Goal: Task Accomplishment & Management: Use online tool/utility

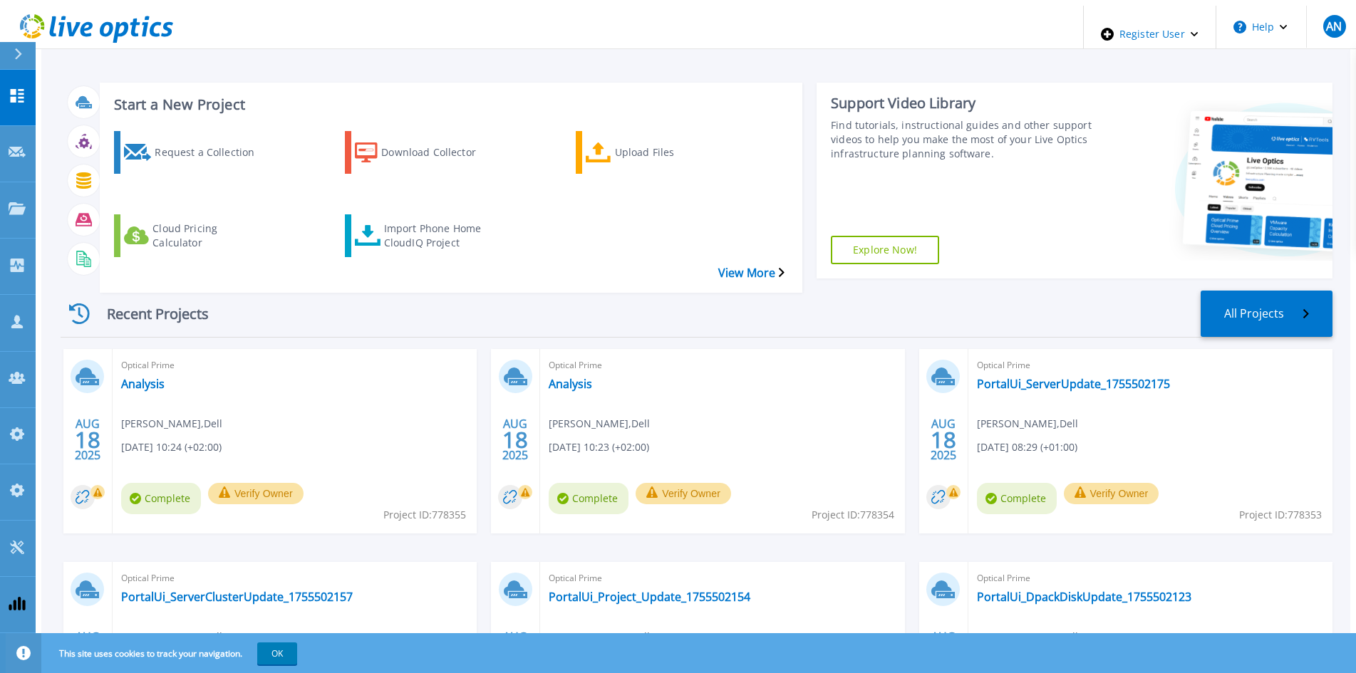
drag, startPoint x: 760, startPoint y: 281, endPoint x: 742, endPoint y: 276, distance: 19.0
click at [759, 291] on div "Recent Projects All Projects" at bounding box center [697, 314] width 1272 height 47
click at [415, 218] on div "Import Phone Home CloudIQ Project" at bounding box center [441, 236] width 114 height 36
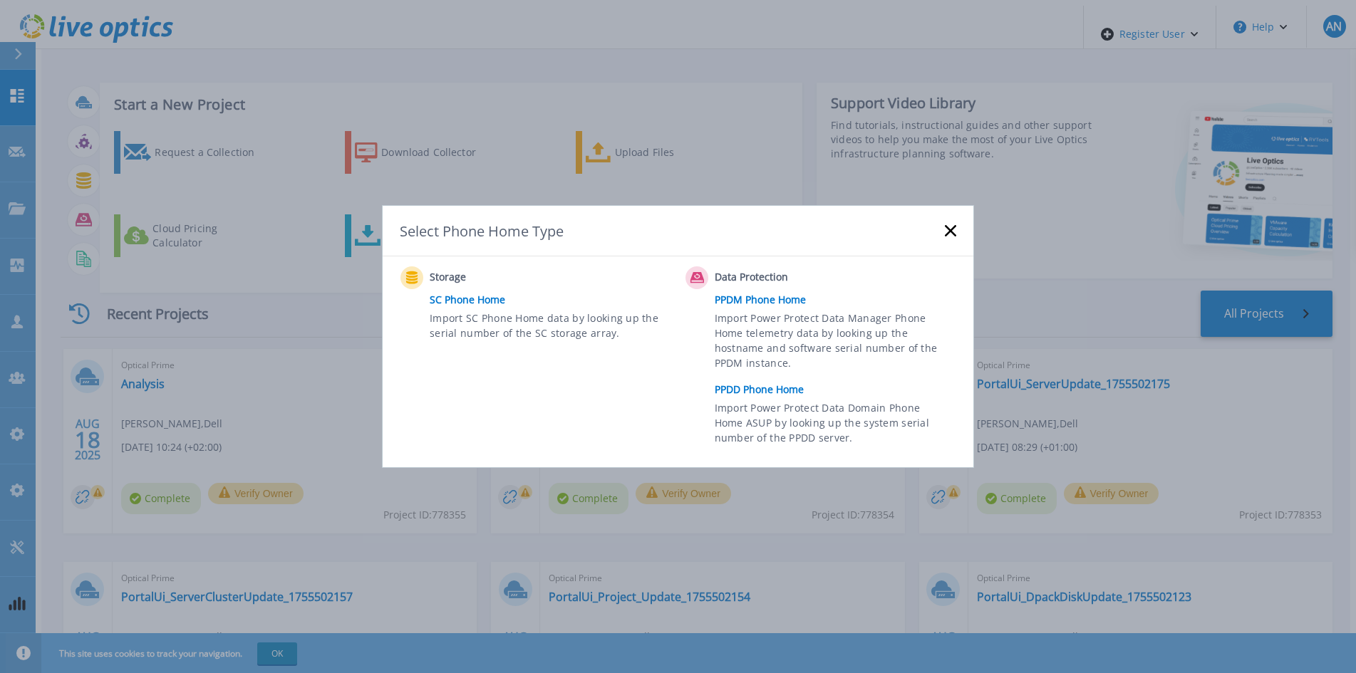
click at [752, 383] on link "PPDD Phone Home" at bounding box center [839, 389] width 249 height 21
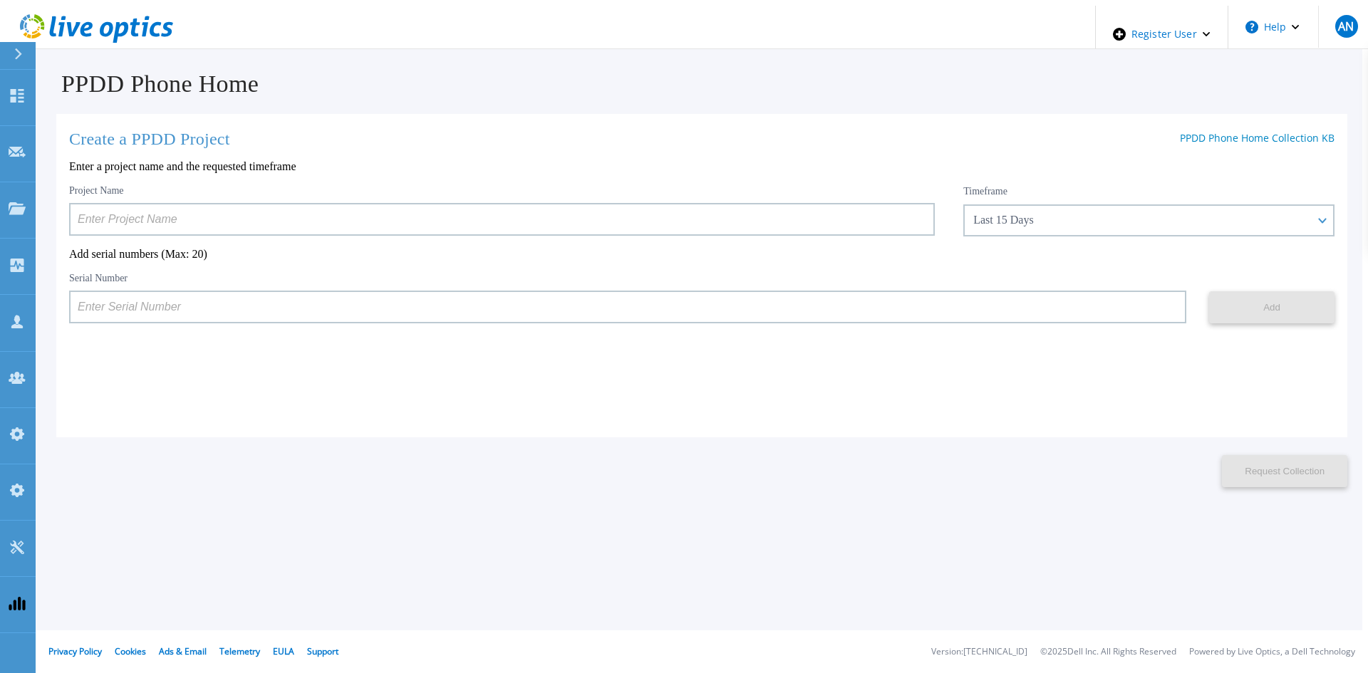
click at [963, 280] on div "Serial Number" at bounding box center [627, 297] width 1117 height 51
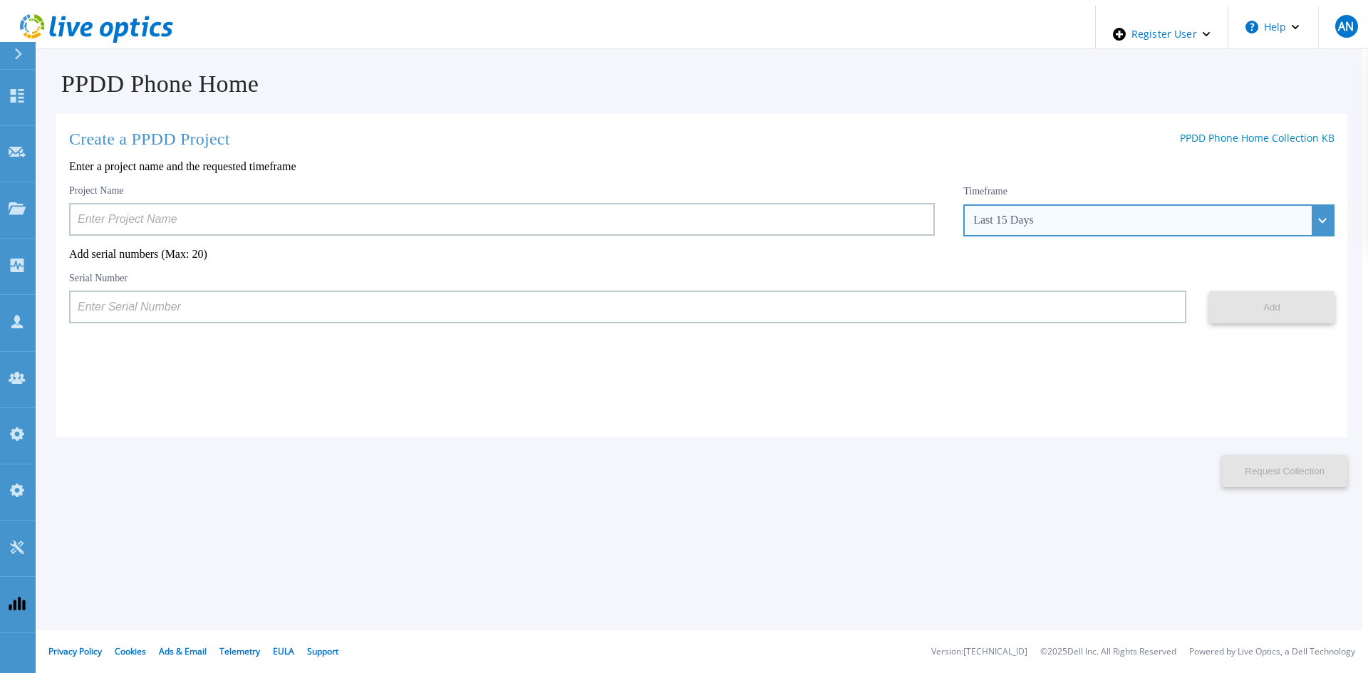
click at [992, 223] on div "Last 15 Days" at bounding box center [1148, 220] width 371 height 32
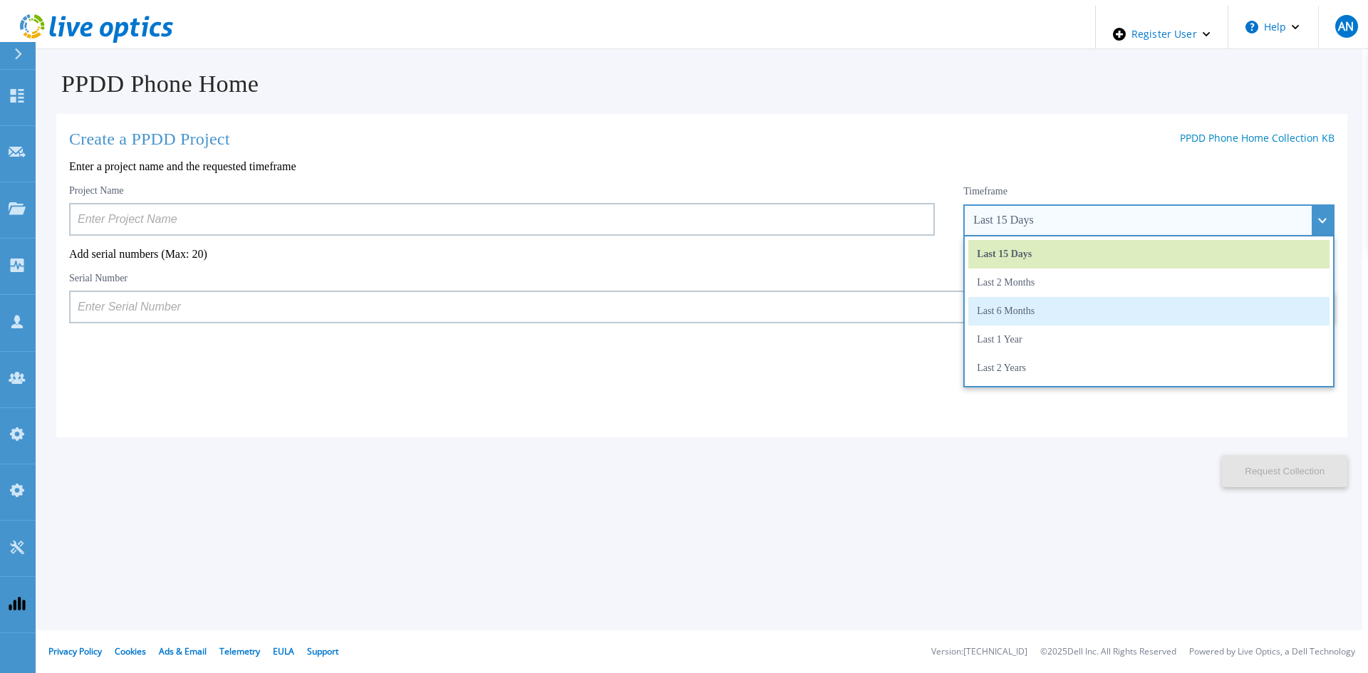
click at [1007, 308] on li "Last 6 Months" at bounding box center [1148, 311] width 361 height 28
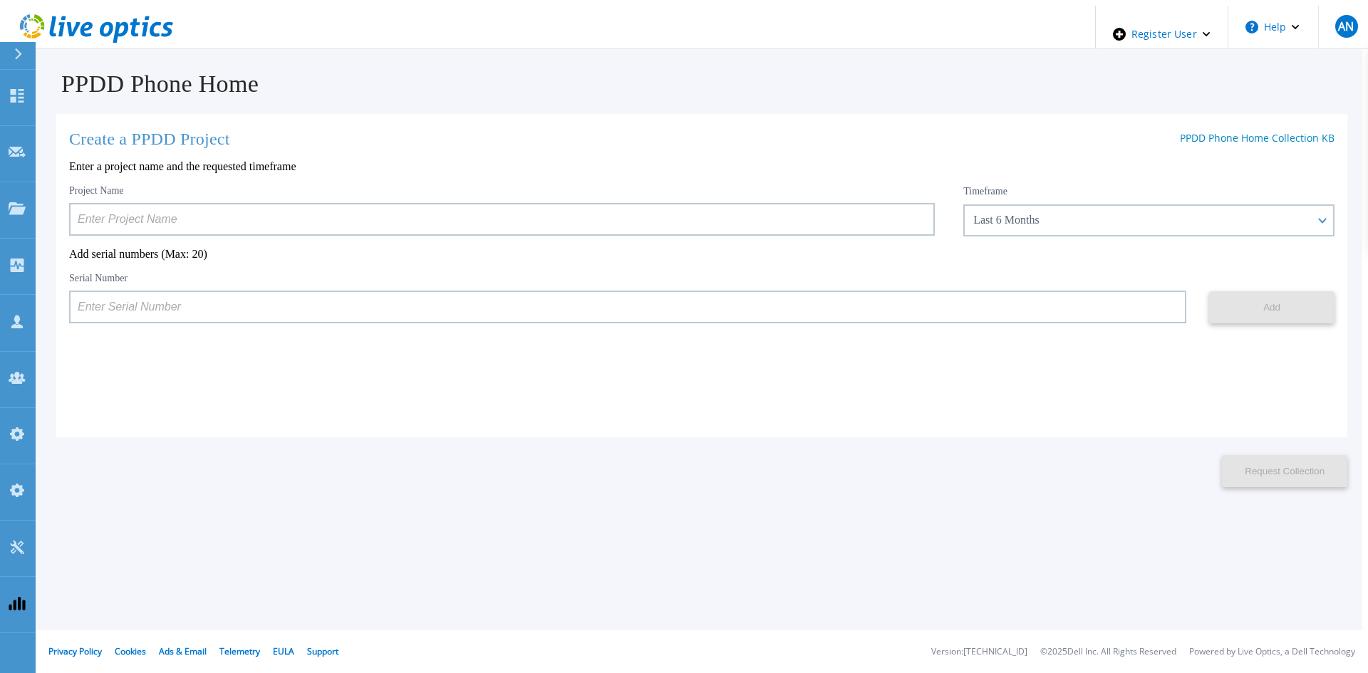
click at [366, 251] on p "Add serial numbers (Max: 20)" at bounding box center [701, 254] width 1265 height 13
click at [304, 539] on div "PPDD Phone Home Create a PPDD Project PPDD Phone Home Collection KB Enter a pro…" at bounding box center [684, 414] width 1357 height 817
click at [836, 321] on input at bounding box center [627, 307] width 1117 height 33
paste input "APM00182527487"
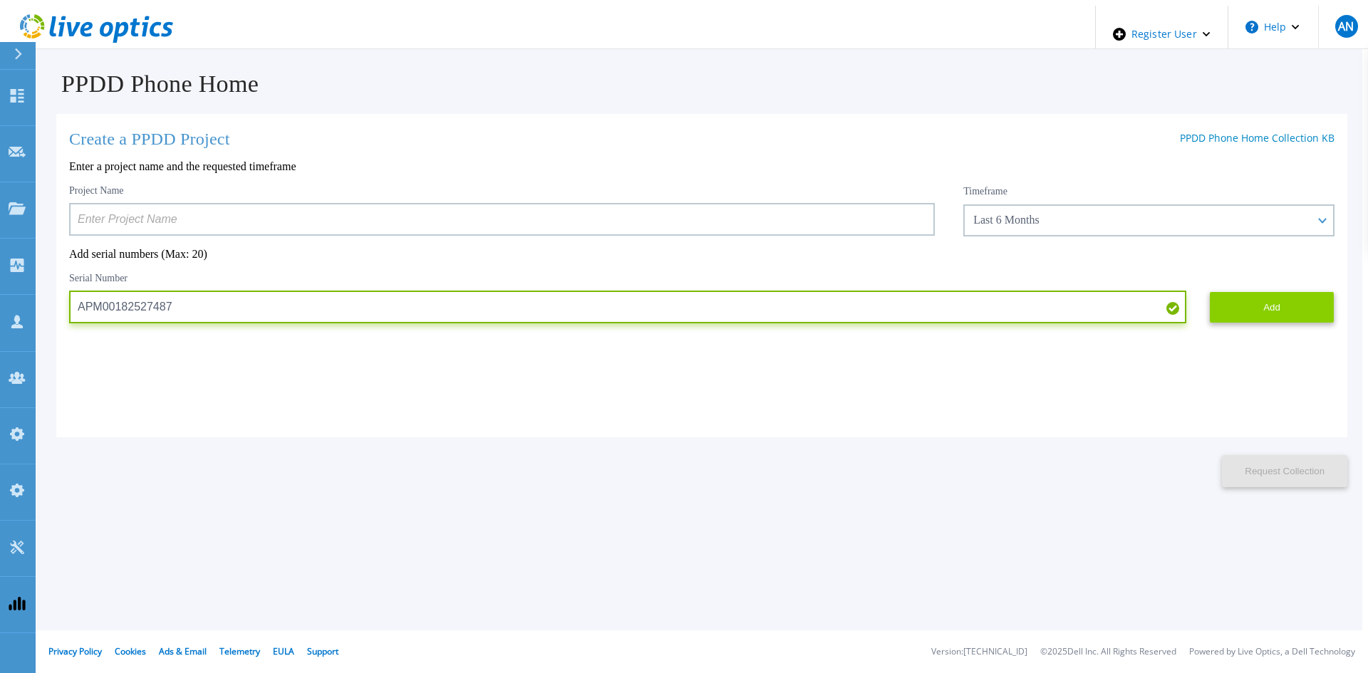
type input "APM00182527487"
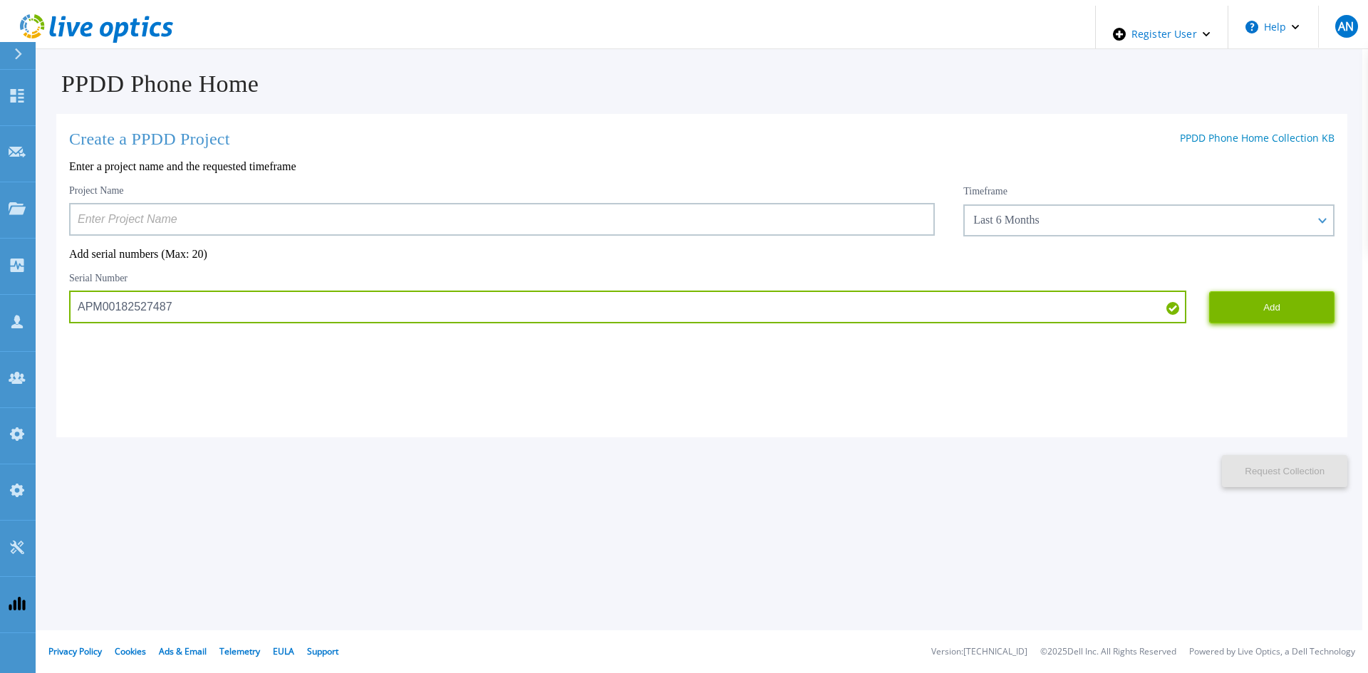
click at [1240, 311] on button "Add" at bounding box center [1271, 307] width 125 height 32
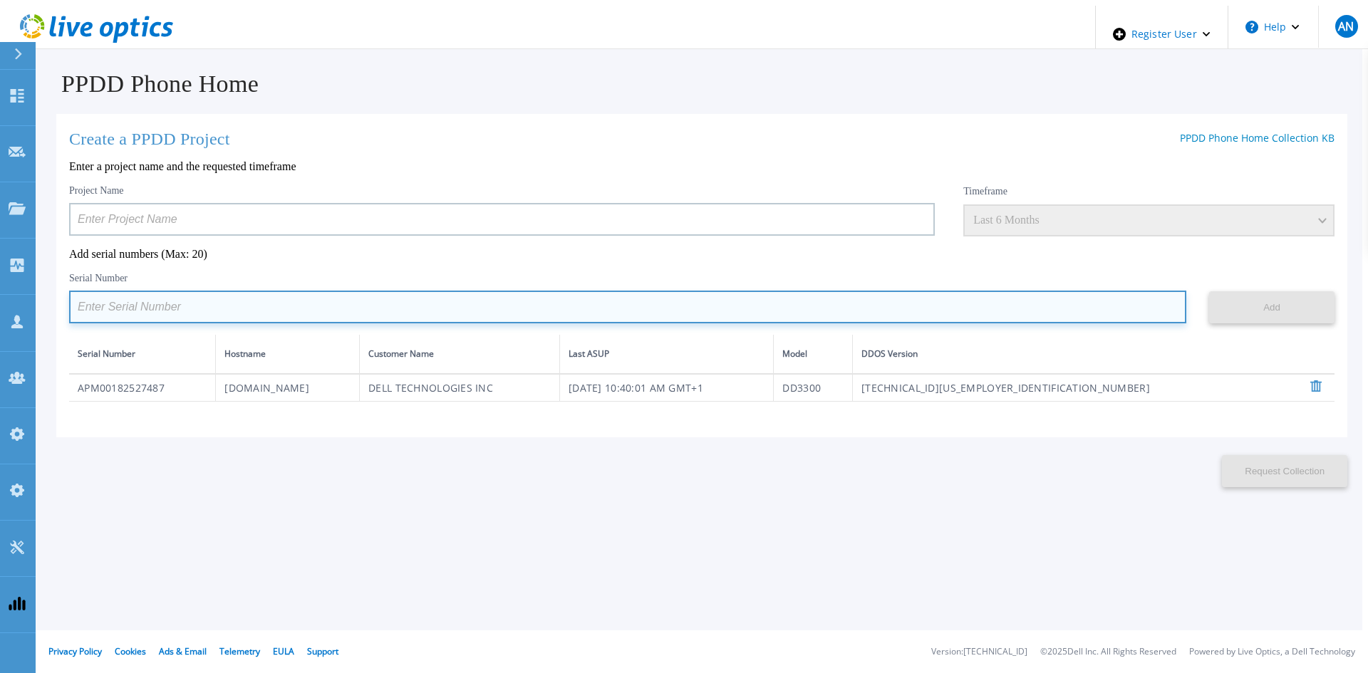
drag, startPoint x: 290, startPoint y: 312, endPoint x: 312, endPoint y: 309, distance: 22.3
click at [290, 312] on input at bounding box center [627, 307] width 1117 height 33
paste input "FNM00173740080"
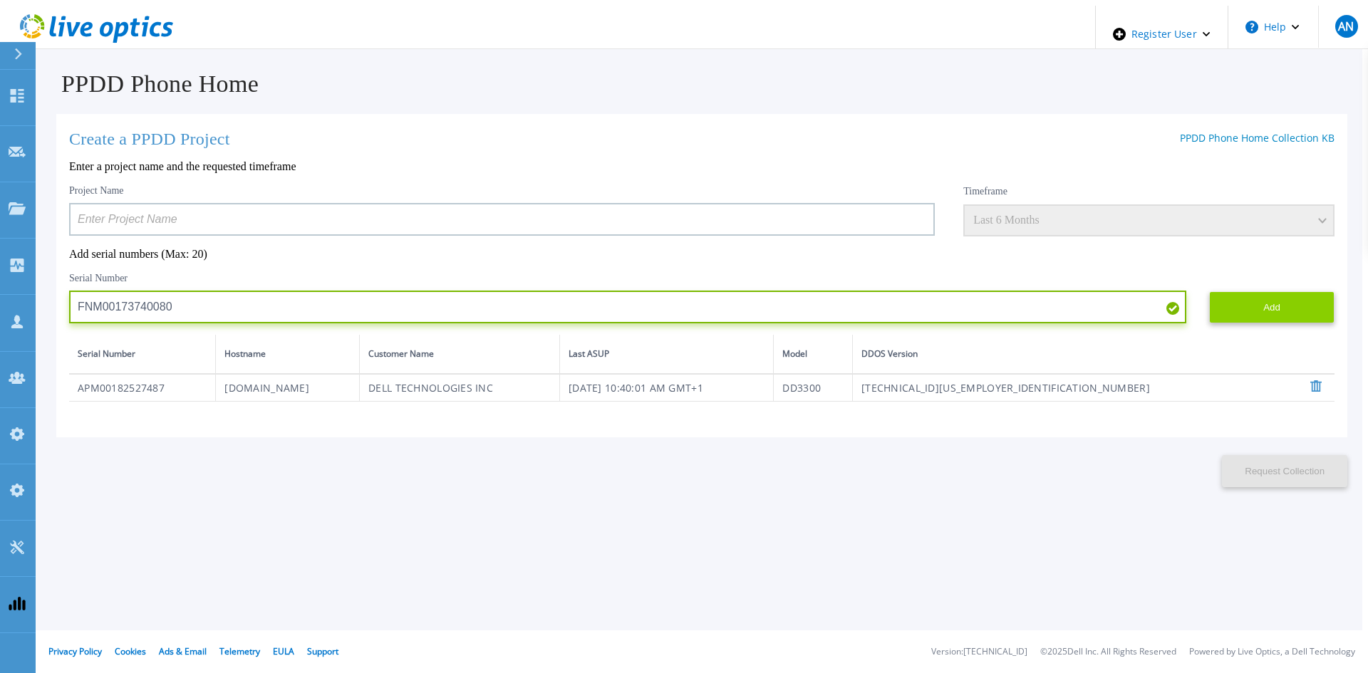
type input "FNM00173740080"
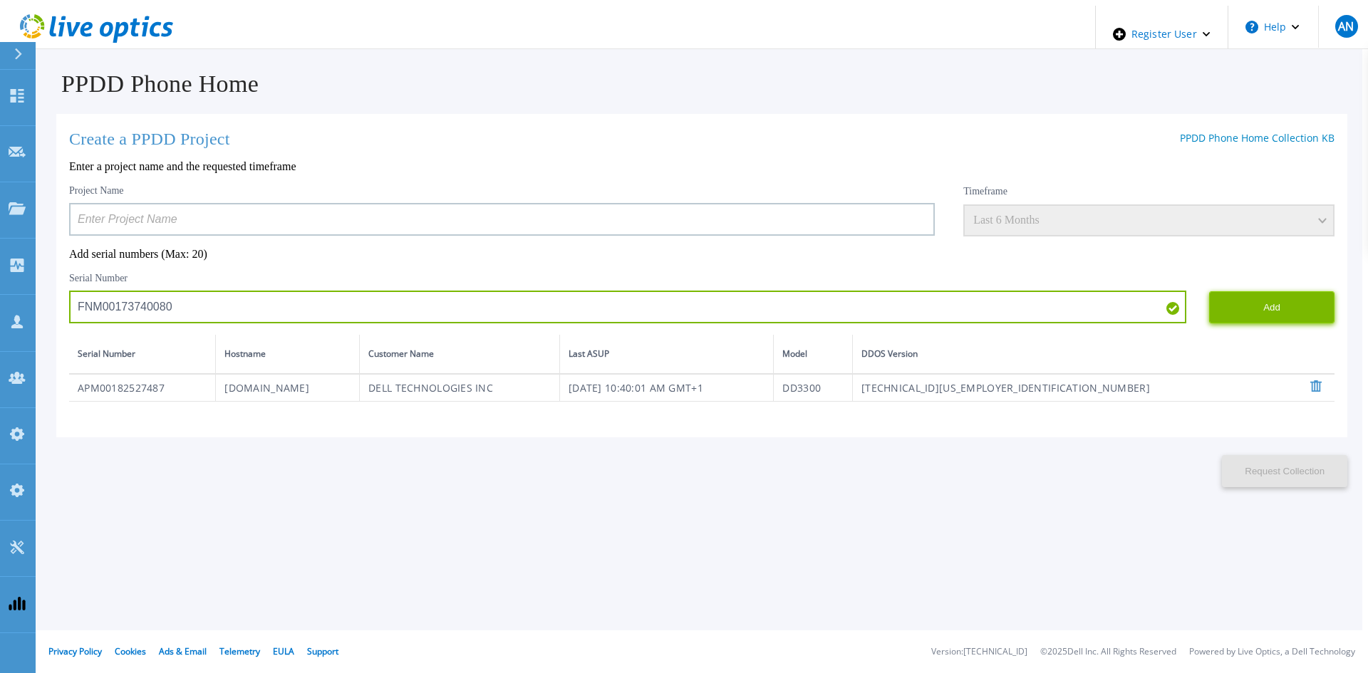
click at [1301, 291] on button "Add" at bounding box center [1271, 307] width 125 height 32
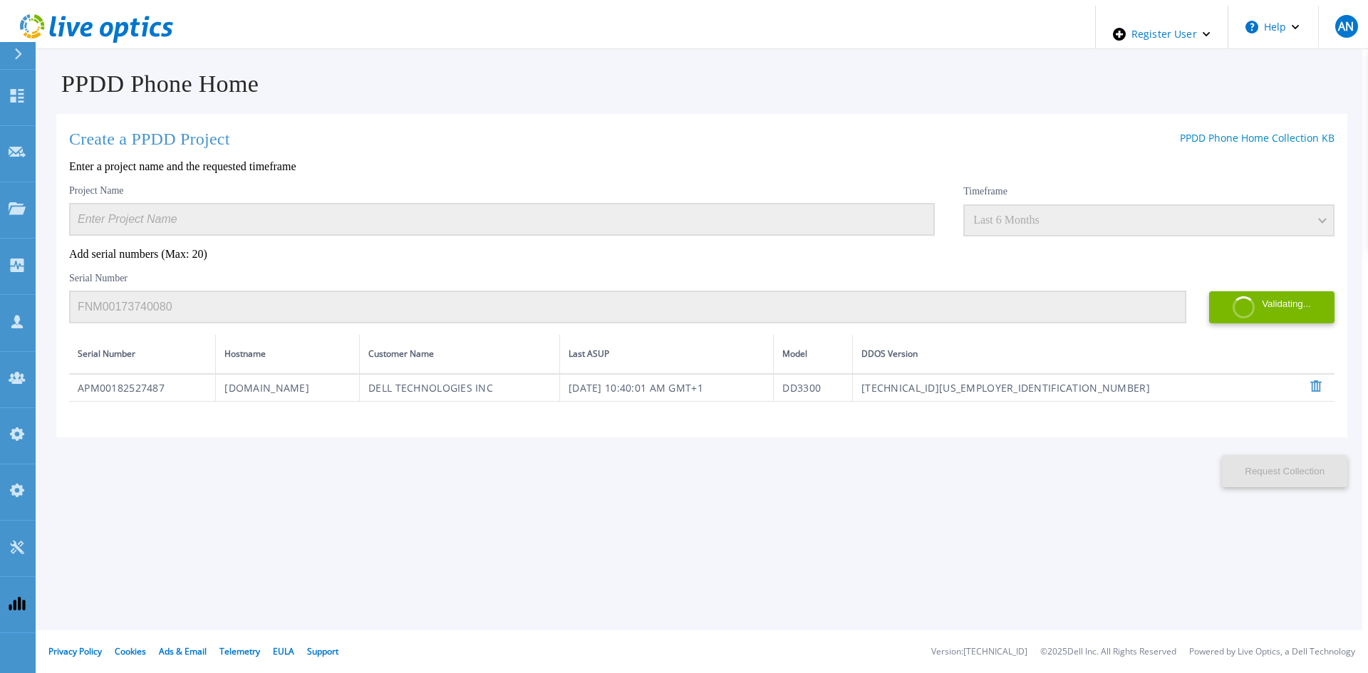
click at [568, 273] on div "Serial Number FNM00173740080" at bounding box center [627, 297] width 1117 height 51
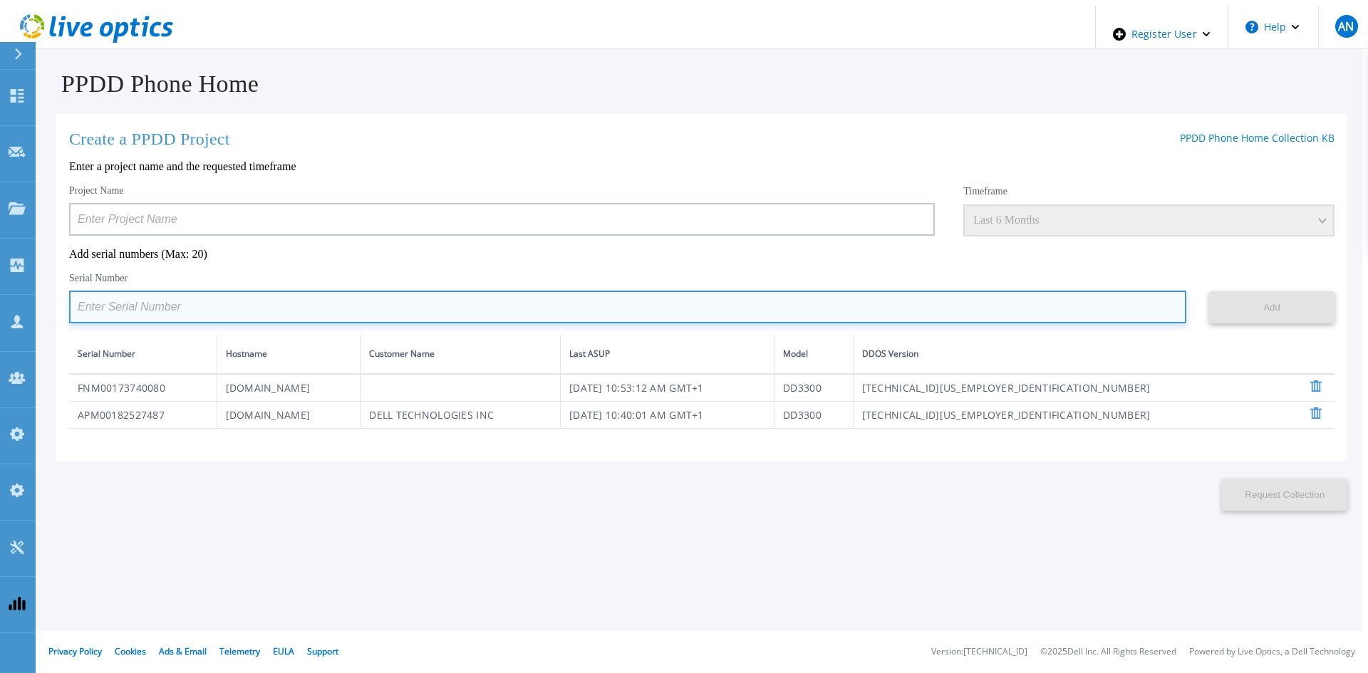
click at [613, 308] on input at bounding box center [627, 307] width 1117 height 33
paste input "APM00171417851"
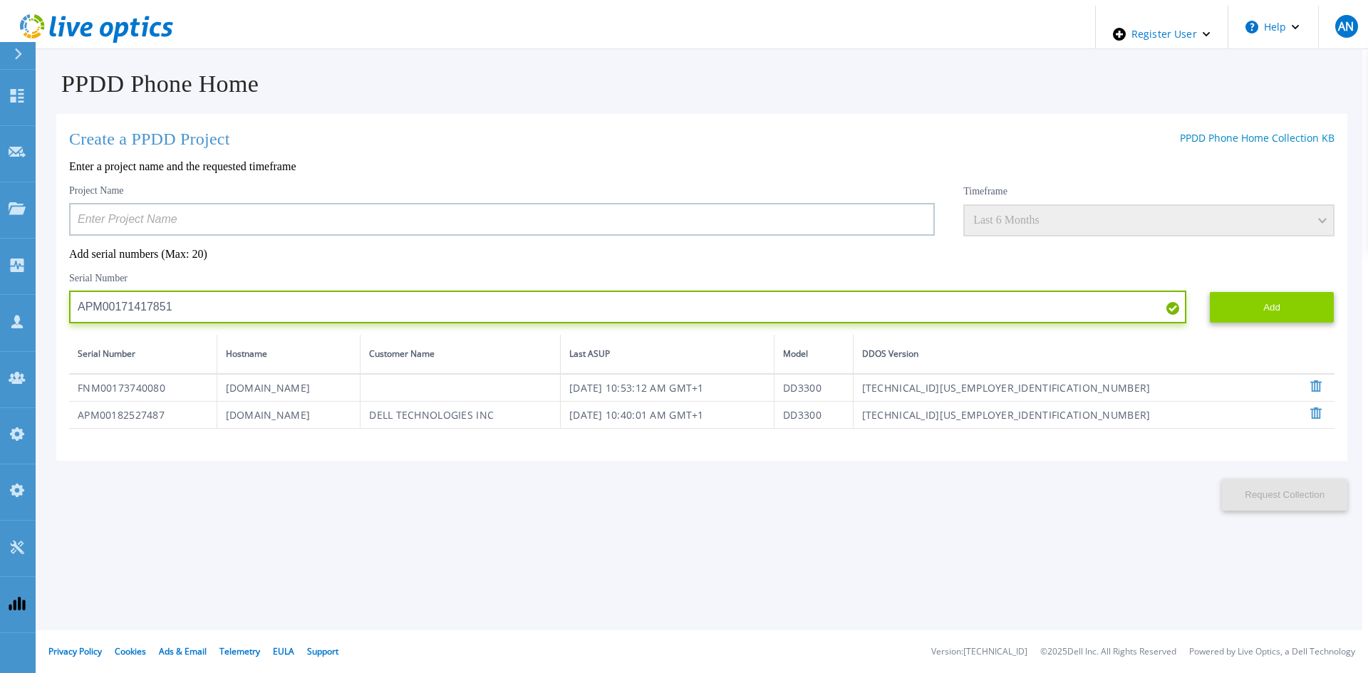
type input "APM00171417851"
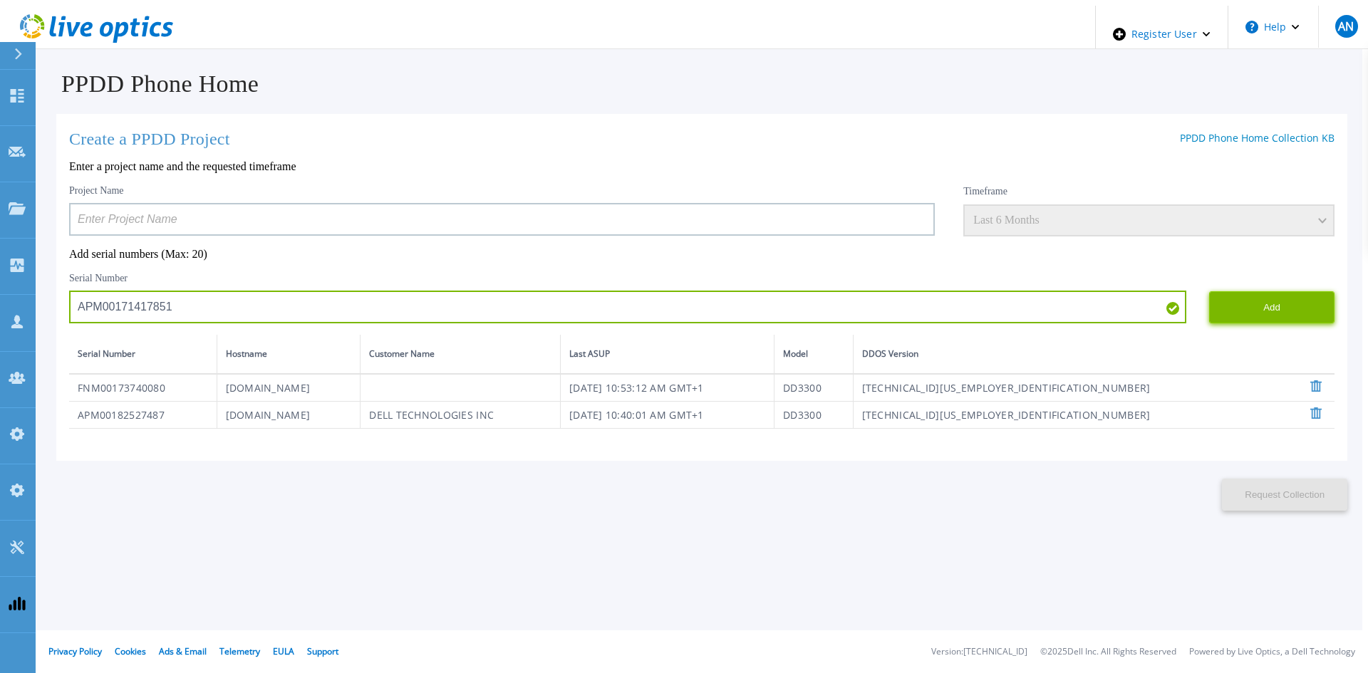
click at [1240, 302] on button "Add" at bounding box center [1271, 307] width 125 height 32
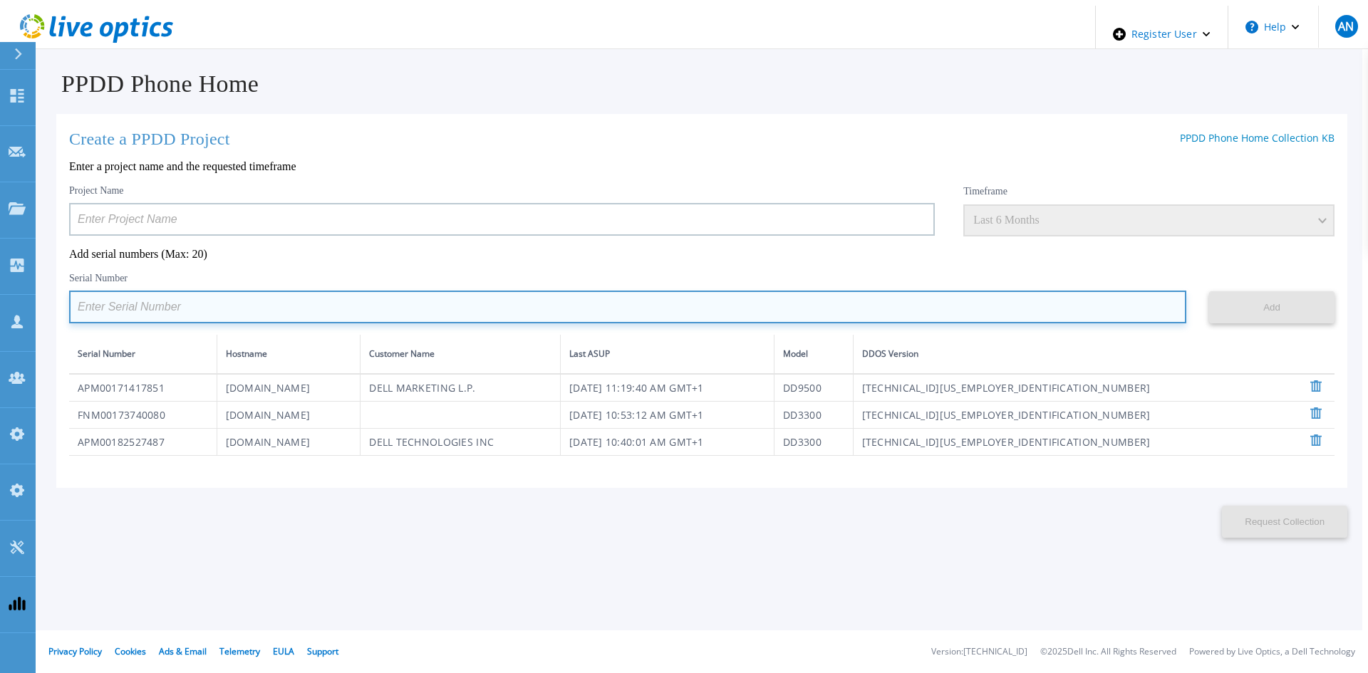
click at [636, 304] on input at bounding box center [627, 307] width 1117 height 33
paste input "APM00214907936"
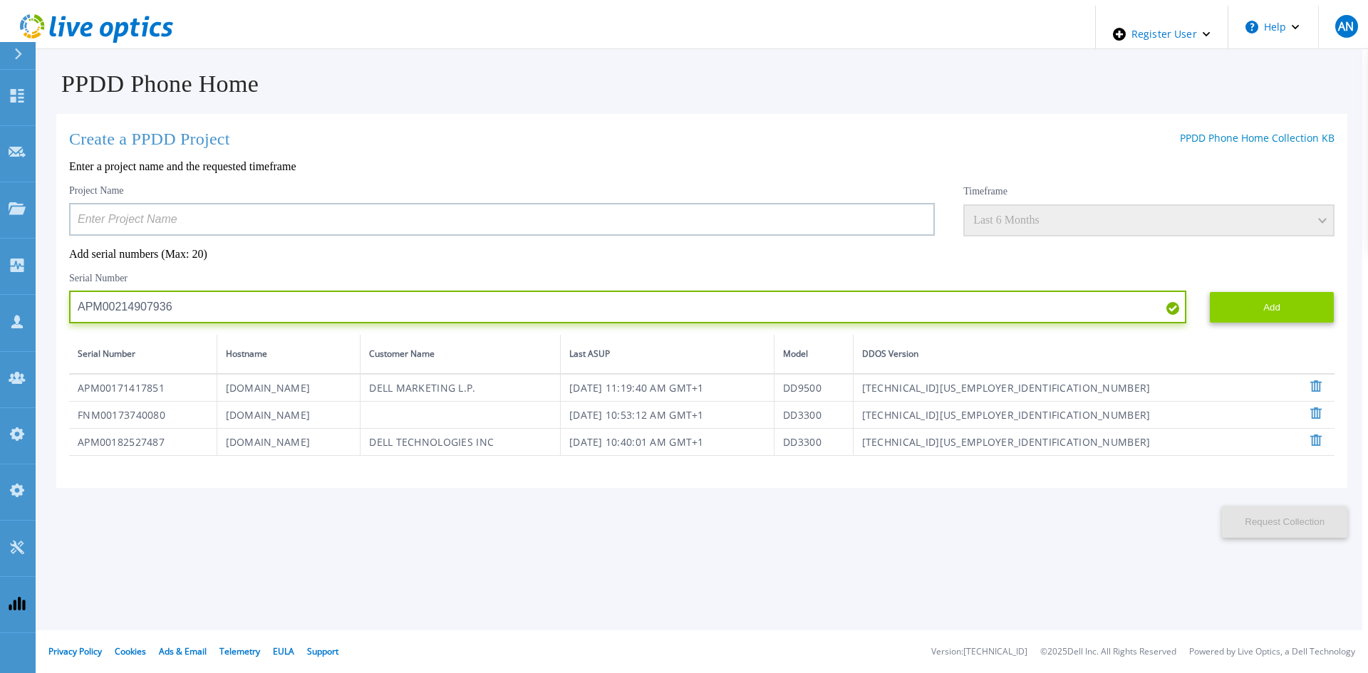
type input "APM00214907936"
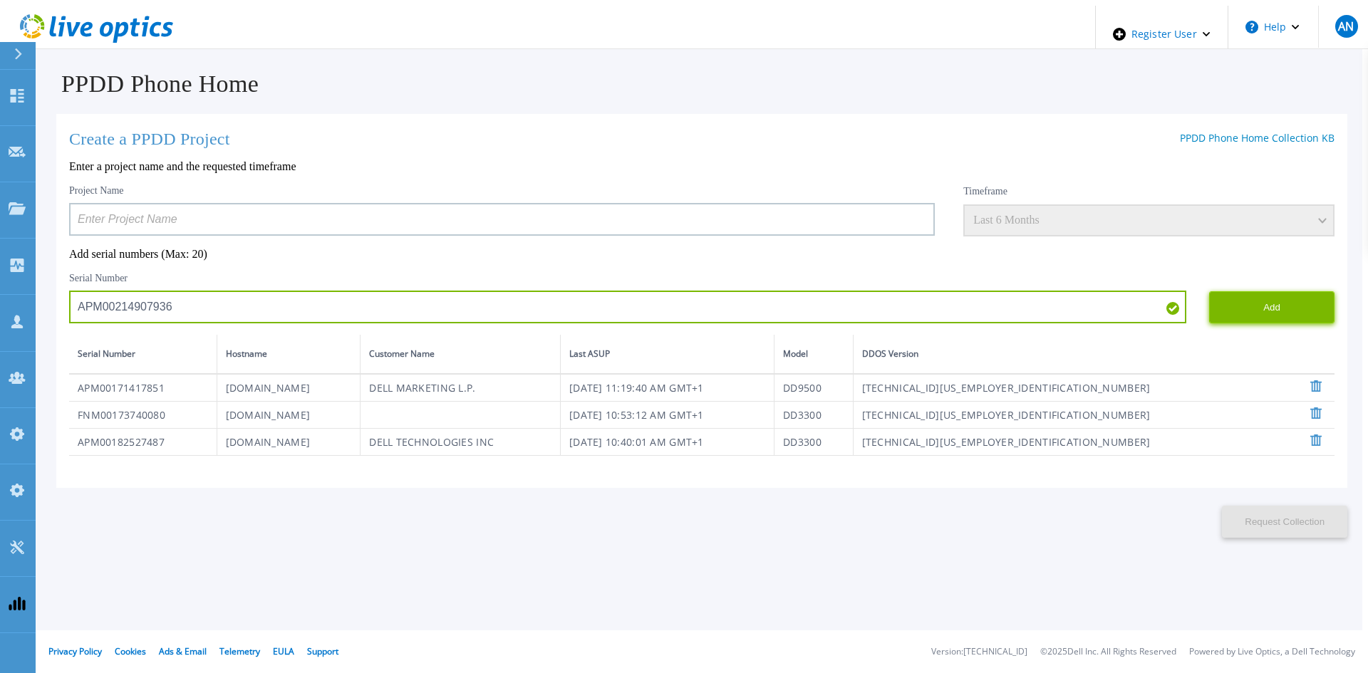
click at [1255, 307] on button "Add" at bounding box center [1271, 307] width 125 height 32
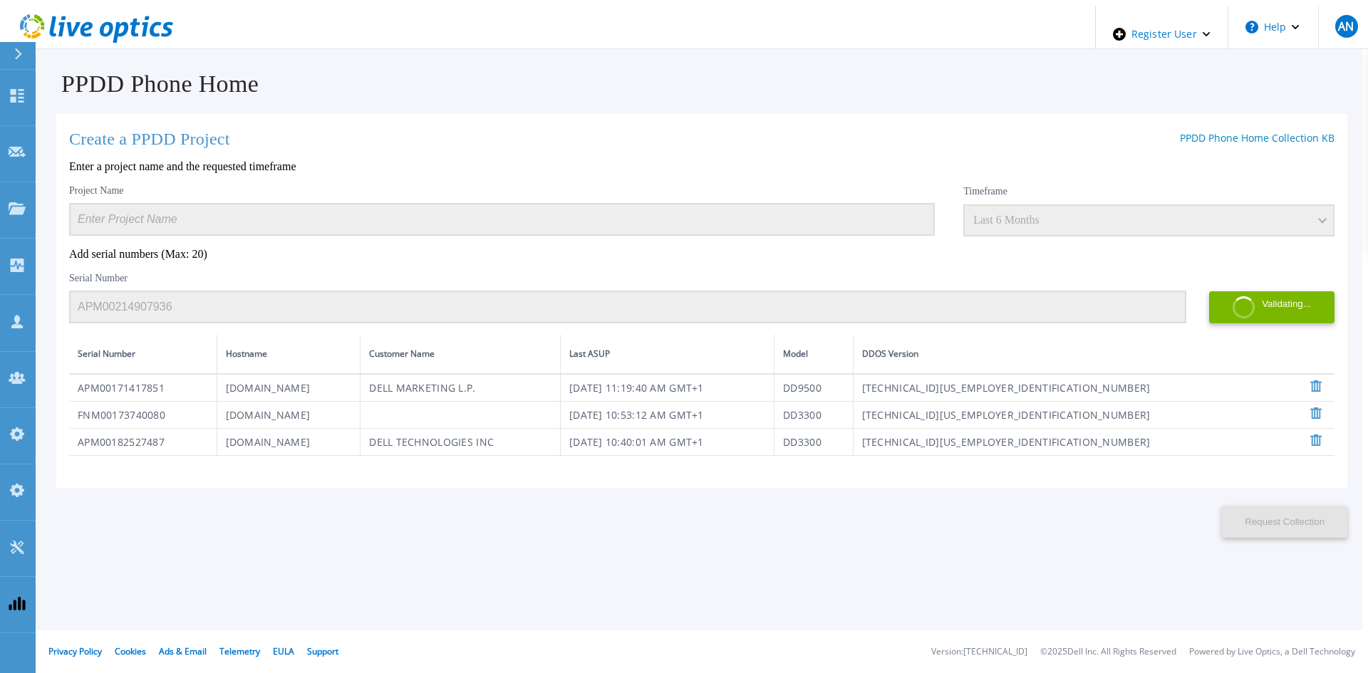
click at [545, 248] on p "Add serial numbers (Max: 20)" at bounding box center [701, 254] width 1265 height 13
click at [611, 264] on div "Project Name Timeframe Last 6 Months Add serial numbers (Max: 20) Serial Number…" at bounding box center [701, 320] width 1265 height 271
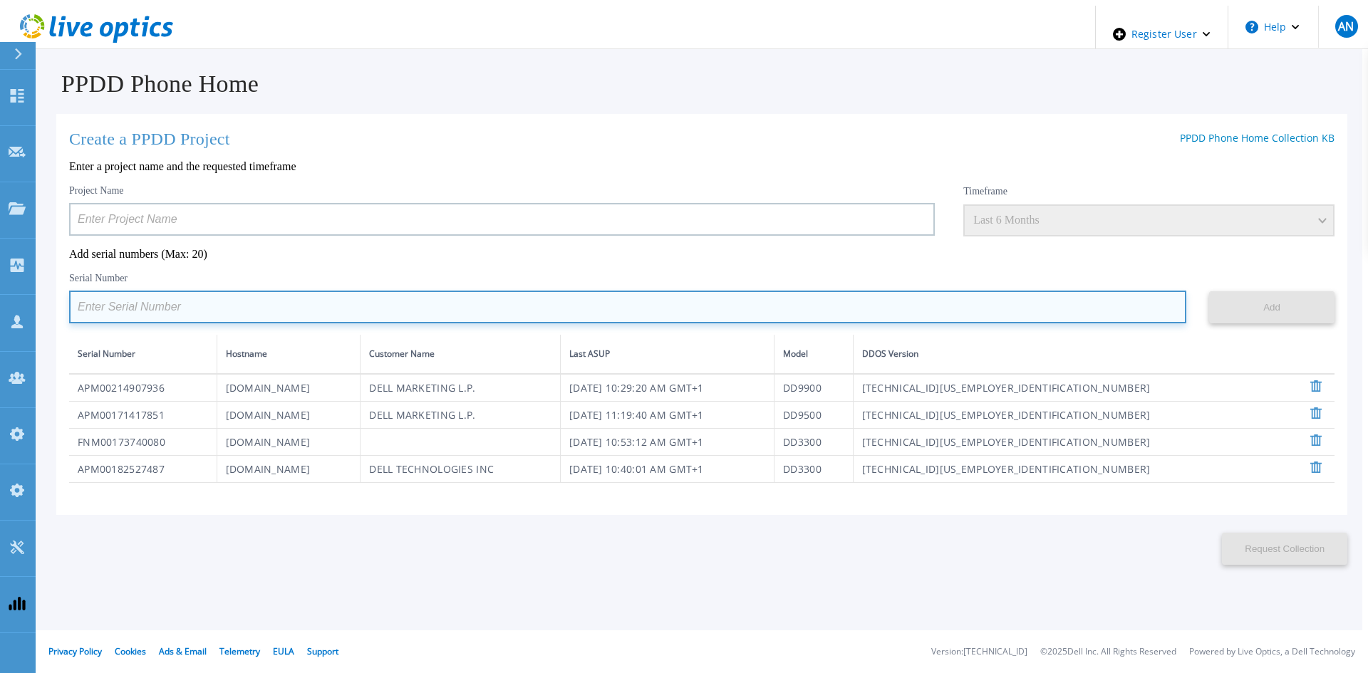
click at [606, 299] on input at bounding box center [627, 307] width 1117 height 33
paste input "ANDROS0T4161-D"
type input "ANDROS0T4161-D"
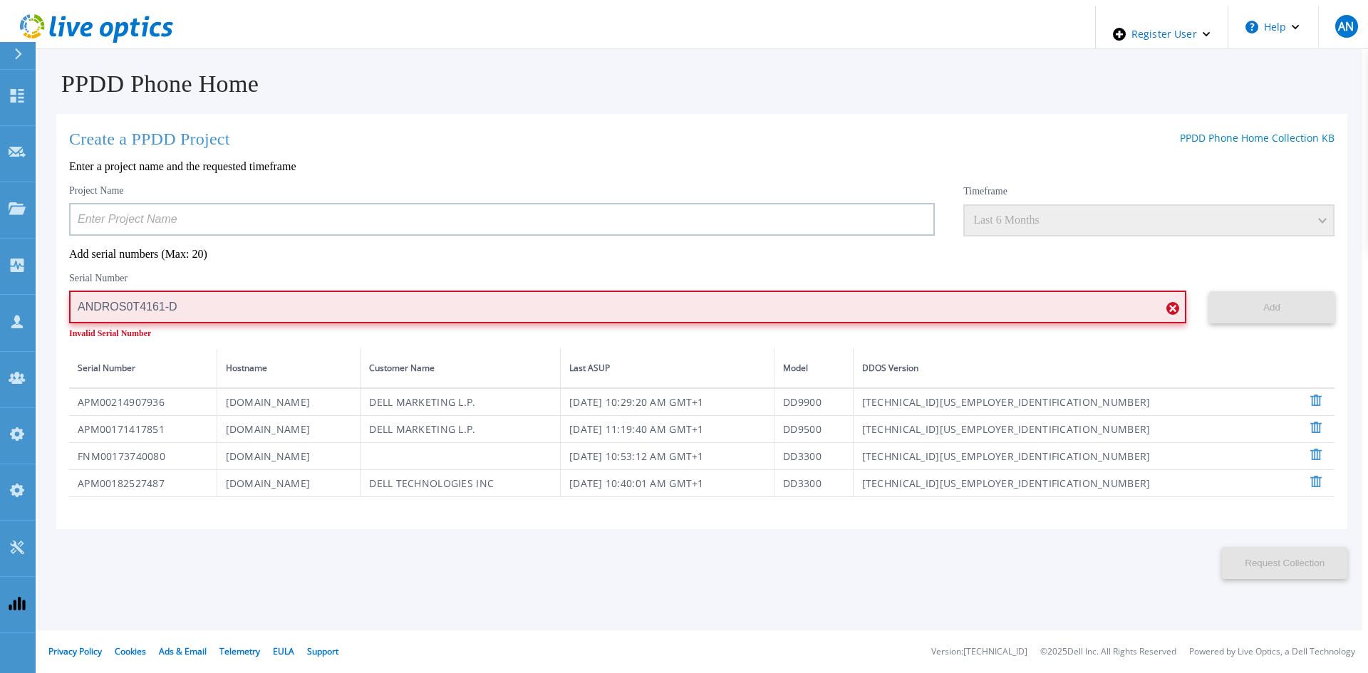
click at [290, 308] on input "ANDROS0T4161-D" at bounding box center [627, 307] width 1117 height 33
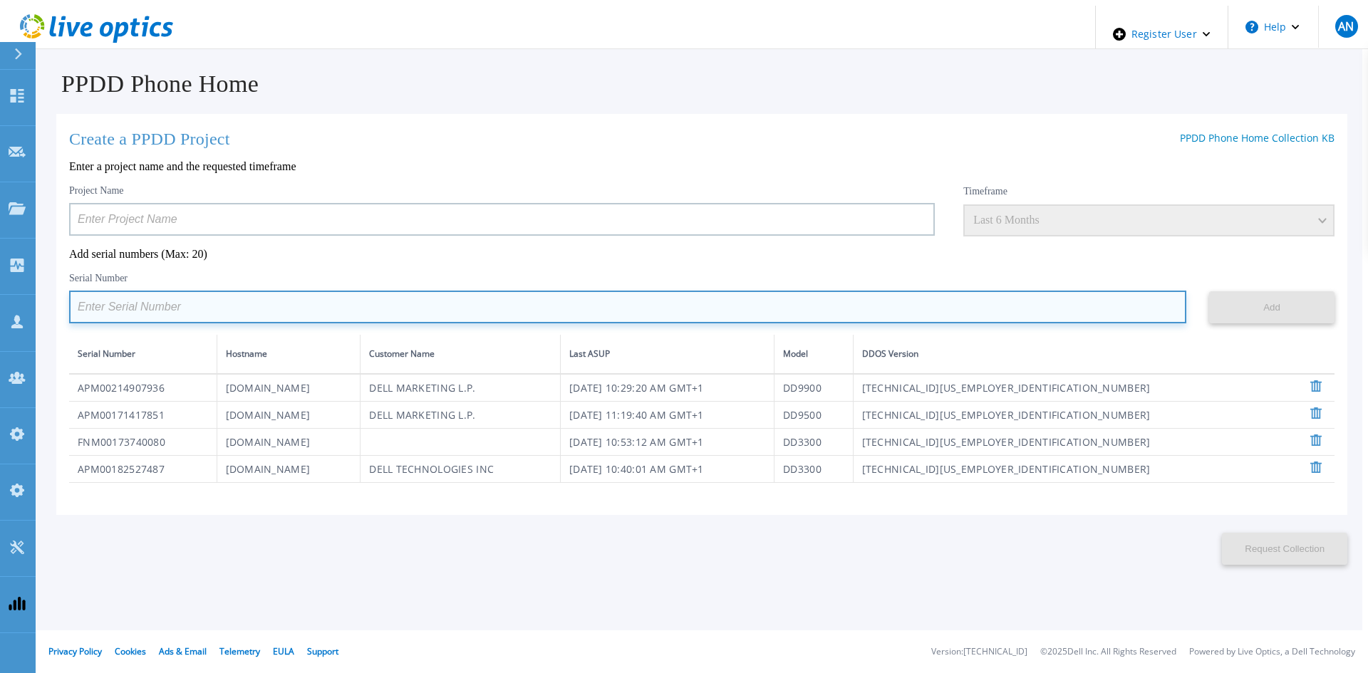
click at [524, 309] on input at bounding box center [627, 307] width 1117 height 33
paste input "APX00232004279"
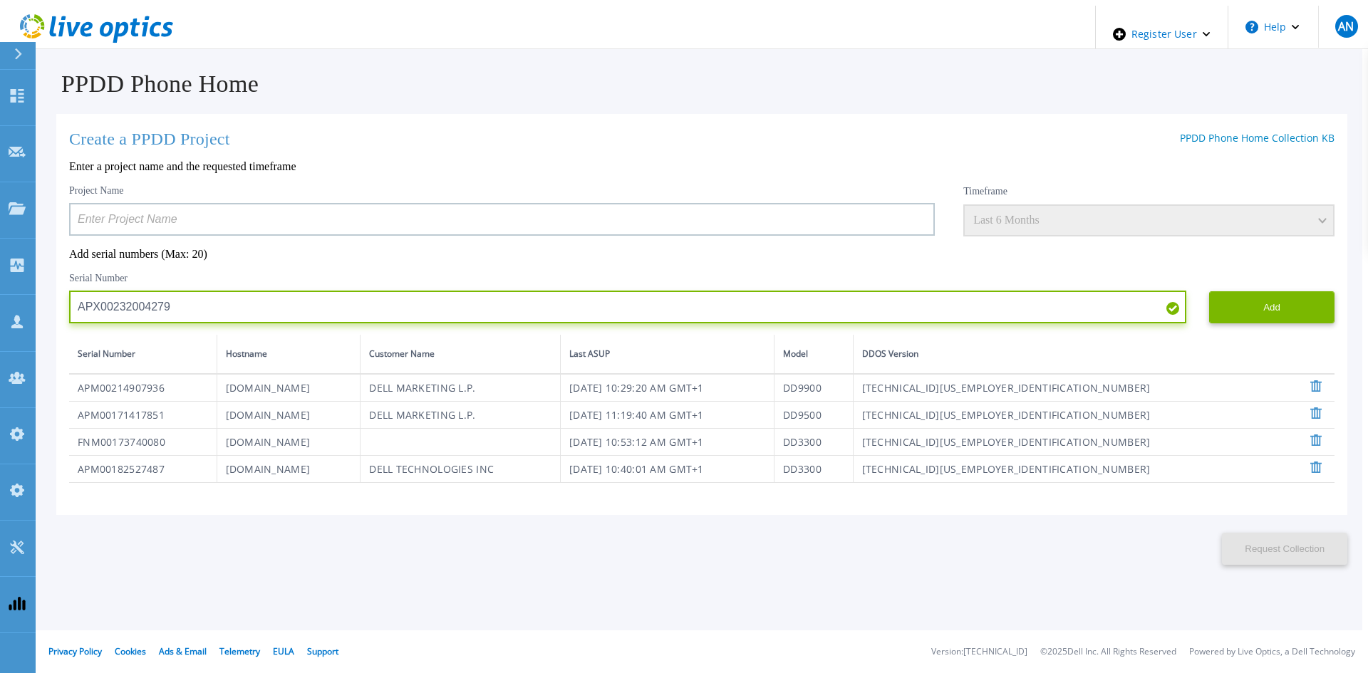
type input "APX00232004279"
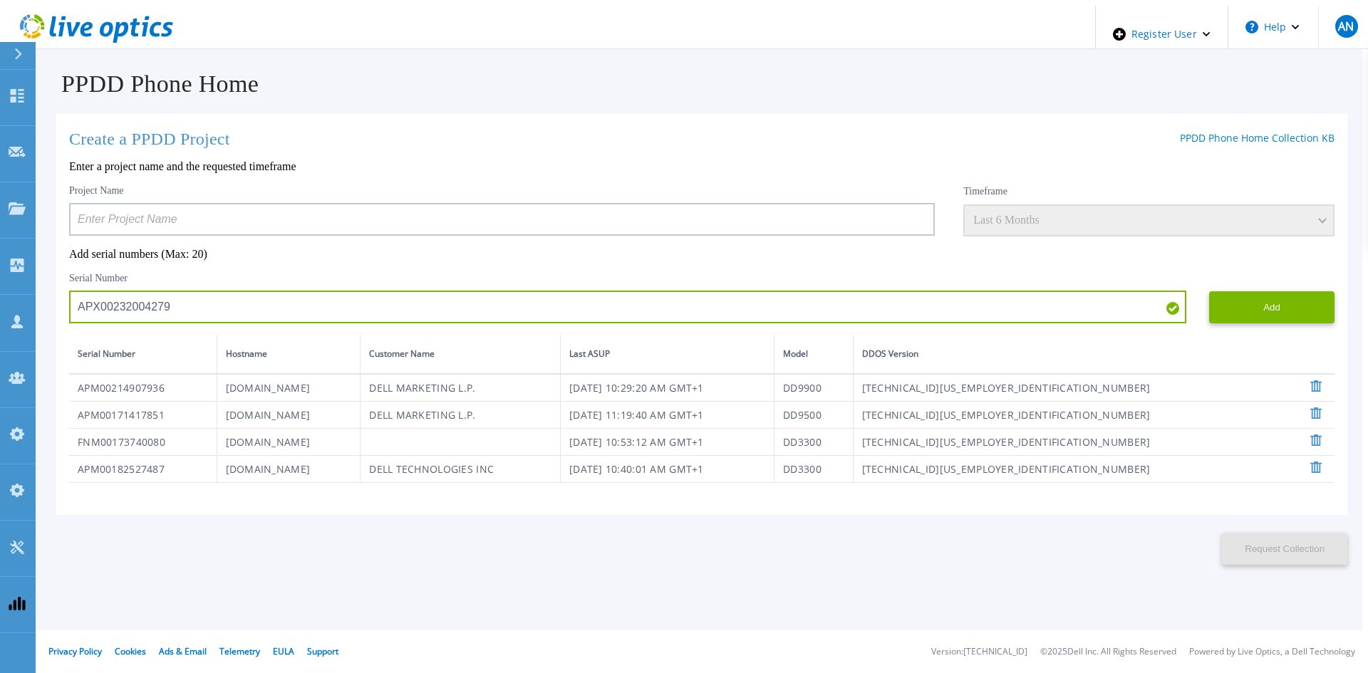
click at [858, 259] on div "Project Name Timeframe Last 6 Months Add serial numbers (Max: 20) Serial Number…" at bounding box center [701, 334] width 1265 height 299
click at [1362, 303] on div "PPDD Phone Home Create a PPDD Project PPDD Phone Home Collection KB Enter a pro…" at bounding box center [701, 307] width 1321 height 516
click at [1315, 303] on button "Add" at bounding box center [1271, 307] width 125 height 32
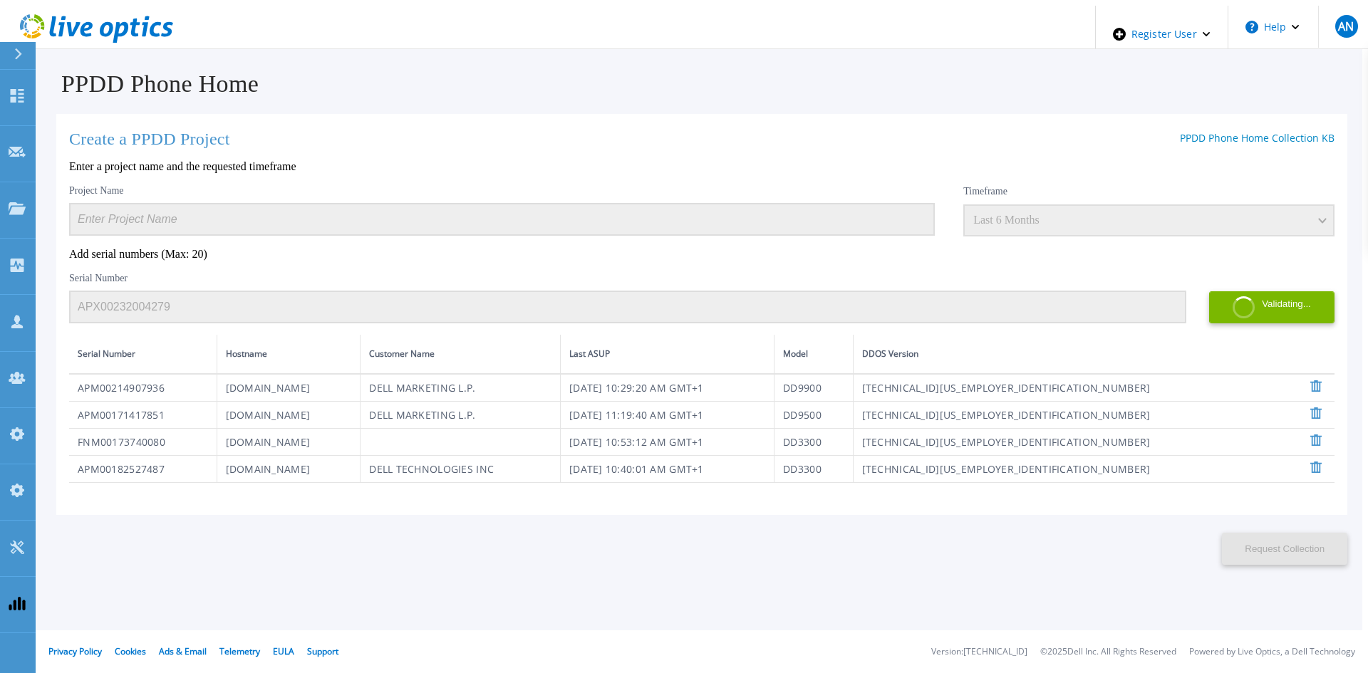
click at [668, 264] on div "Project Name Timeframe Last 6 Months Add serial numbers (Max: 20) Serial Number…" at bounding box center [701, 334] width 1265 height 299
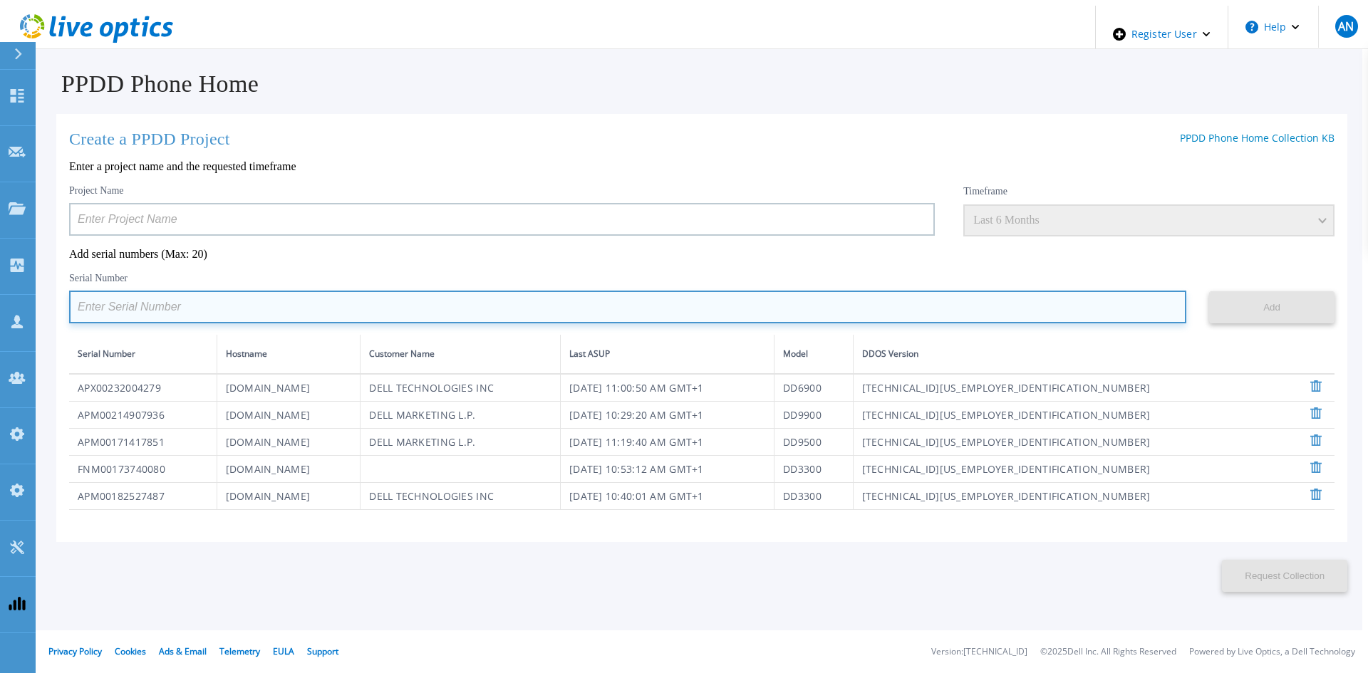
click at [621, 301] on input at bounding box center [627, 307] width 1117 height 33
paste input "APM00171836328"
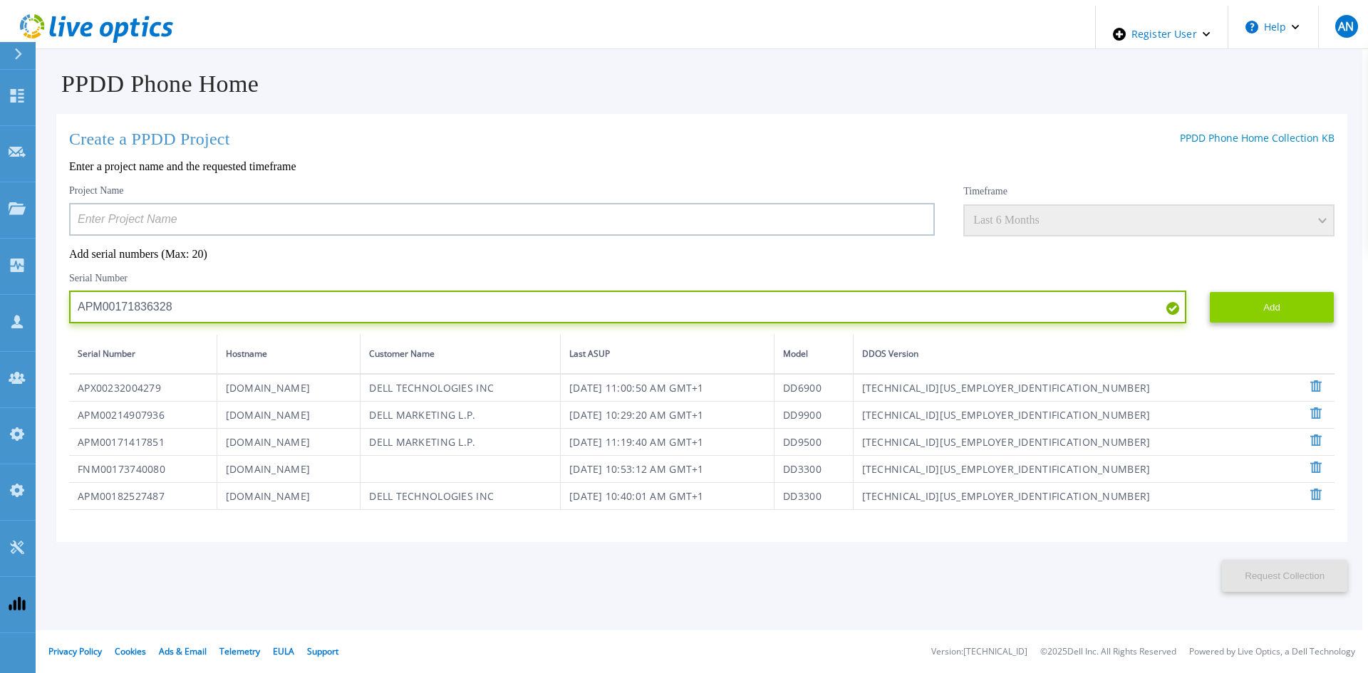
type input "APM00171836328"
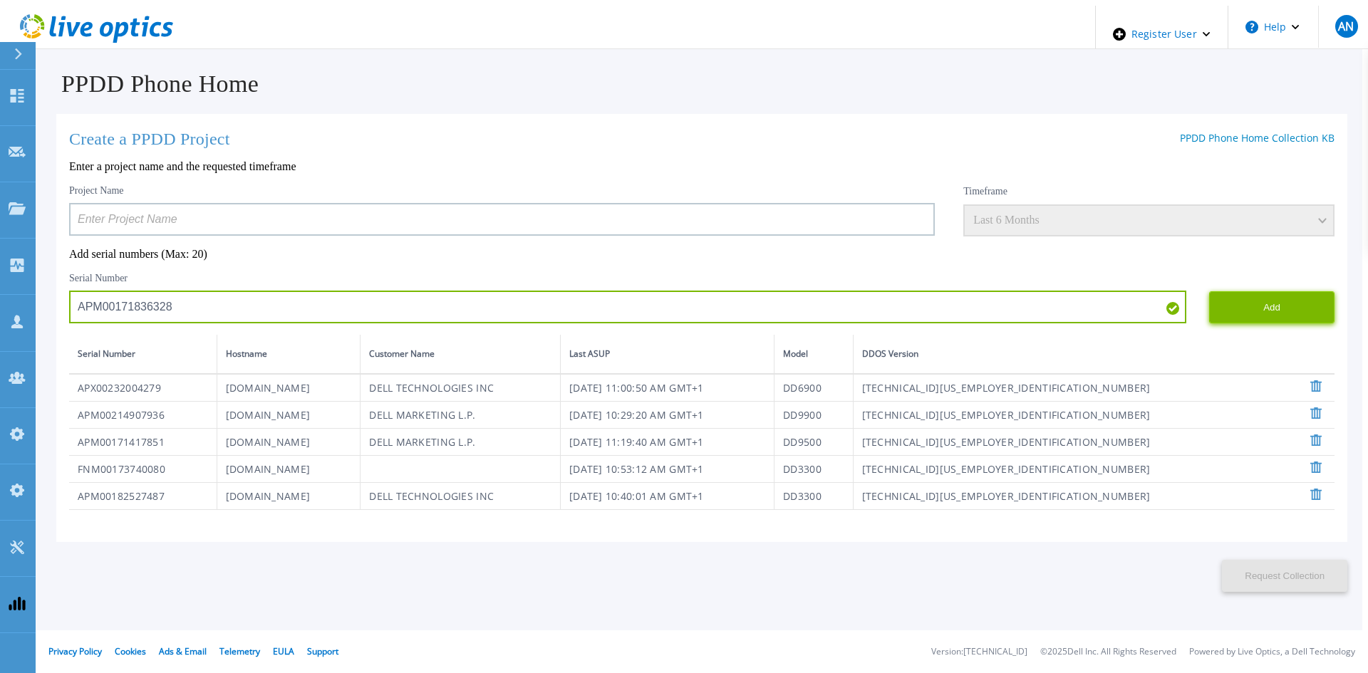
click at [1270, 302] on button "Add" at bounding box center [1271, 307] width 125 height 32
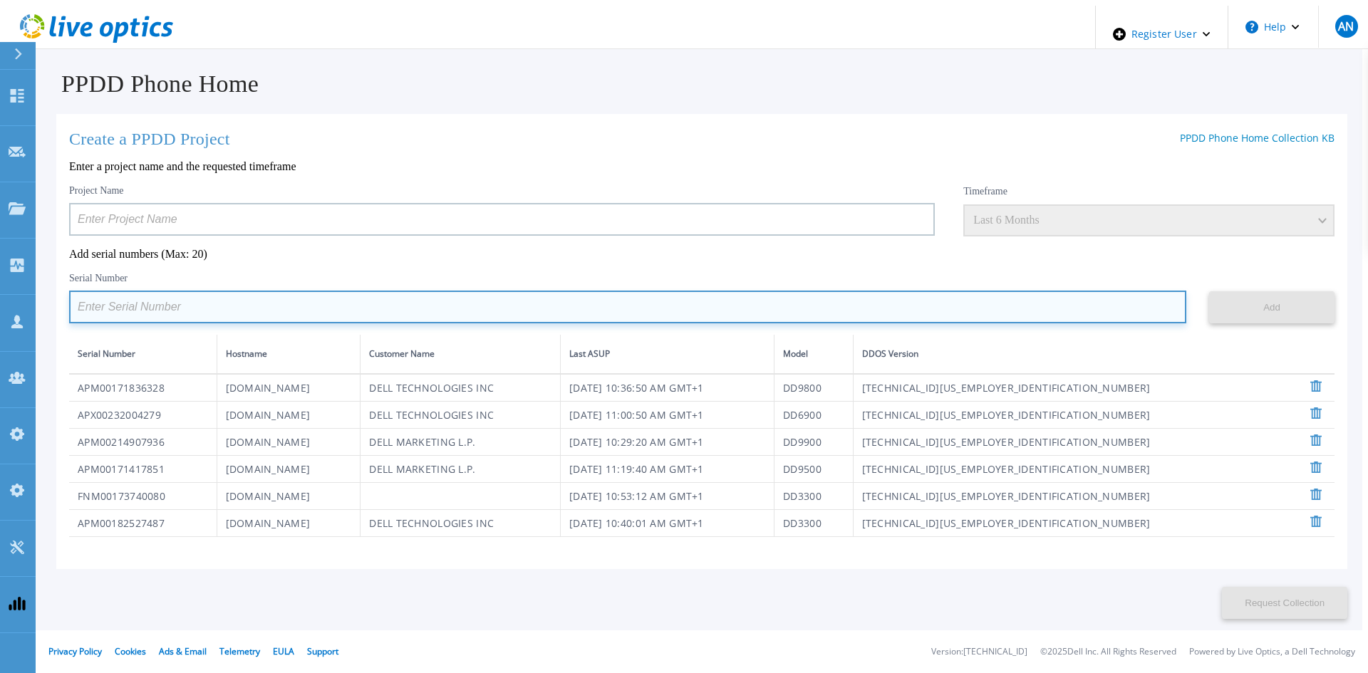
click at [459, 303] on input at bounding box center [627, 307] width 1117 height 33
paste input "APM00171417852"
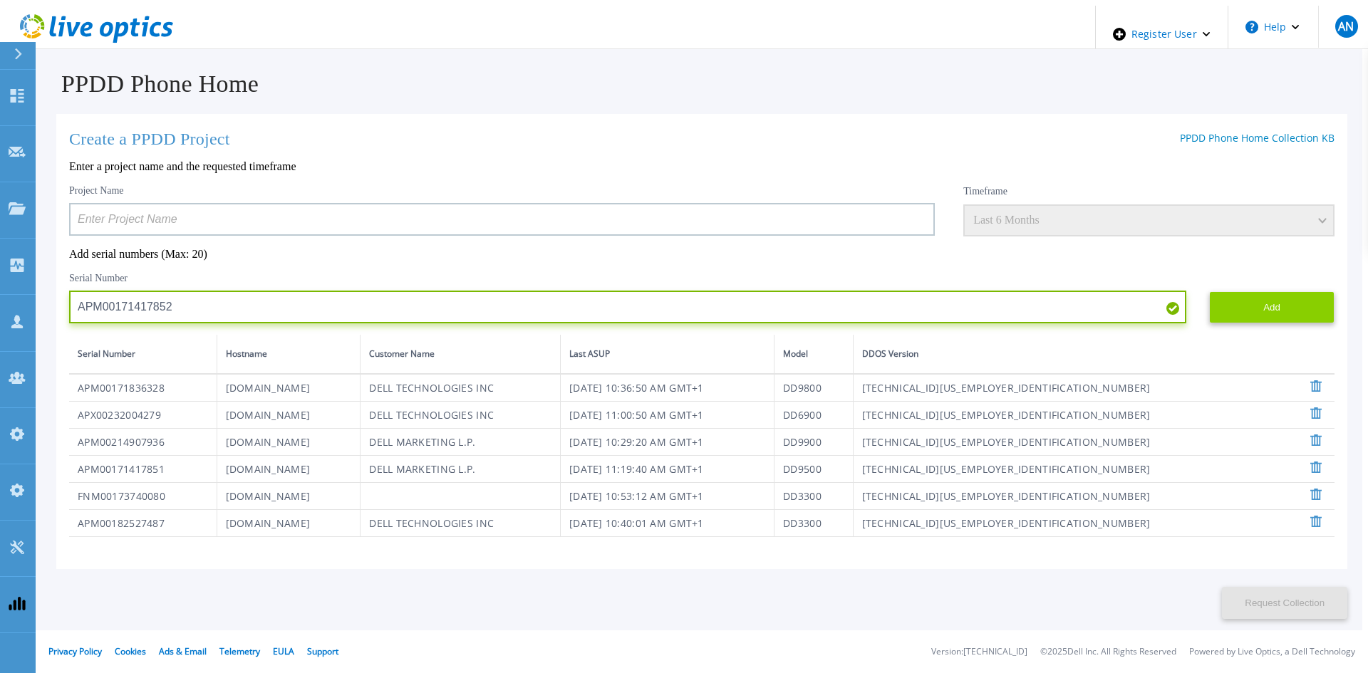
type input "APM00171417852"
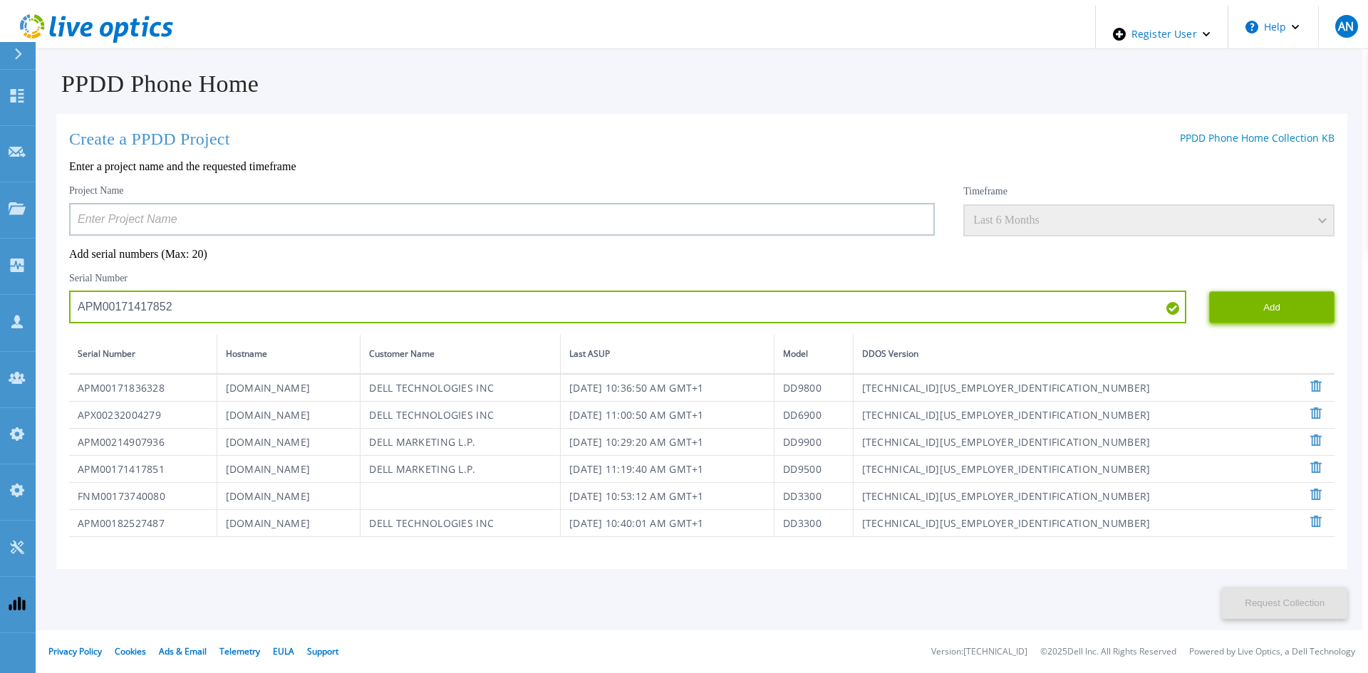
click at [1251, 307] on button "Add" at bounding box center [1271, 307] width 125 height 32
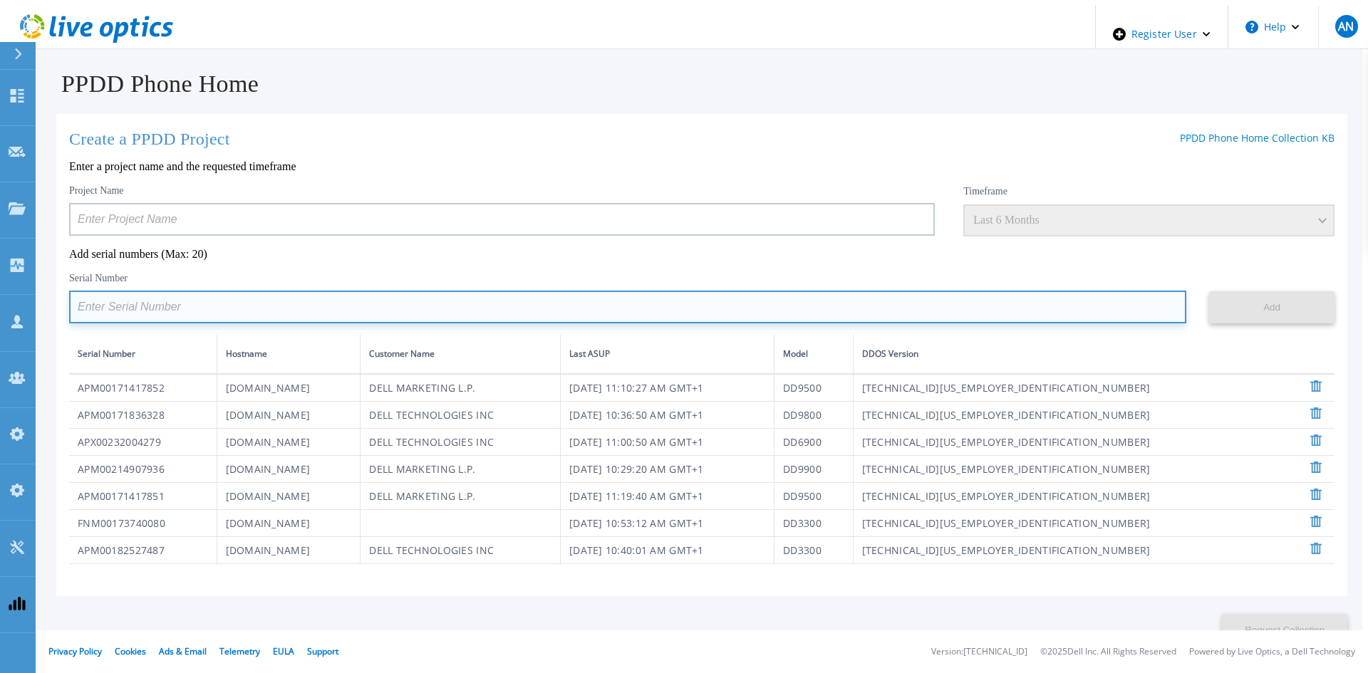
click at [512, 321] on input at bounding box center [627, 307] width 1117 height 33
paste input "AUDVZBFR65DB5U"
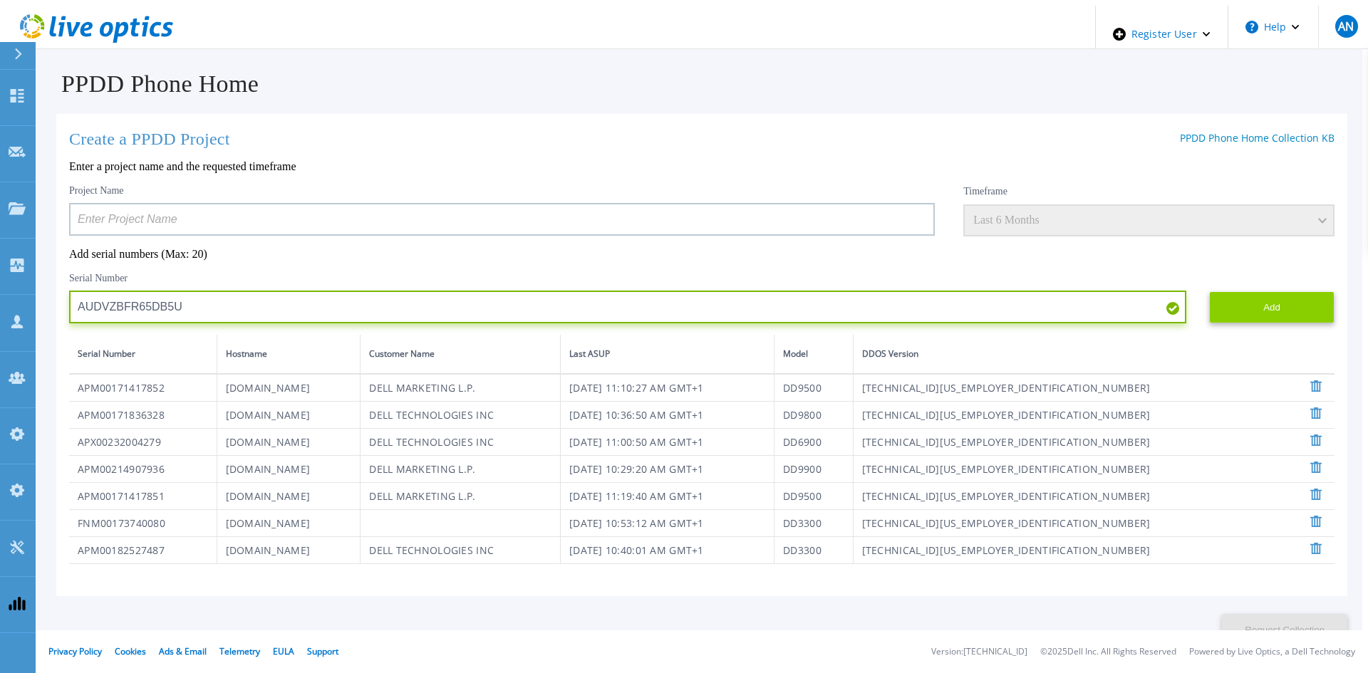
type input "AUDVZBFR65DB5U"
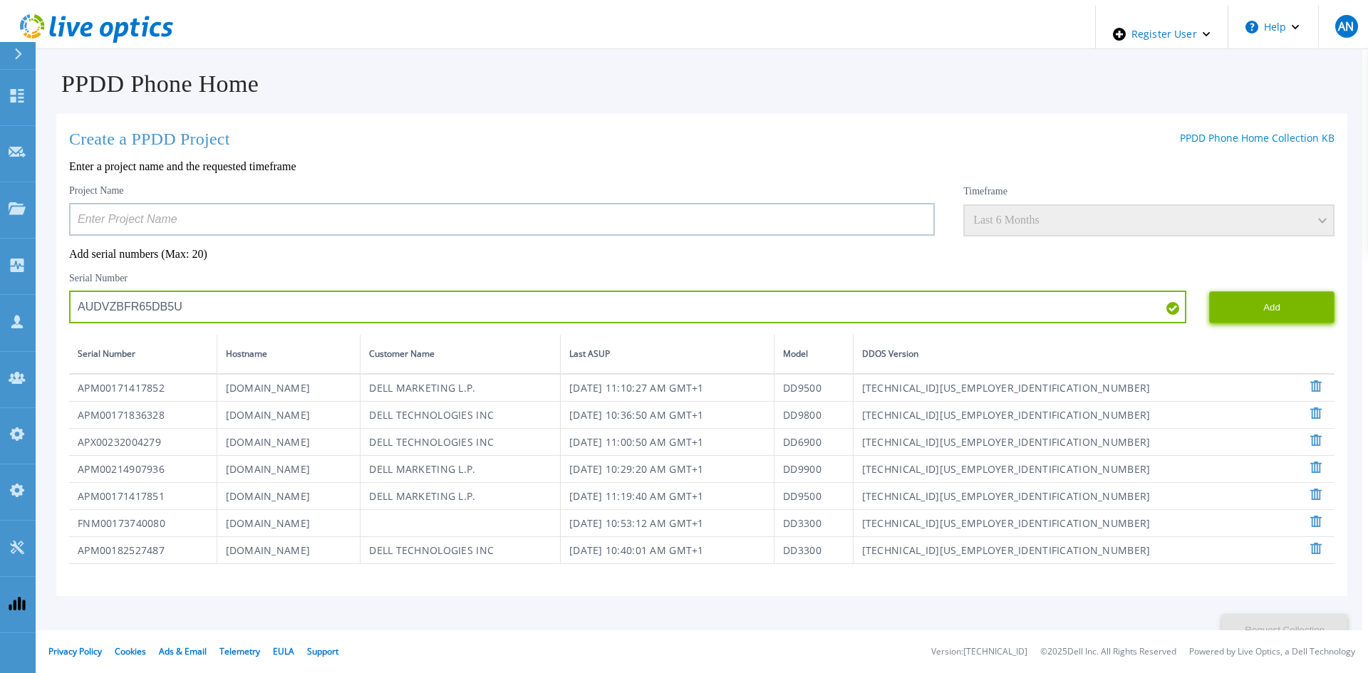
click at [1215, 306] on button "Add" at bounding box center [1271, 307] width 125 height 32
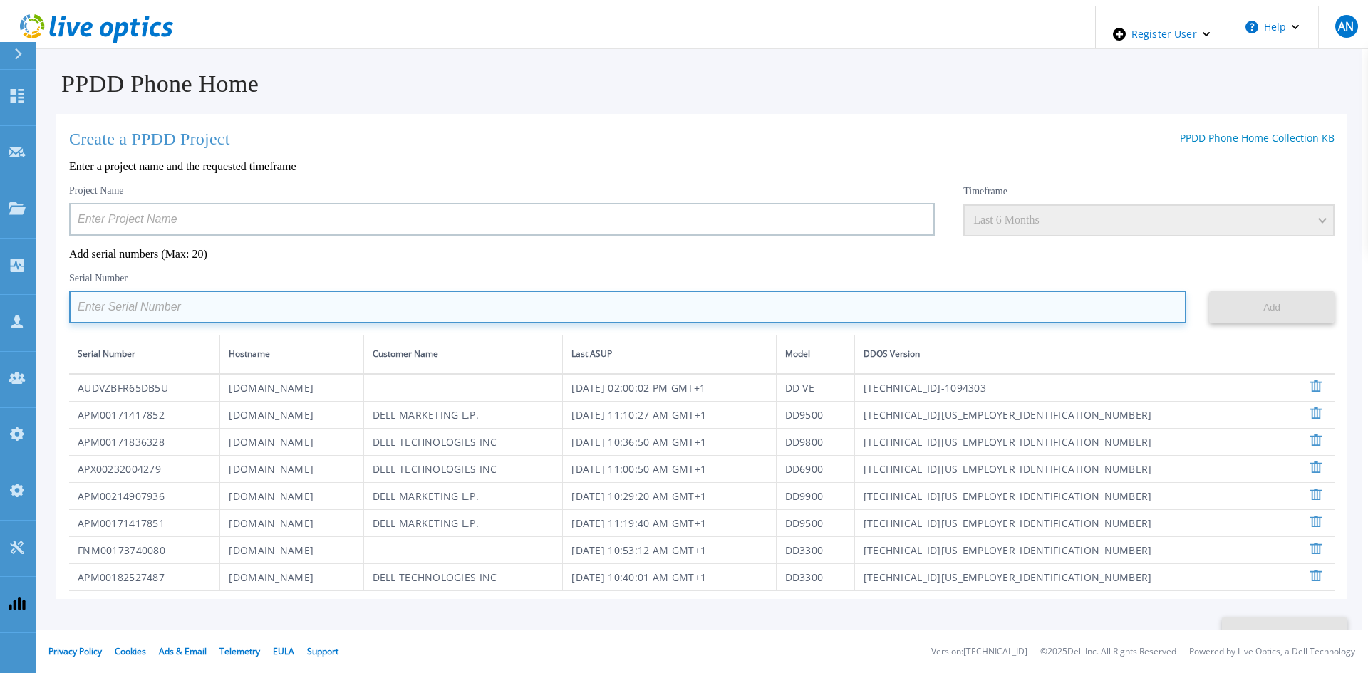
click at [499, 316] on input at bounding box center [627, 307] width 1117 height 33
paste input "CRK00241916749"
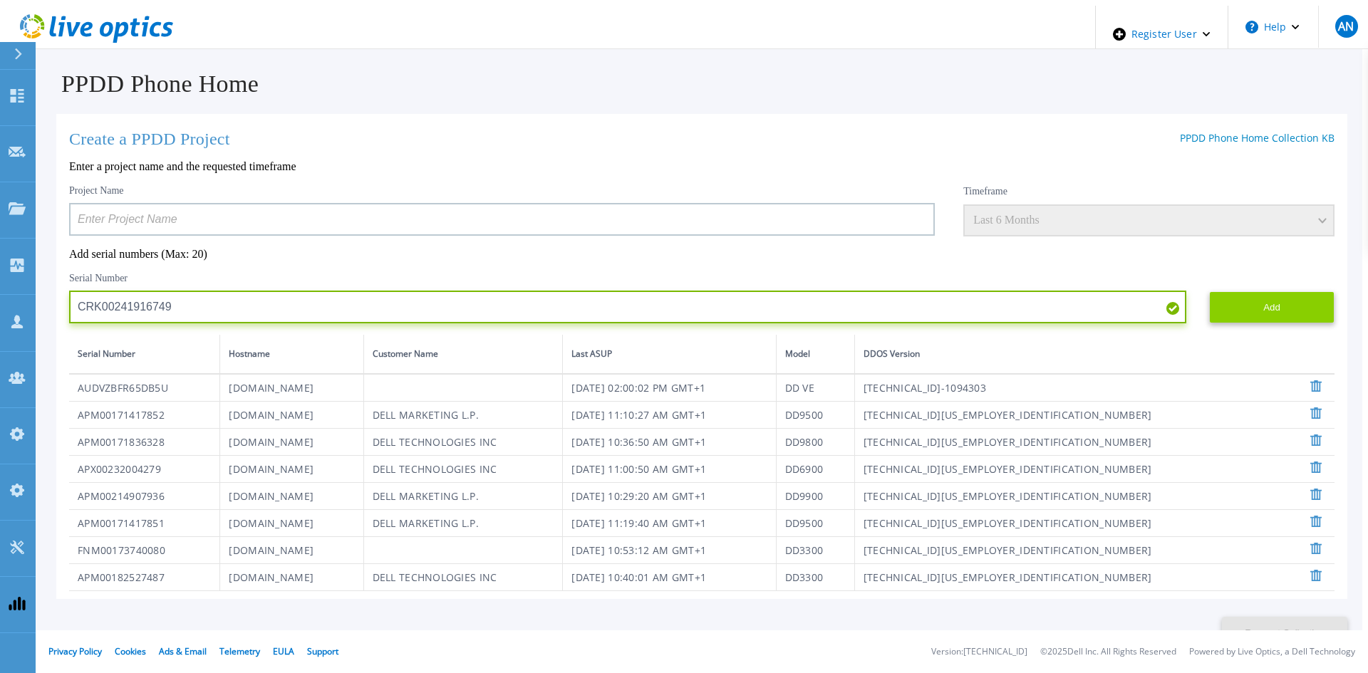
type input "CRK00241916749"
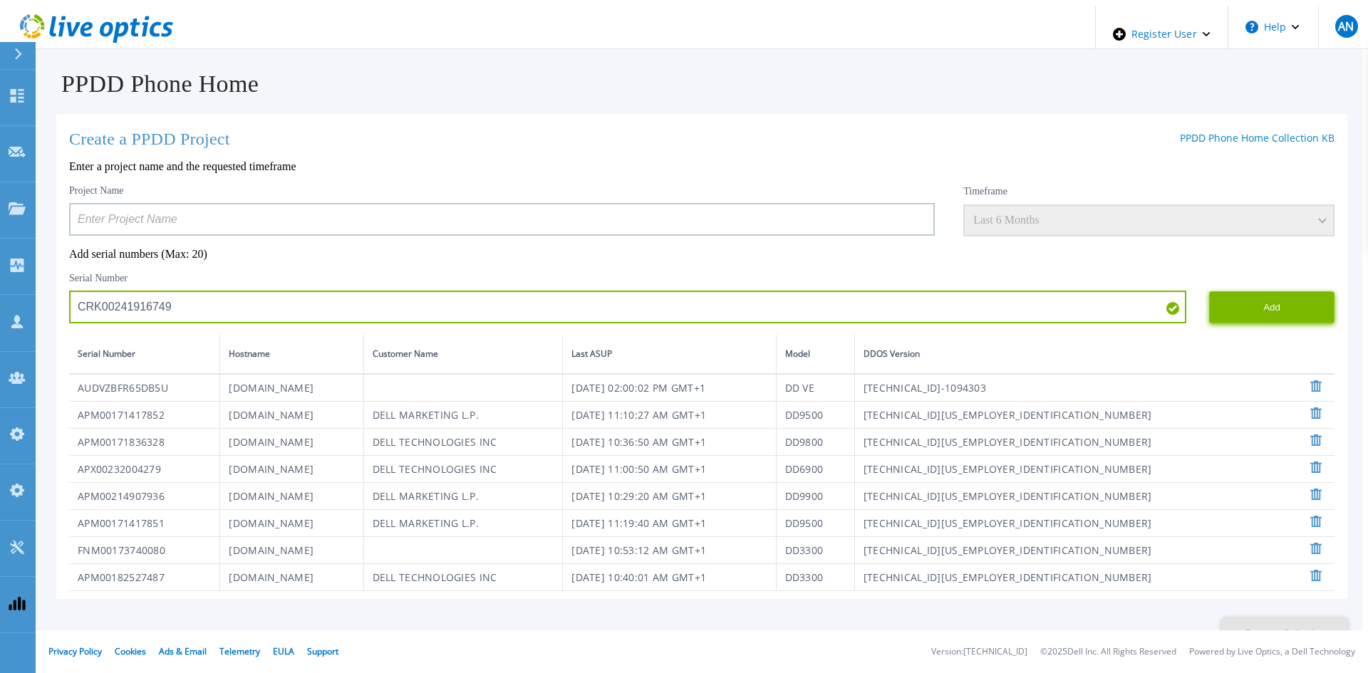
click at [1272, 313] on button "Add" at bounding box center [1271, 307] width 125 height 32
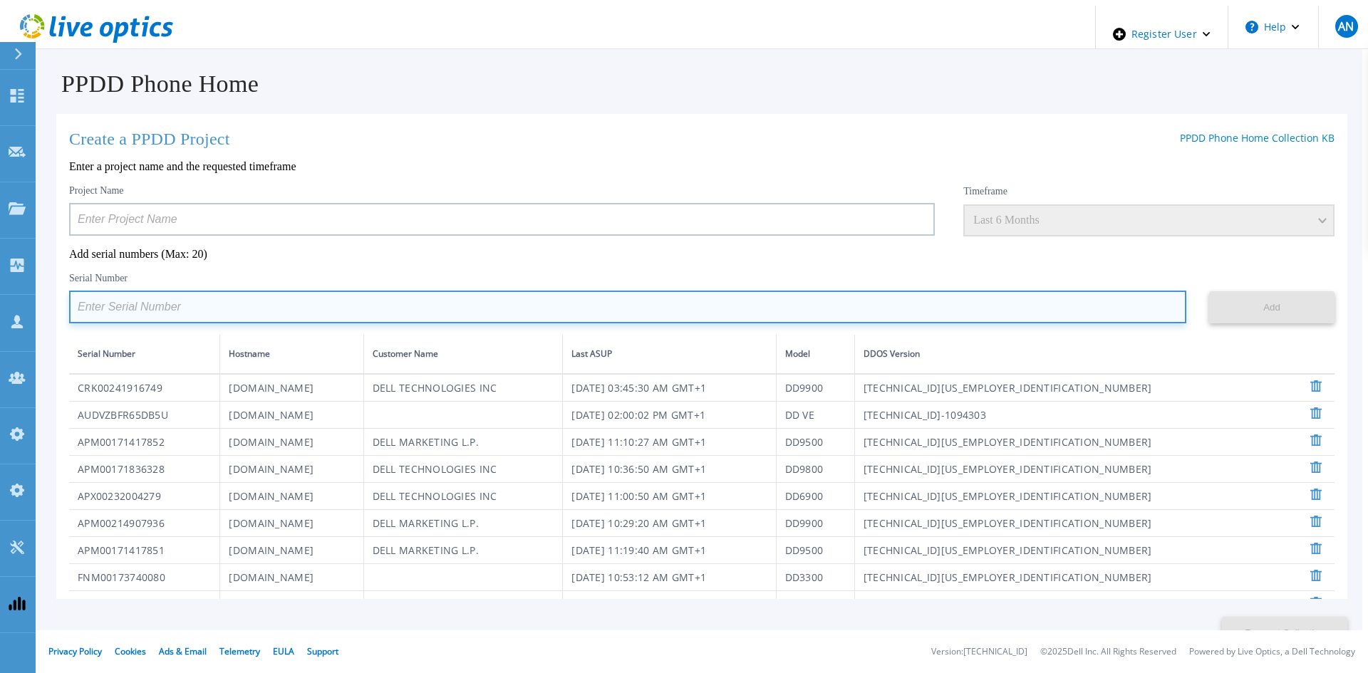
click at [537, 295] on input at bounding box center [627, 307] width 1117 height 33
paste input "APX00231205149"
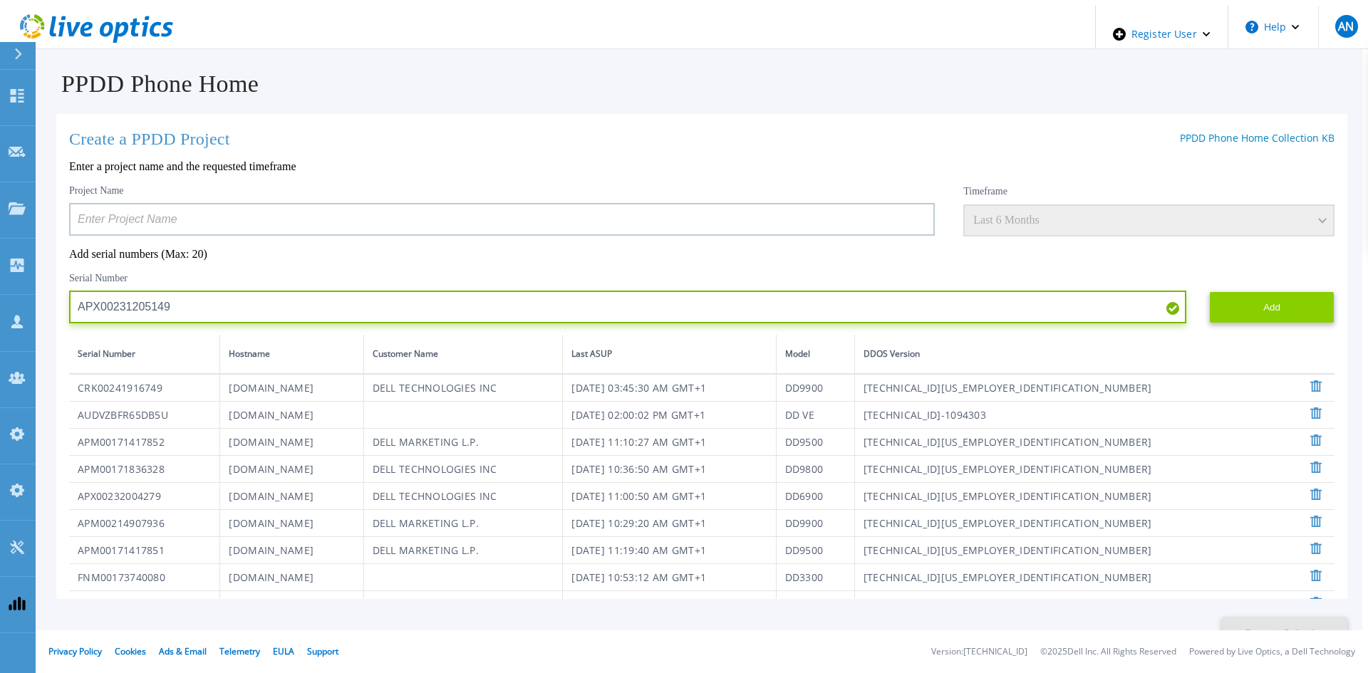
type input "APX00231205149"
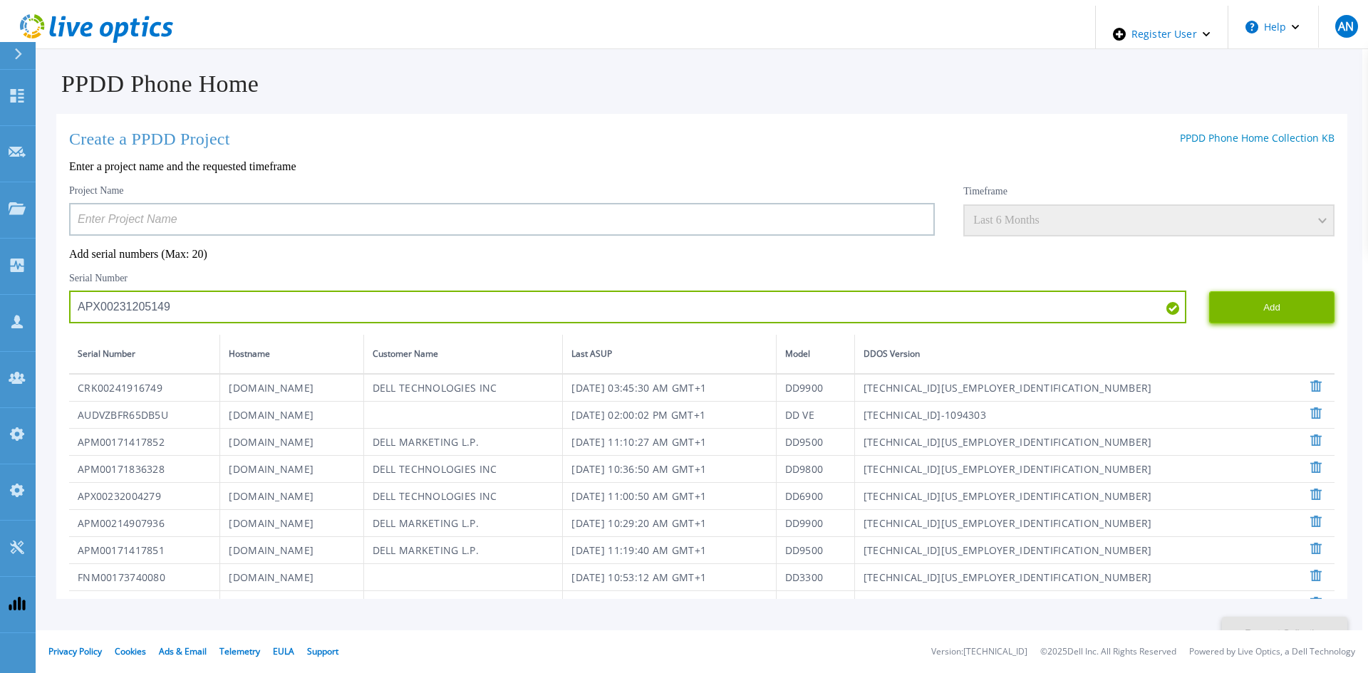
click at [1247, 305] on button "Add" at bounding box center [1271, 307] width 125 height 32
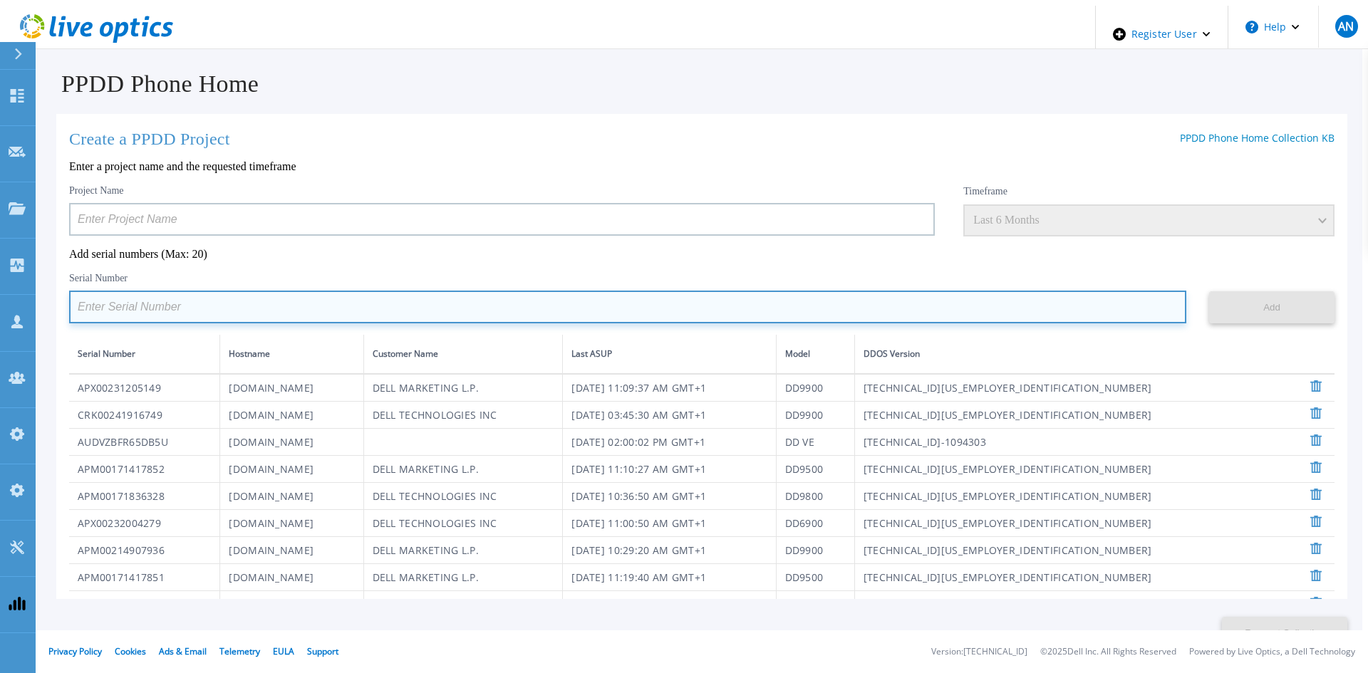
click at [453, 296] on input at bounding box center [627, 307] width 1117 height 33
paste input "APM00181819857"
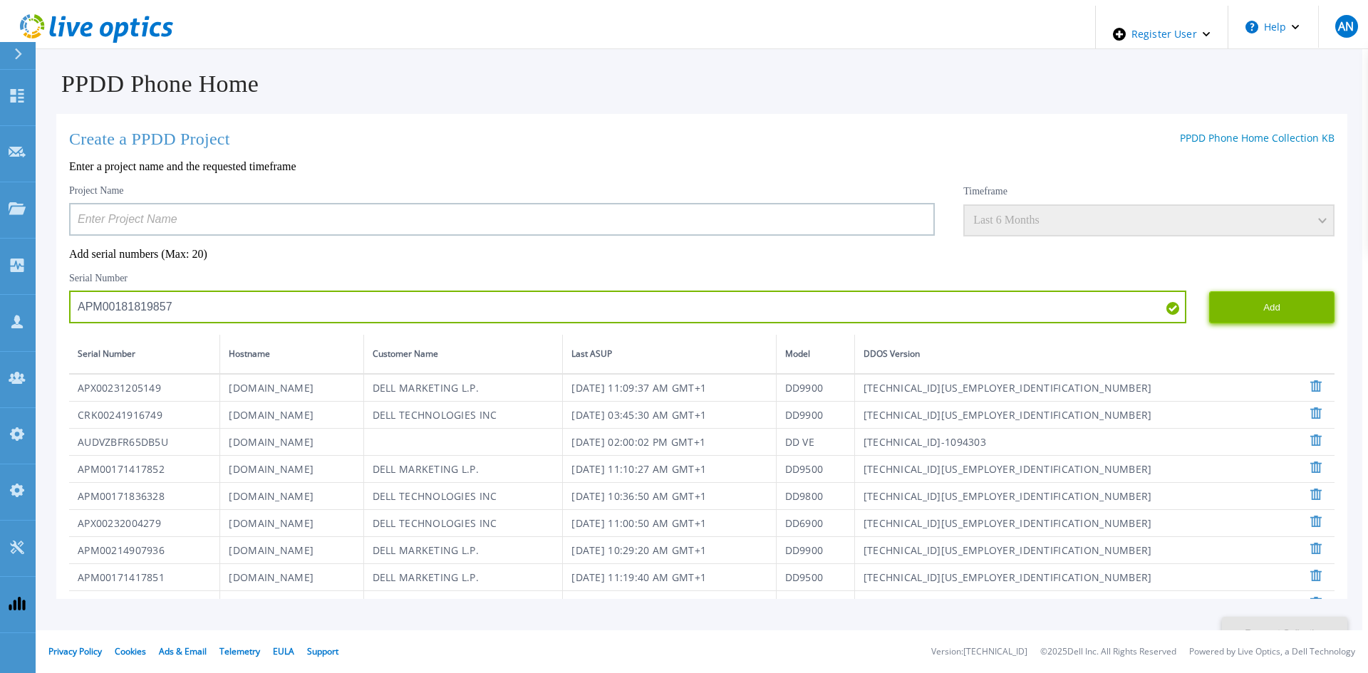
click at [1245, 306] on button "Add" at bounding box center [1271, 307] width 125 height 32
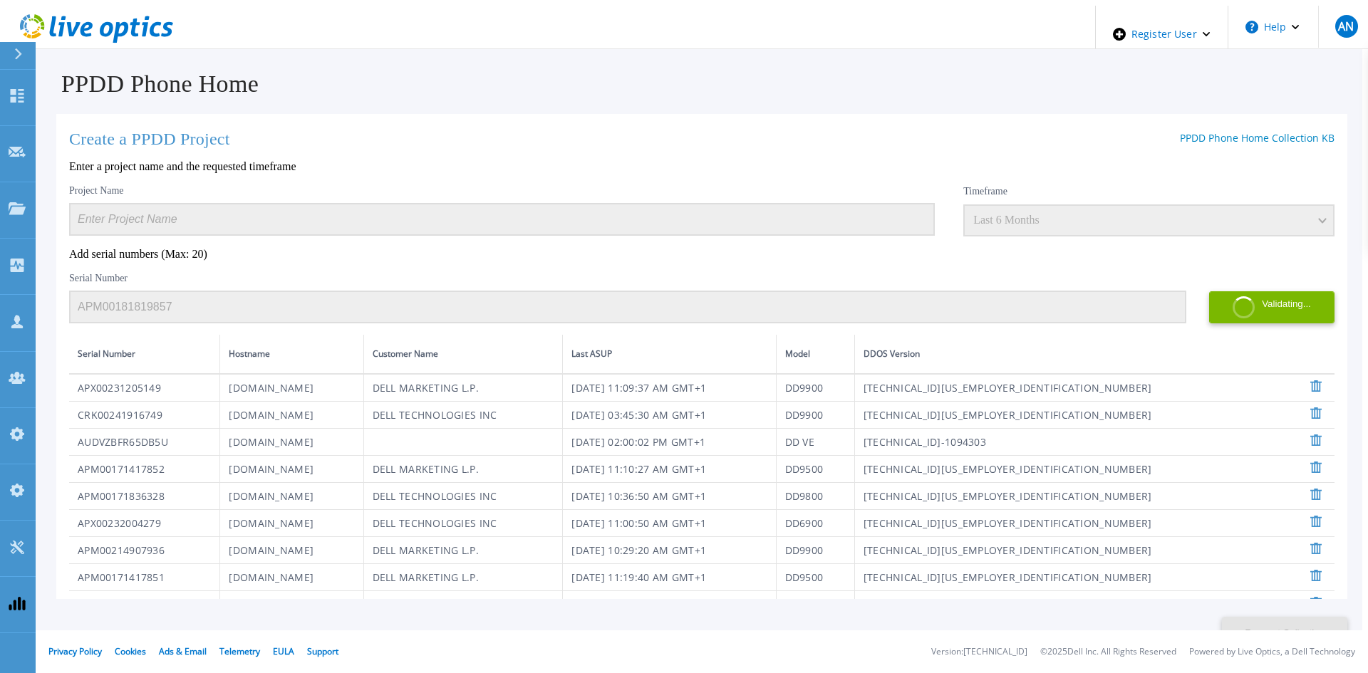
click at [471, 272] on div "Serial Number APM00181819857" at bounding box center [627, 297] width 1117 height 51
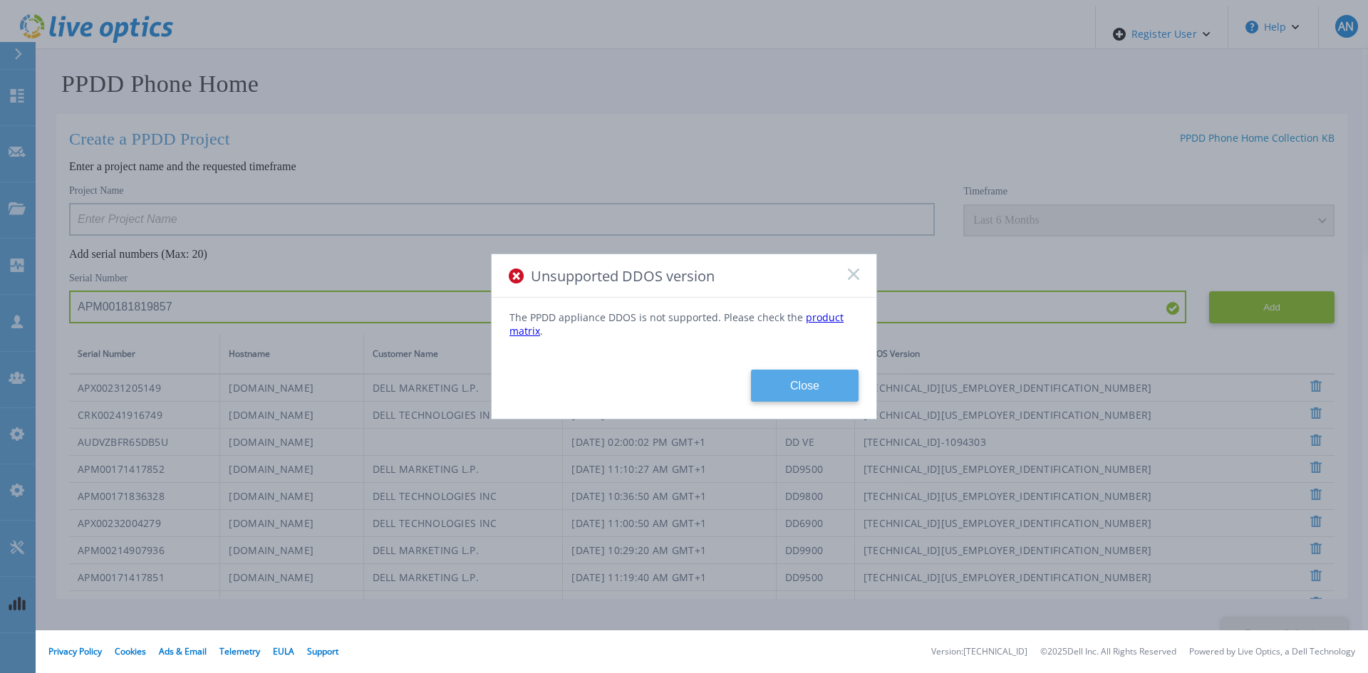
click at [776, 386] on button "Close" at bounding box center [805, 386] width 108 height 32
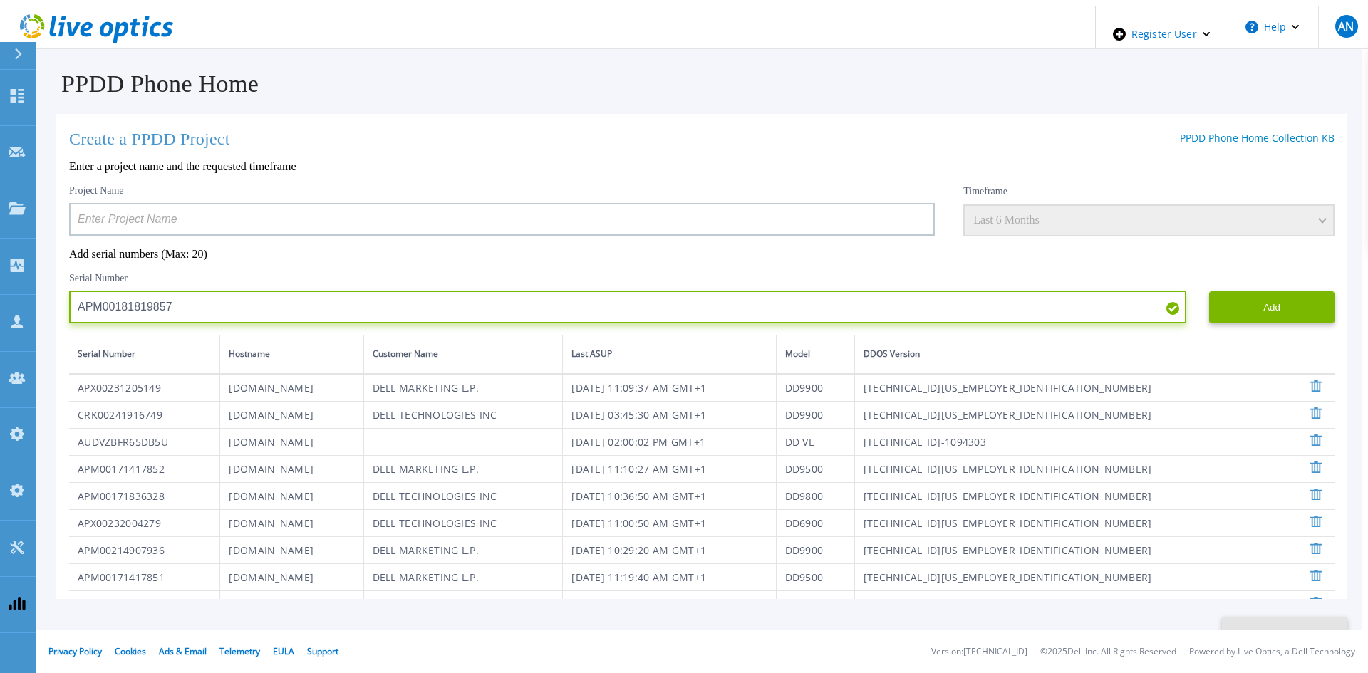
click at [363, 309] on input "APM00181819857" at bounding box center [627, 307] width 1117 height 33
paste input "CKM00180702043"
type input "CKM00180702043"
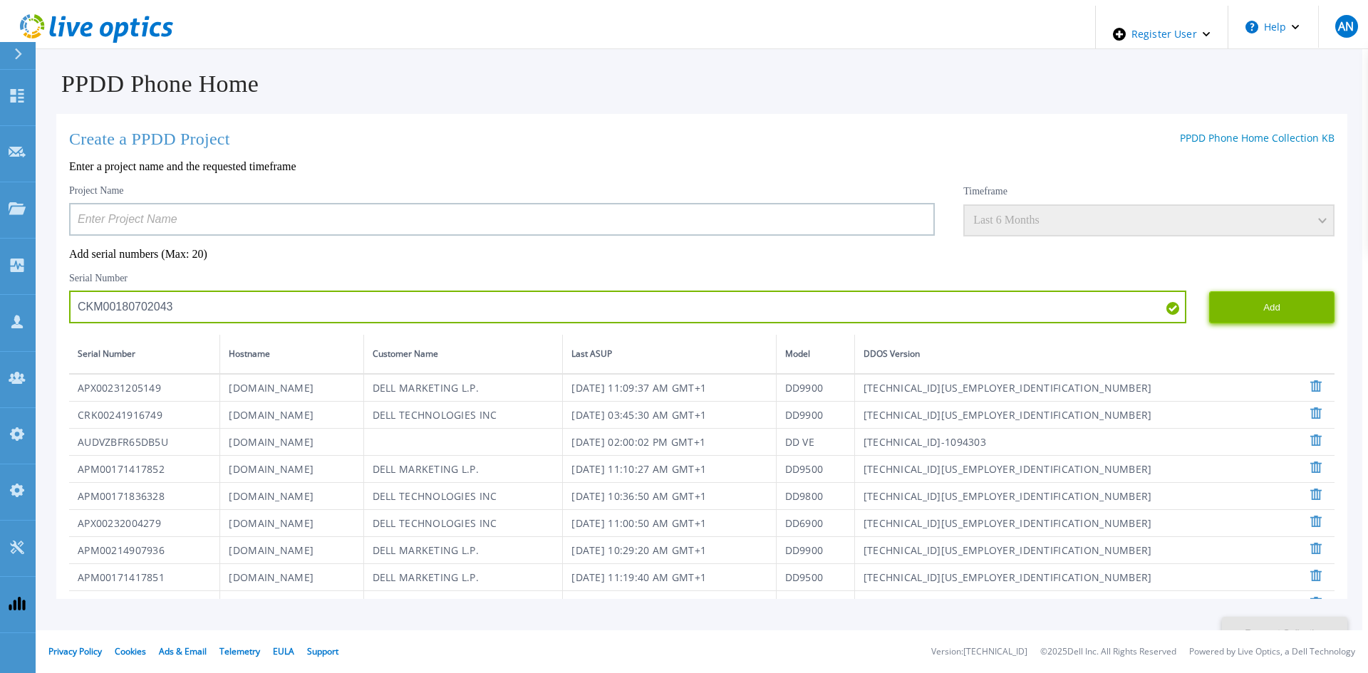
click at [1267, 298] on button "Add" at bounding box center [1271, 307] width 125 height 32
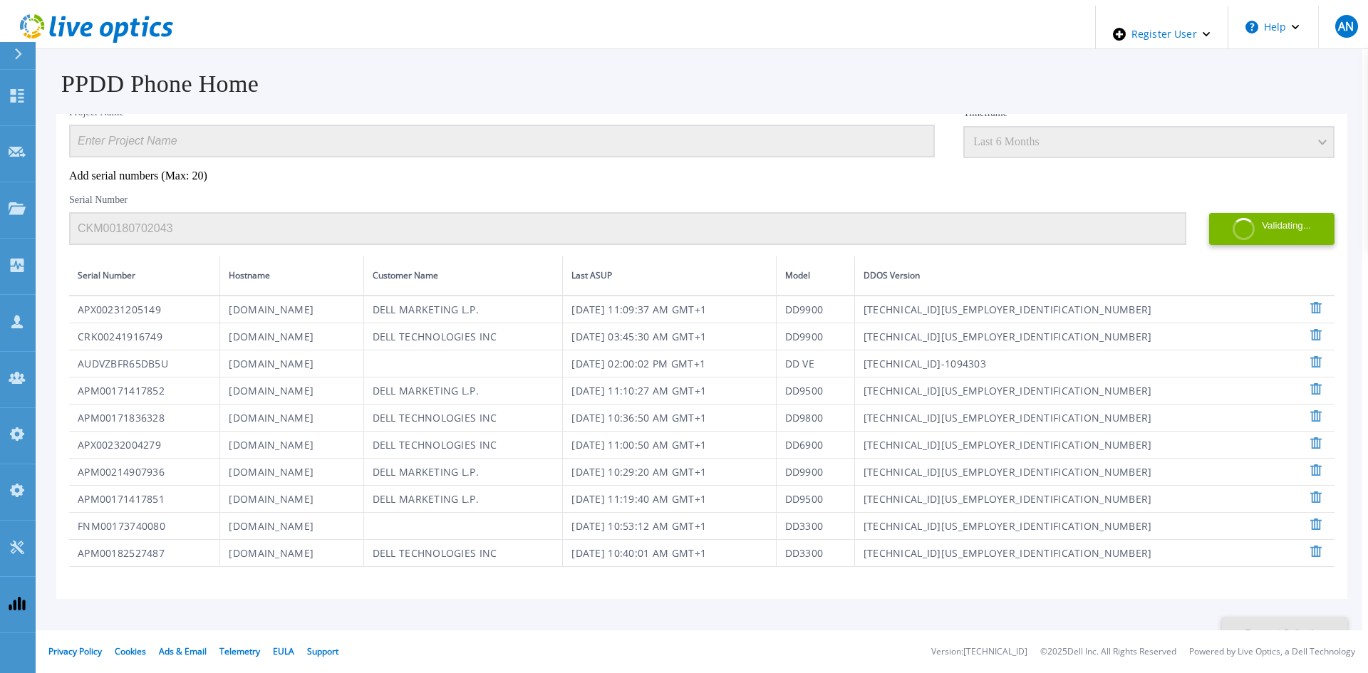
scroll to position [2, 0]
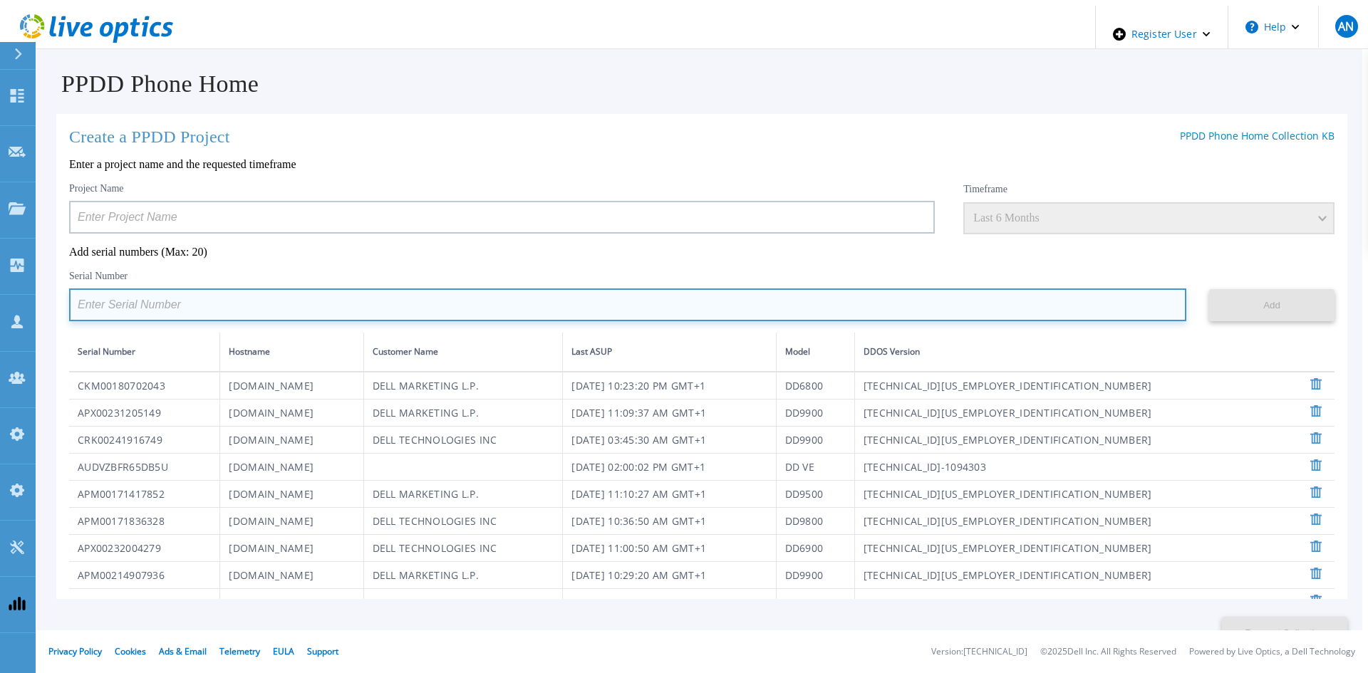
click at [277, 294] on input at bounding box center [627, 305] width 1117 height 33
paste input "APM00182123209"
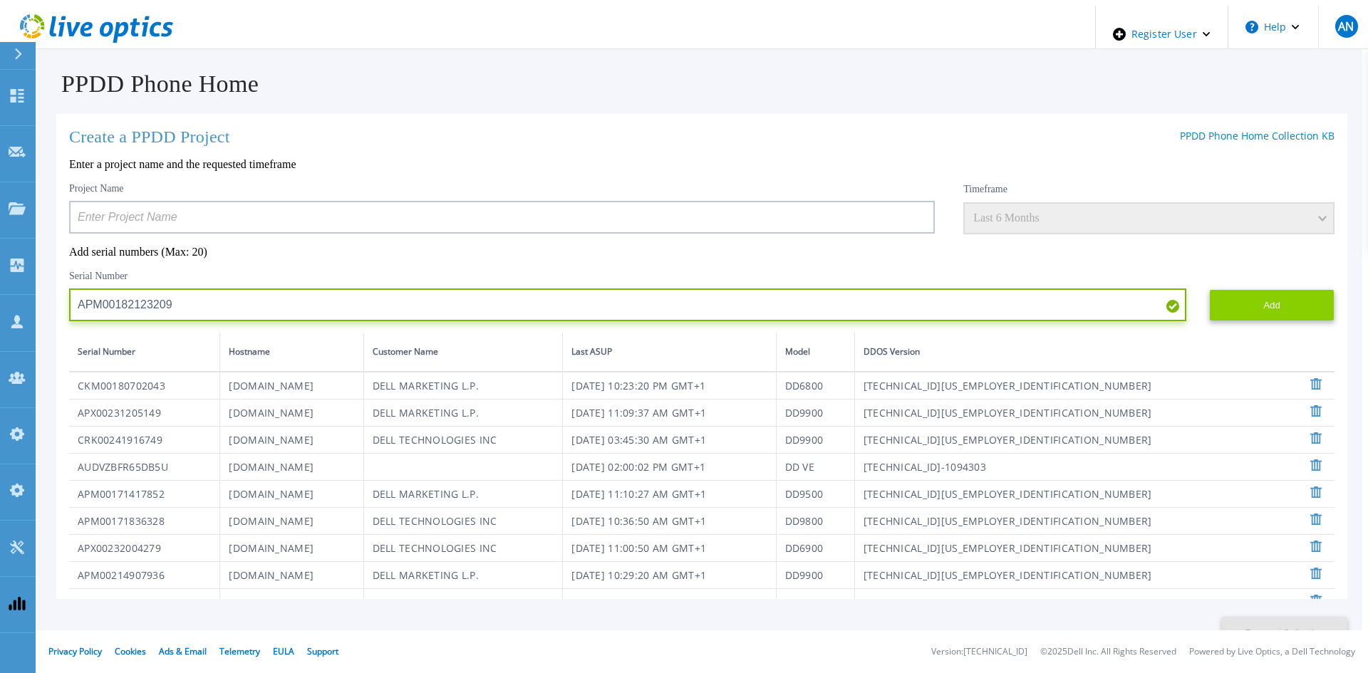
type input "APM00182123209"
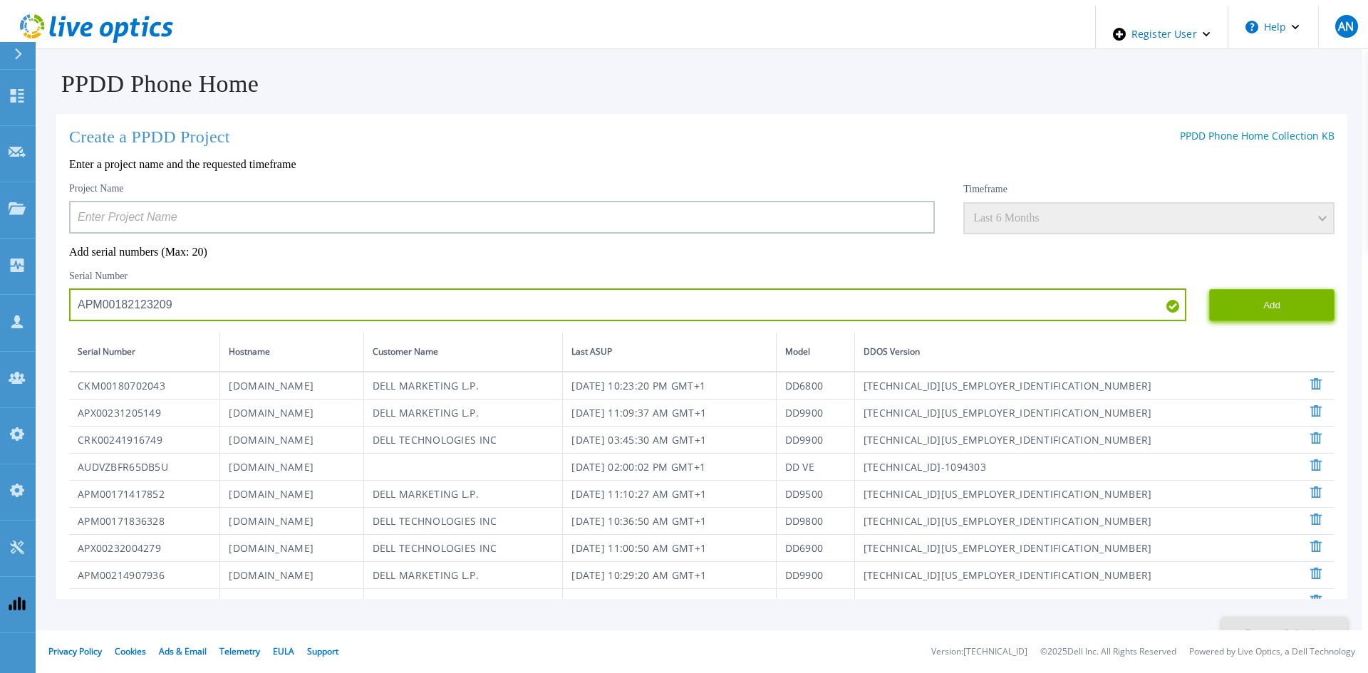
click at [1238, 298] on button "Add" at bounding box center [1271, 305] width 125 height 32
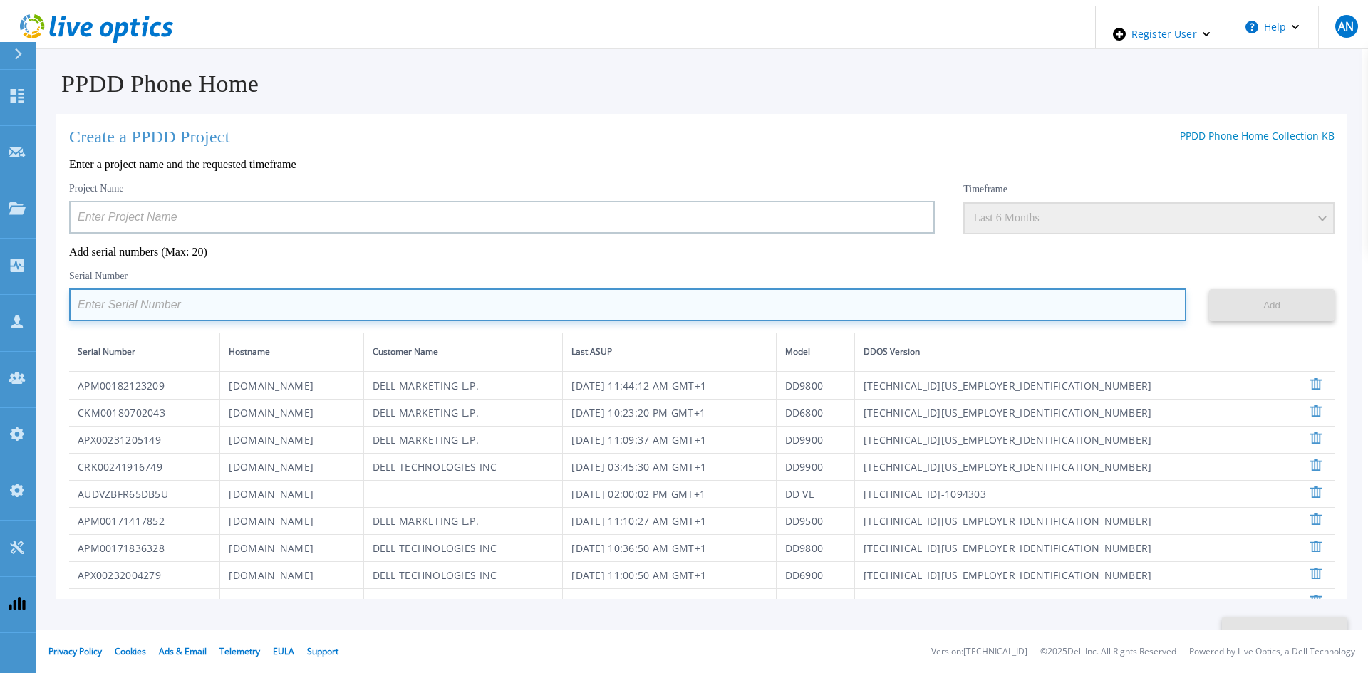
click at [452, 308] on input at bounding box center [627, 305] width 1117 height 33
paste input "APM00212517749"
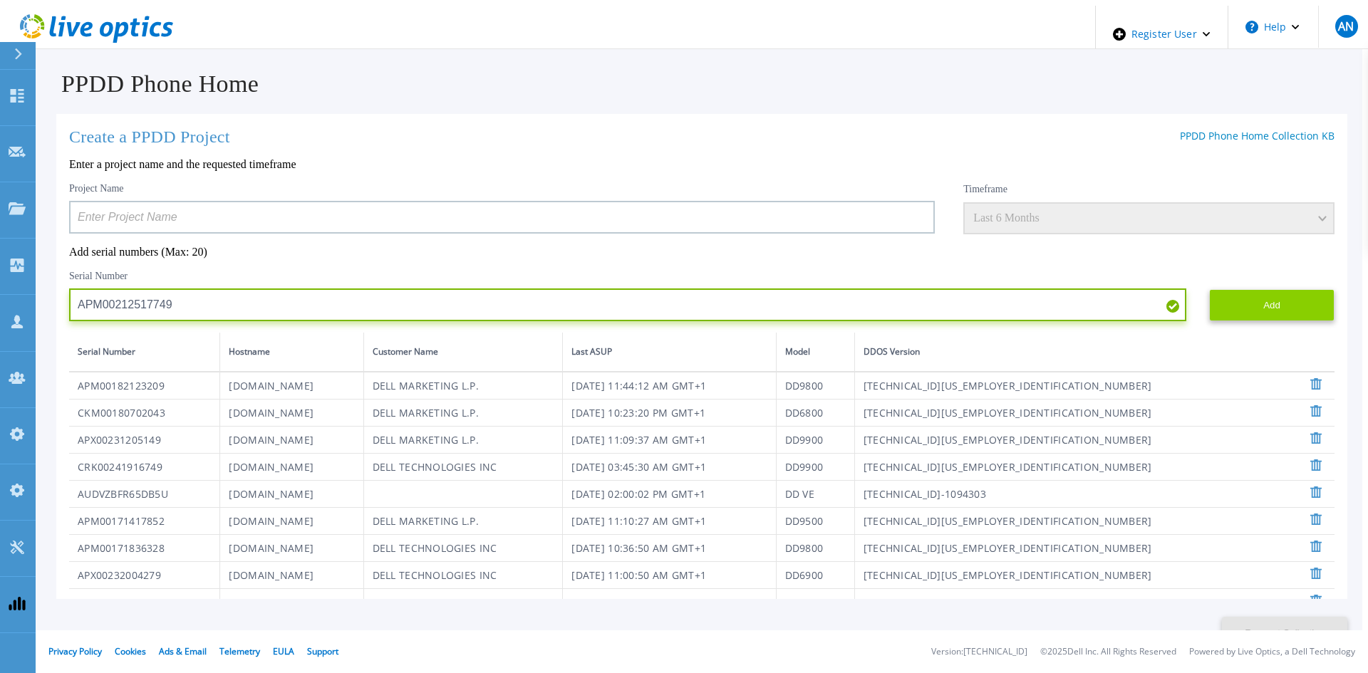
type input "APM00212517749"
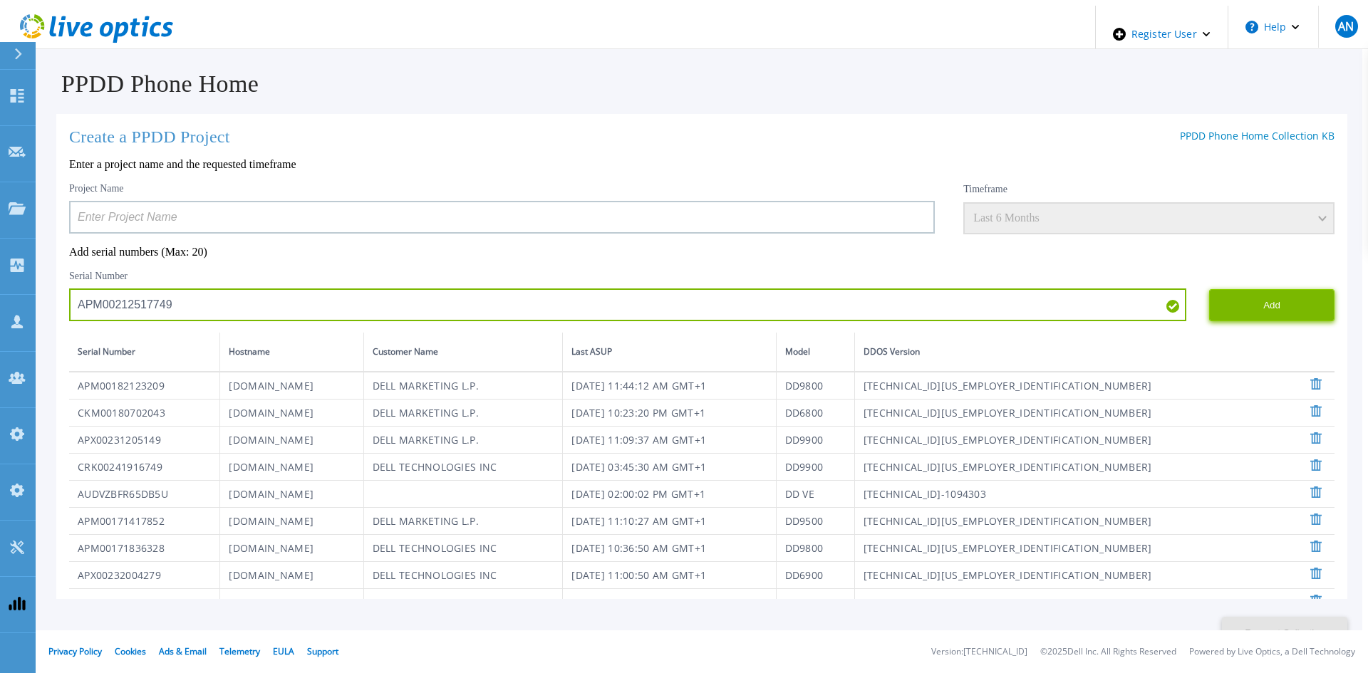
click at [1211, 299] on button "Add" at bounding box center [1271, 305] width 125 height 32
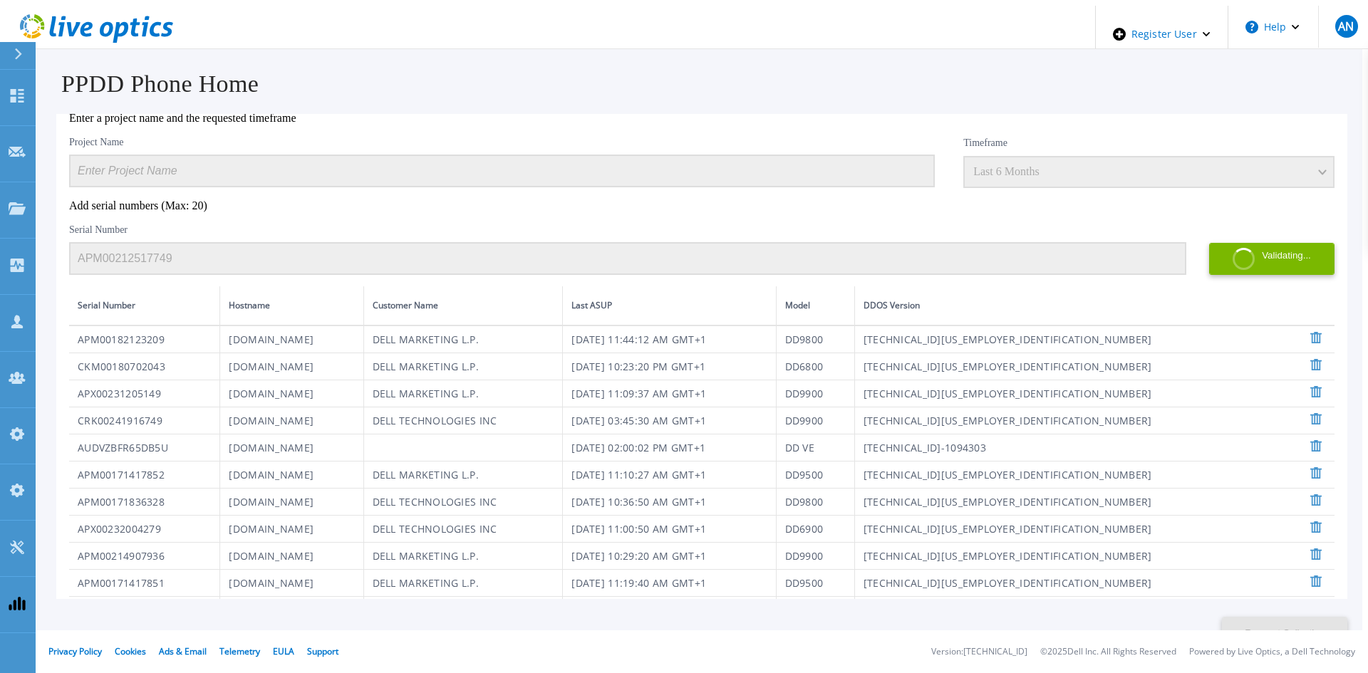
scroll to position [0, 0]
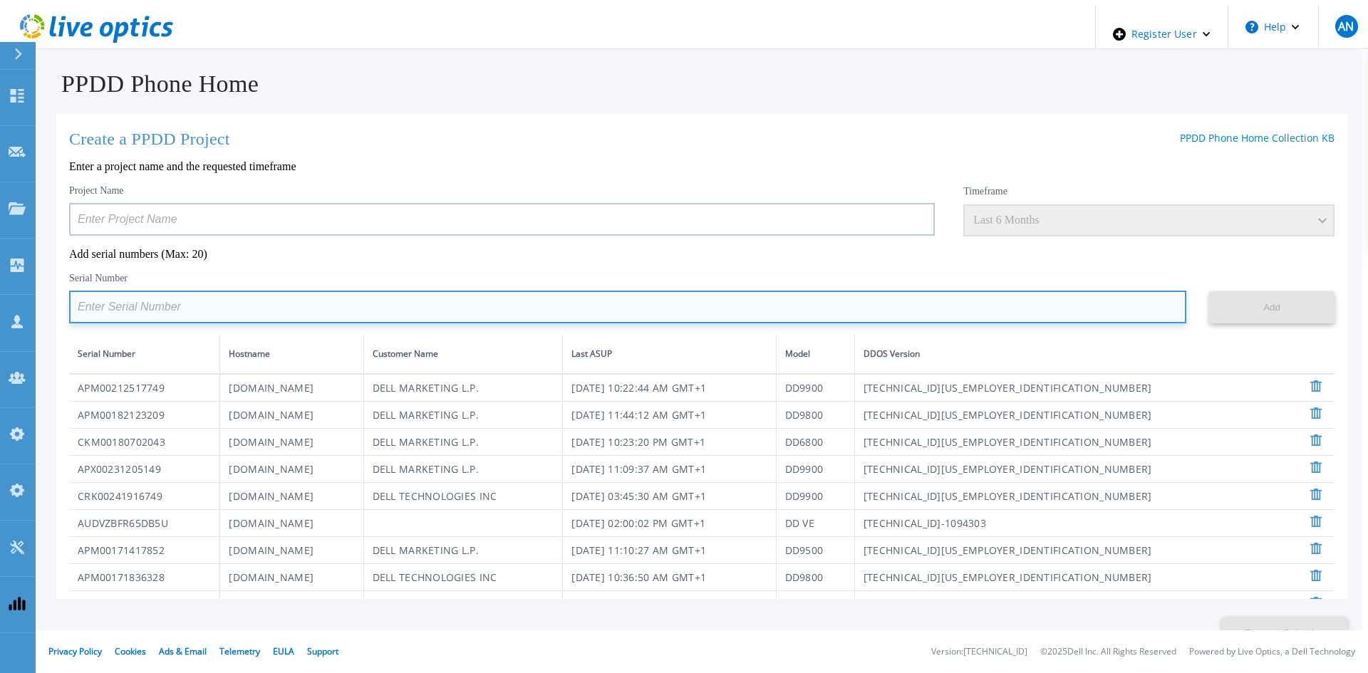
click at [461, 304] on input at bounding box center [627, 307] width 1117 height 33
paste input "APM00171836329"
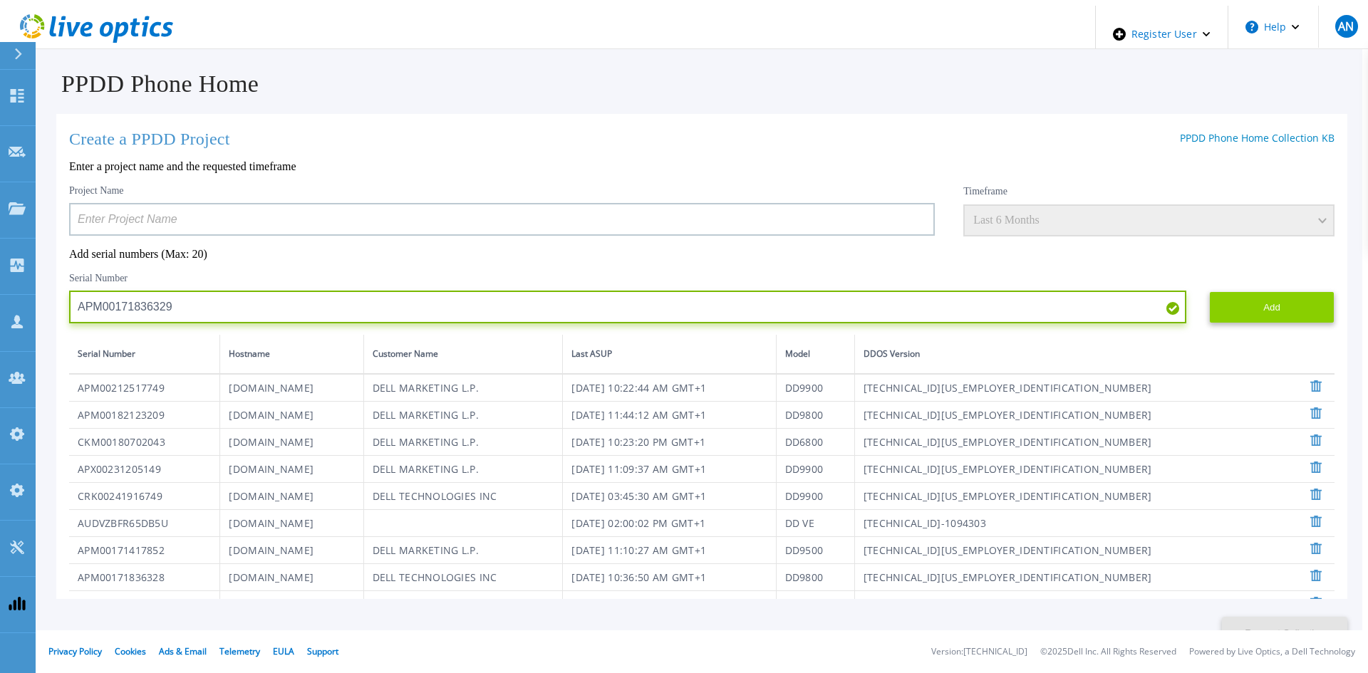
type input "APM00171836329"
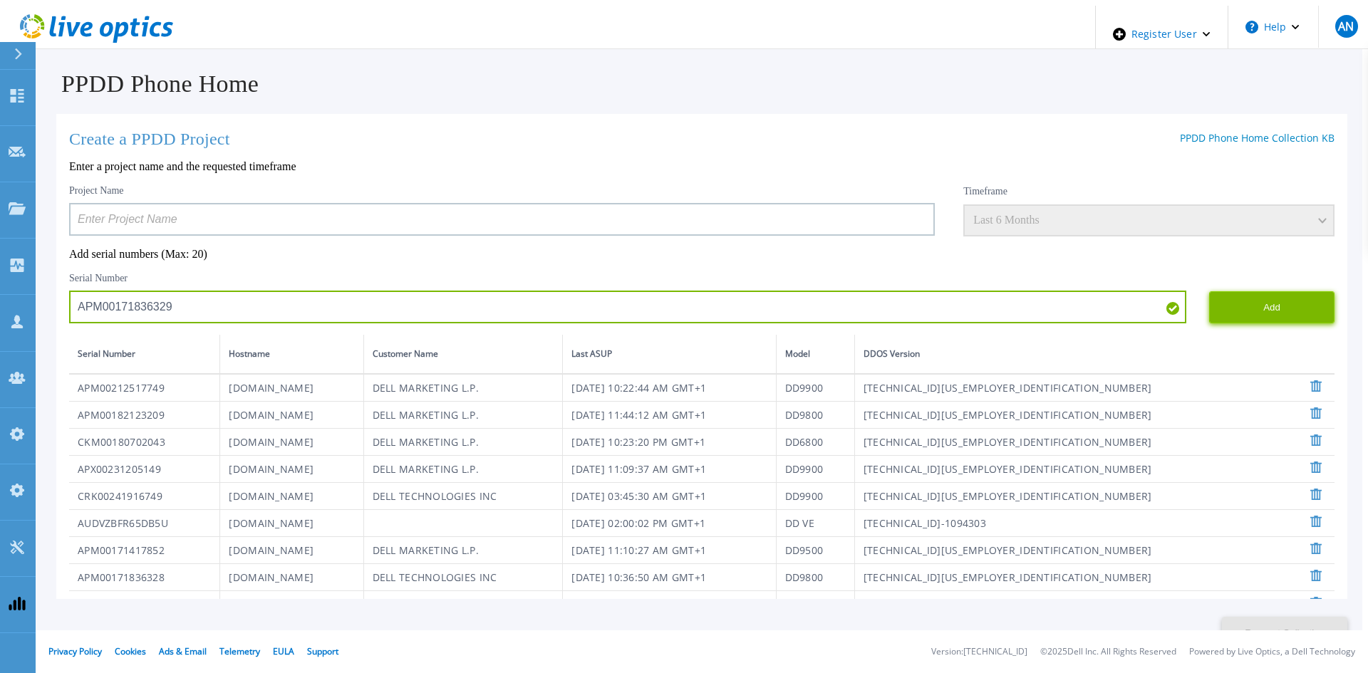
click at [1218, 300] on button "Add" at bounding box center [1271, 307] width 125 height 32
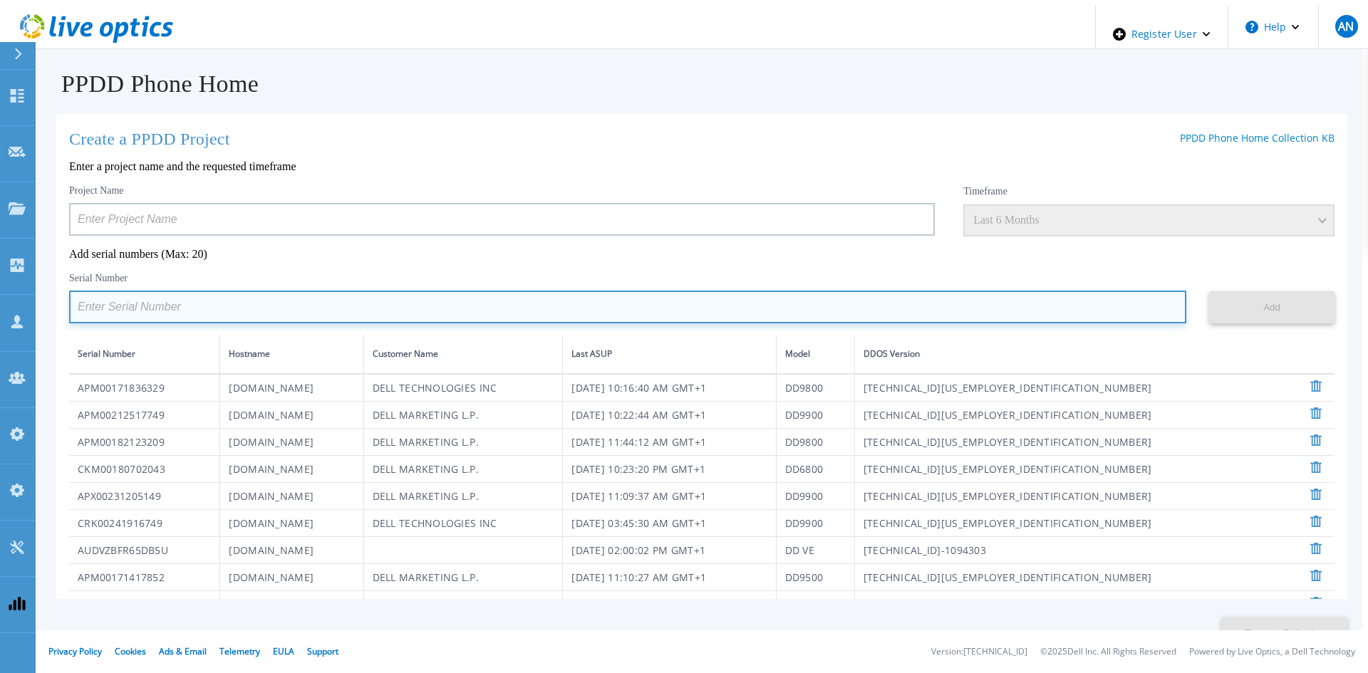
click at [467, 295] on input at bounding box center [627, 307] width 1117 height 33
paste input "APM00214914093"
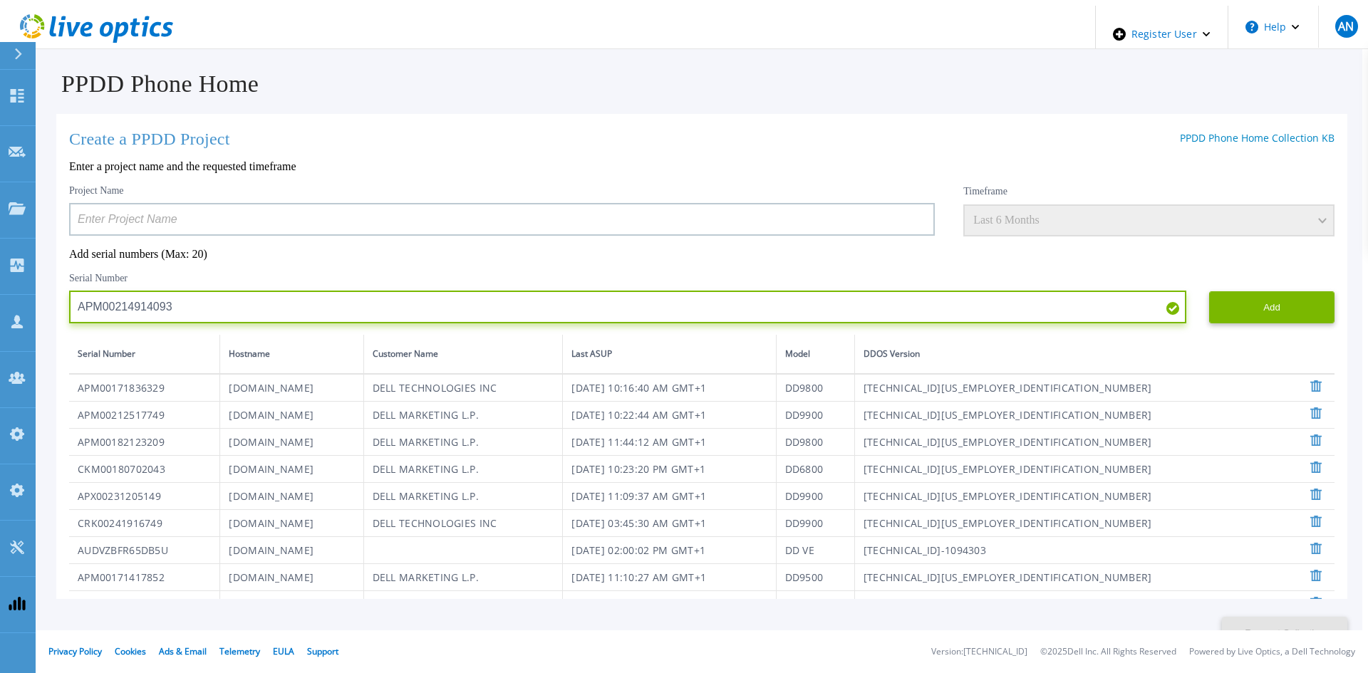
type input "APM00214914093"
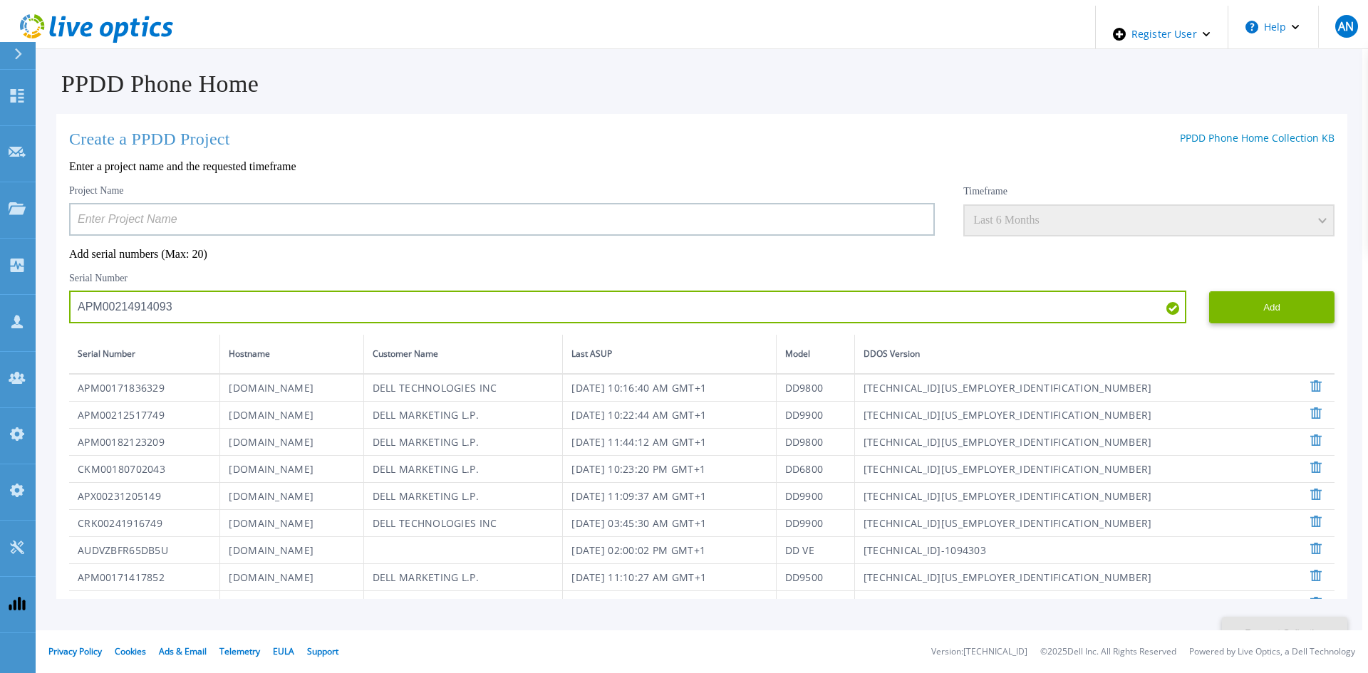
click at [1324, 311] on div "Create a PPDD Project PPDD Phone Home Collection KB Enter a project name and th…" at bounding box center [701, 356] width 1291 height 485
click at [1235, 301] on button "Add" at bounding box center [1271, 307] width 125 height 32
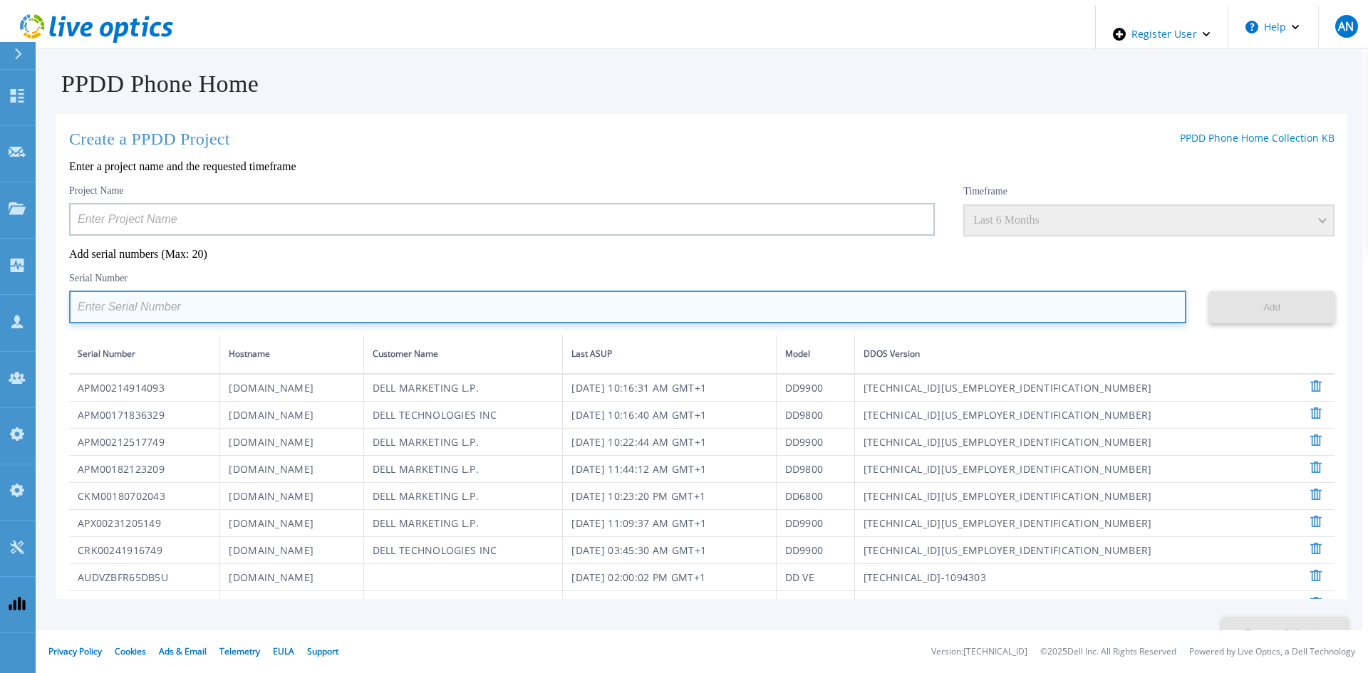
click at [489, 305] on input at bounding box center [627, 307] width 1117 height 33
paste input "APM00211700095"
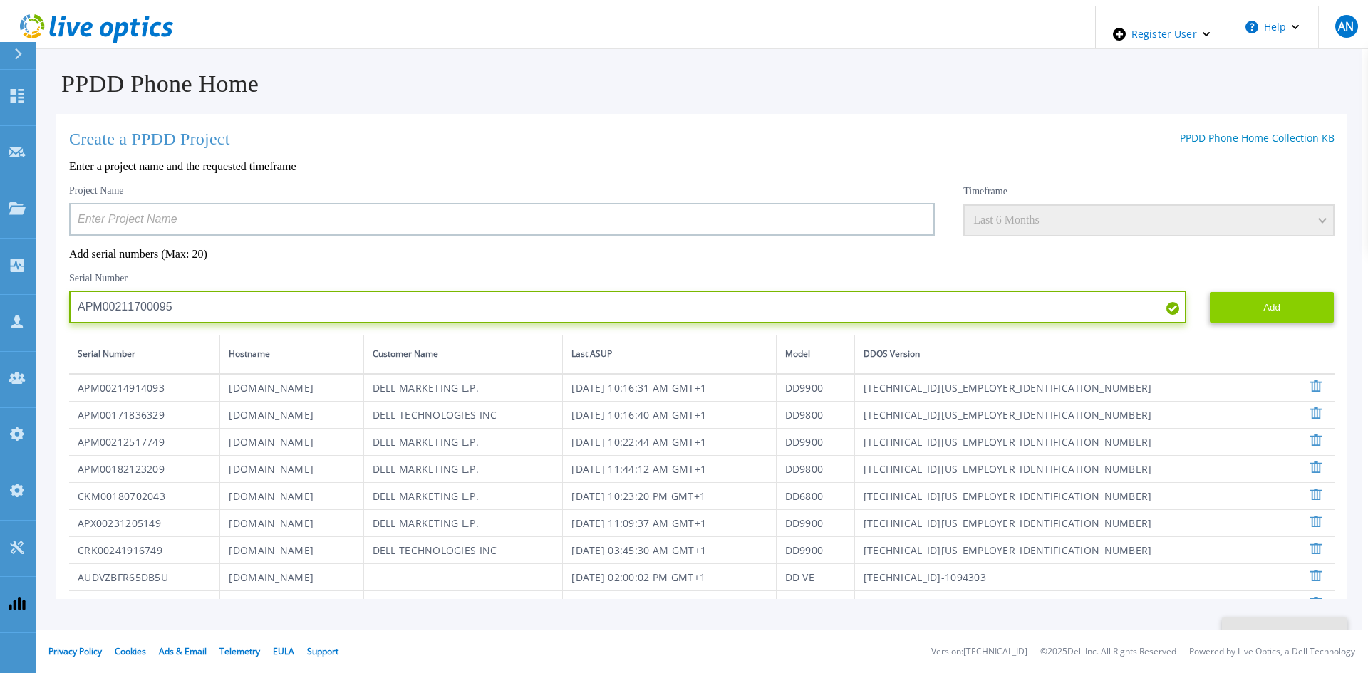
type input "APM00211700095"
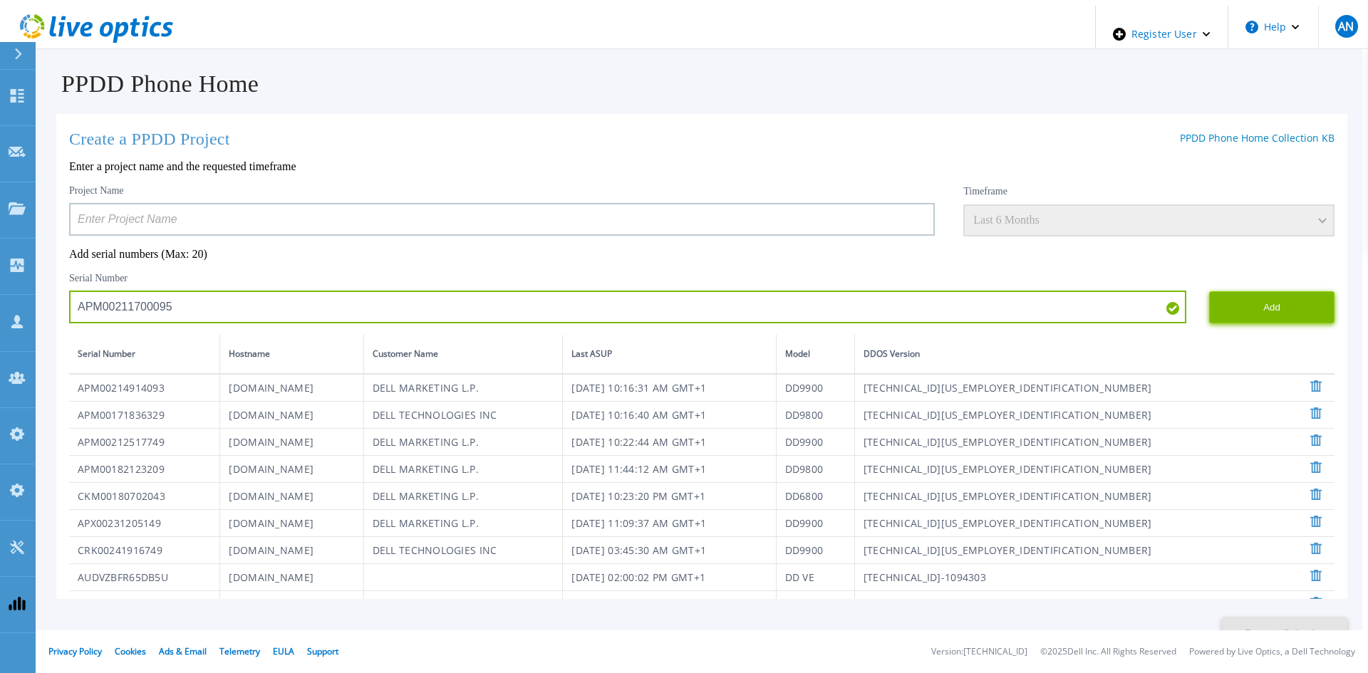
click at [1228, 308] on button "Add" at bounding box center [1271, 307] width 125 height 32
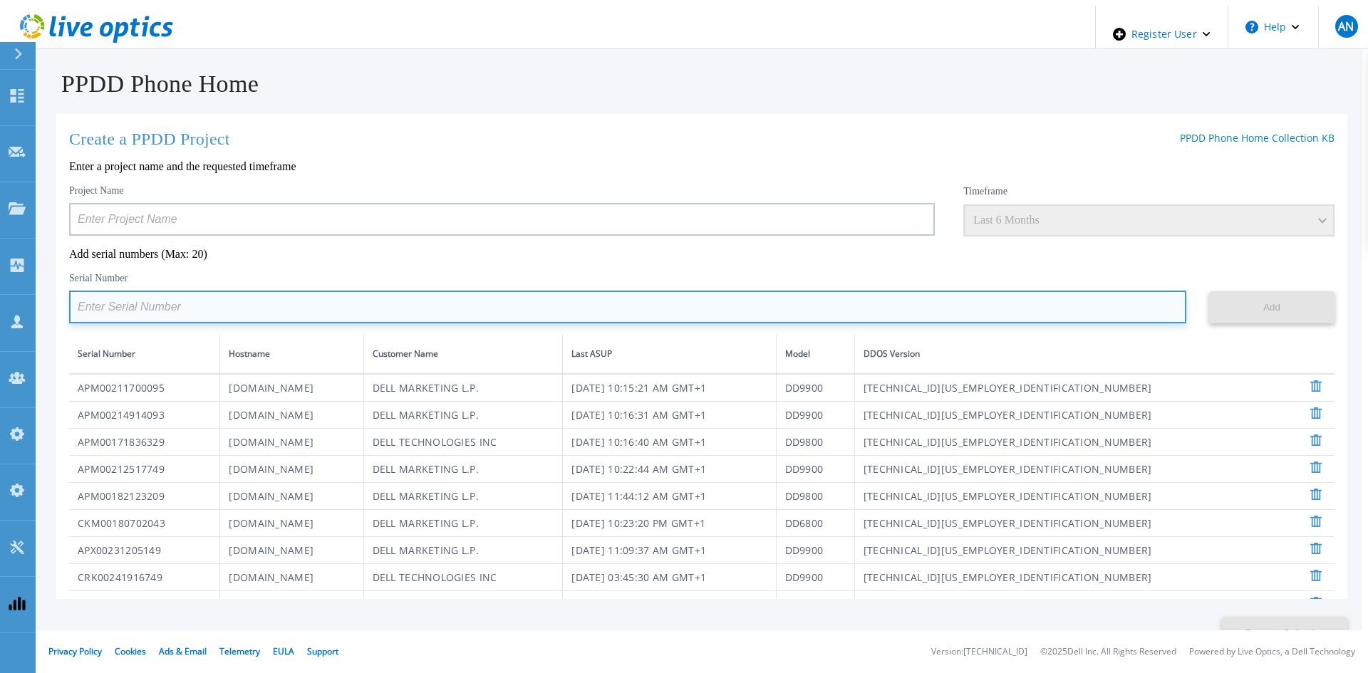
click at [496, 304] on input at bounding box center [627, 307] width 1117 height 33
paste input "APX00232503745"
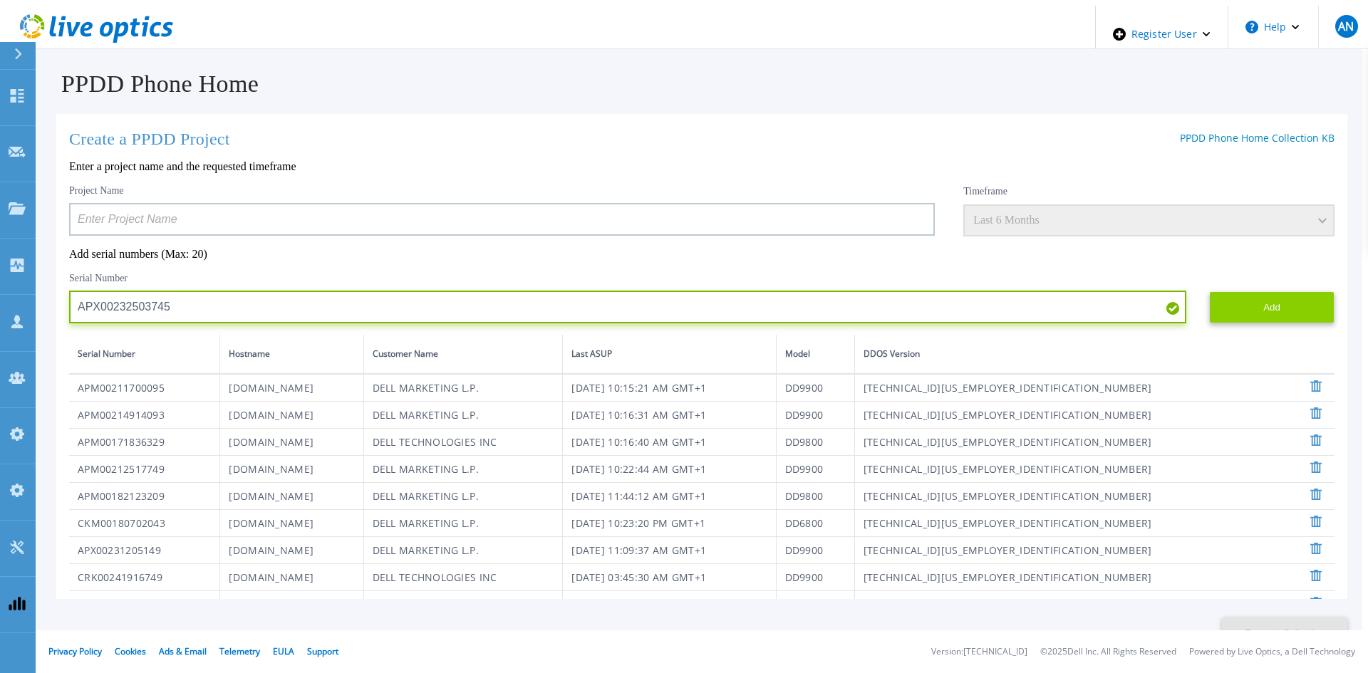
type input "APX00232503745"
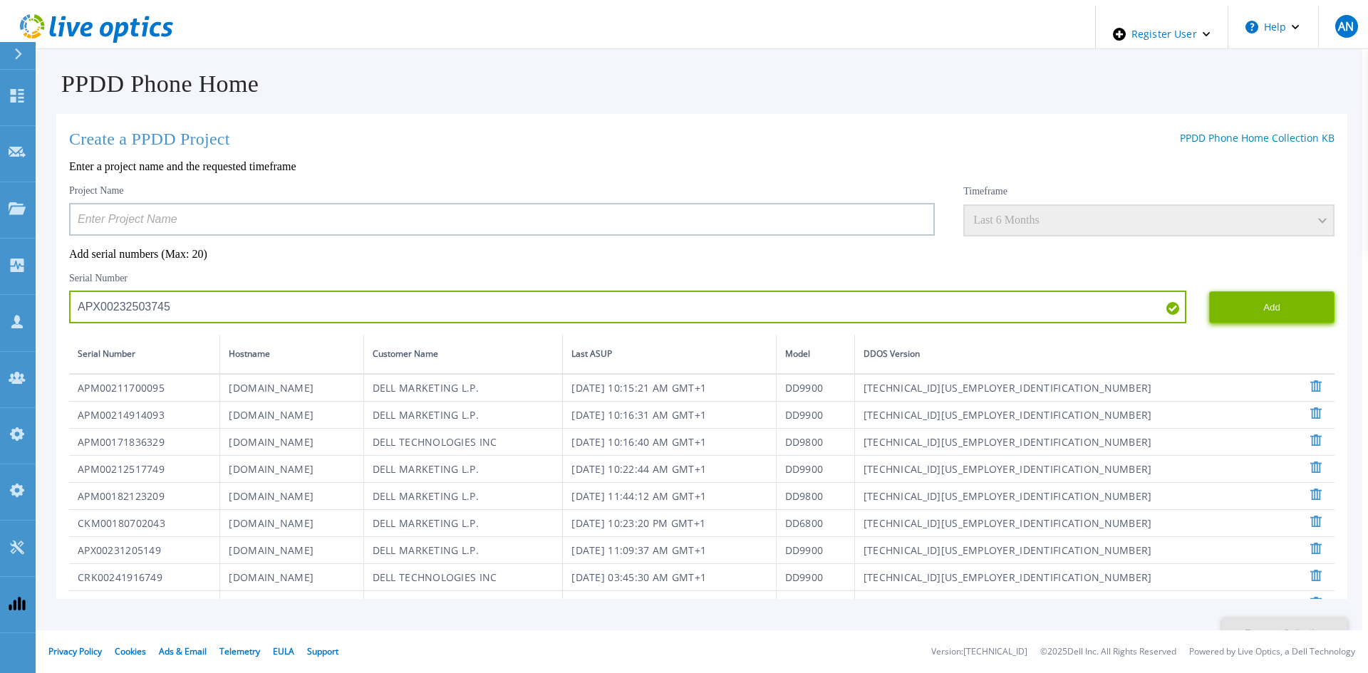
click at [1300, 311] on button "Add" at bounding box center [1271, 307] width 125 height 32
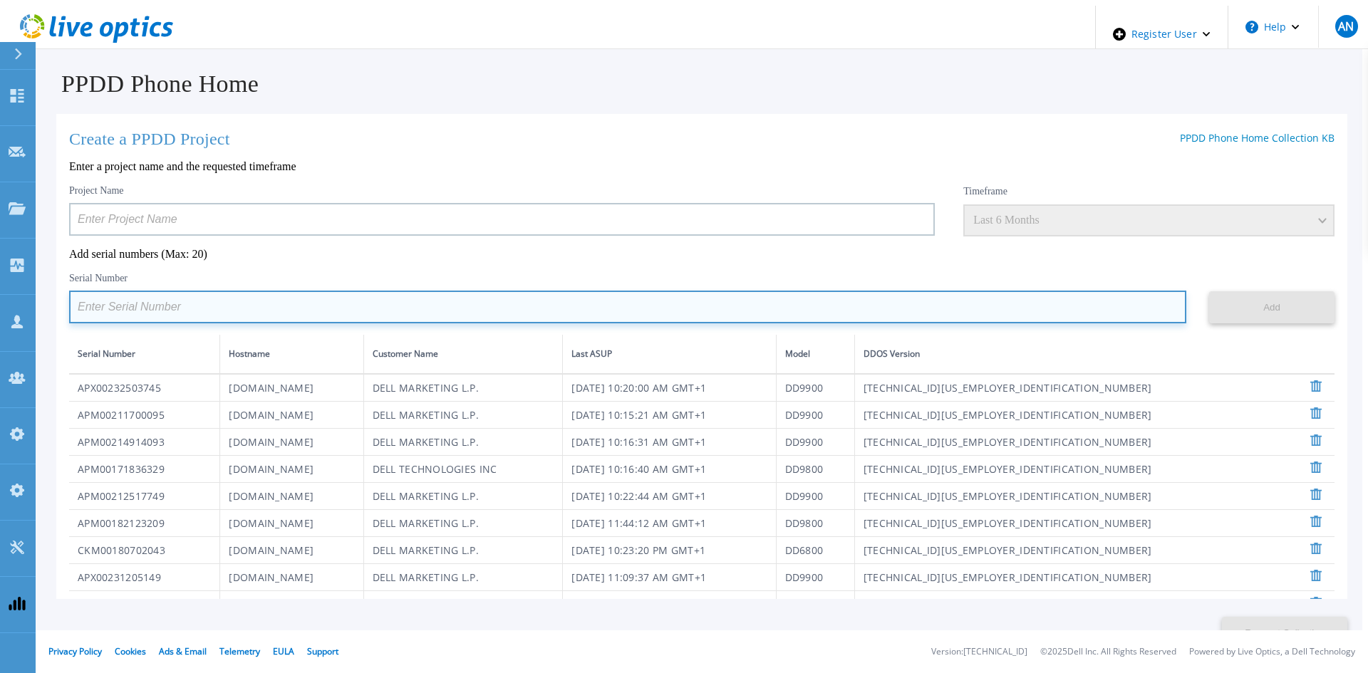
click at [498, 305] on input at bounding box center [627, 307] width 1117 height 33
paste input "AUDVMK7W3NDDSP"
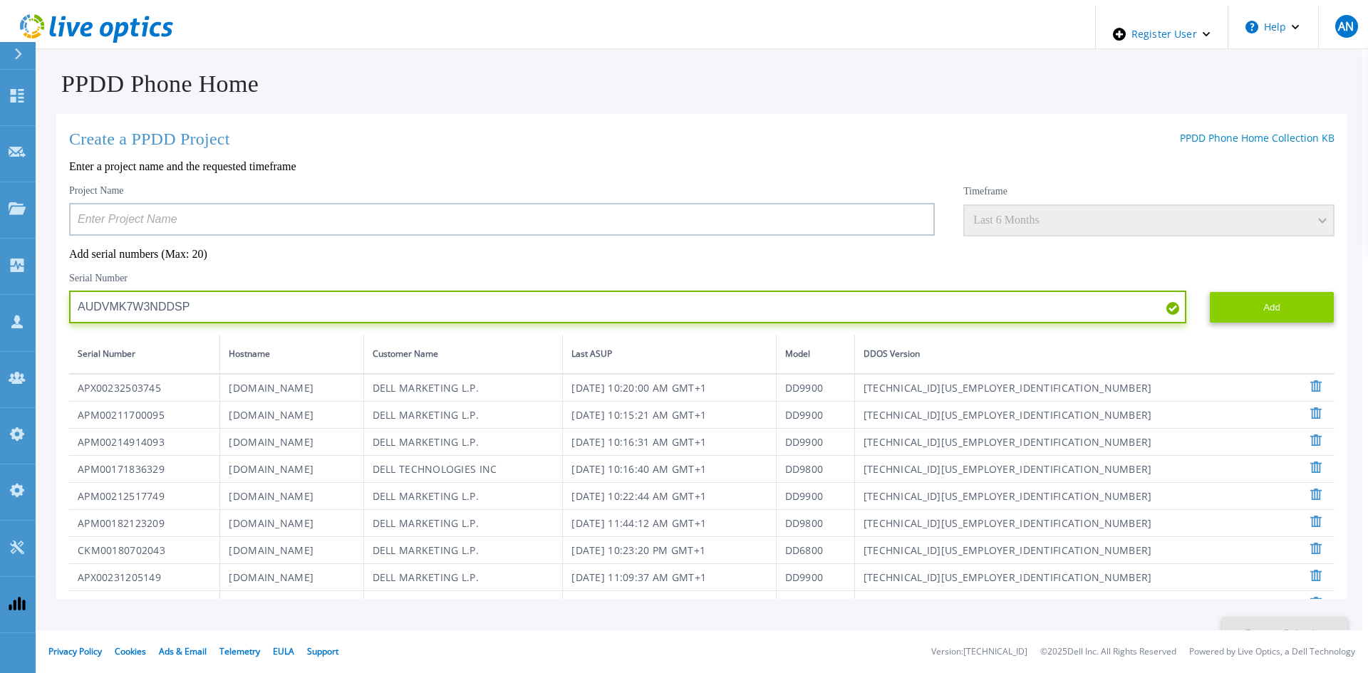
type input "AUDVMK7W3NDDSP"
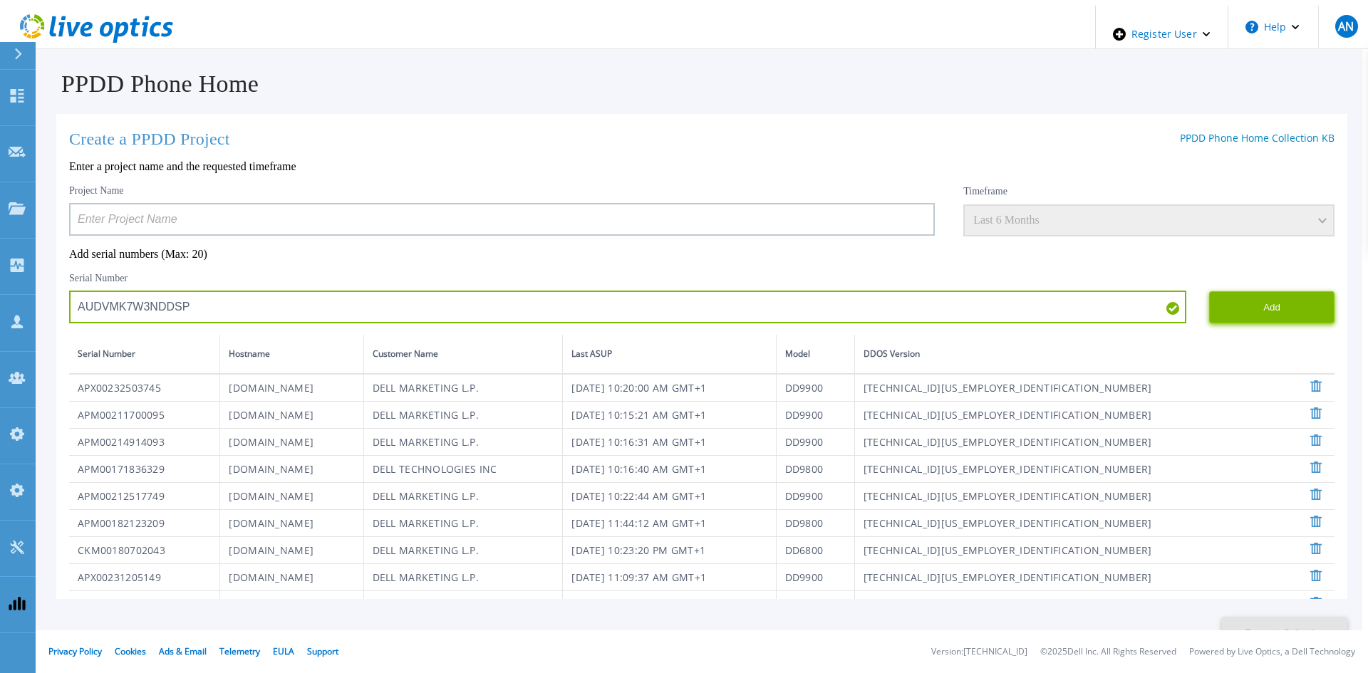
click at [1227, 302] on button "Add" at bounding box center [1271, 307] width 125 height 32
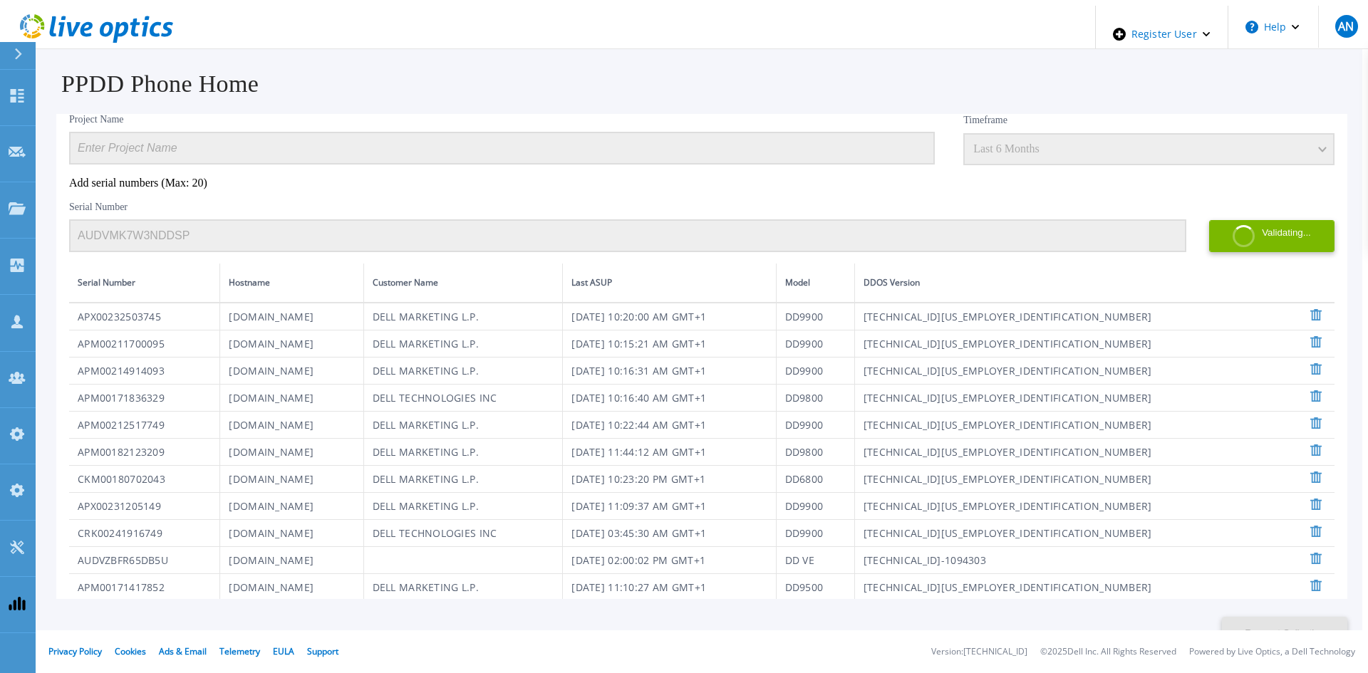
scroll to position [59, 0]
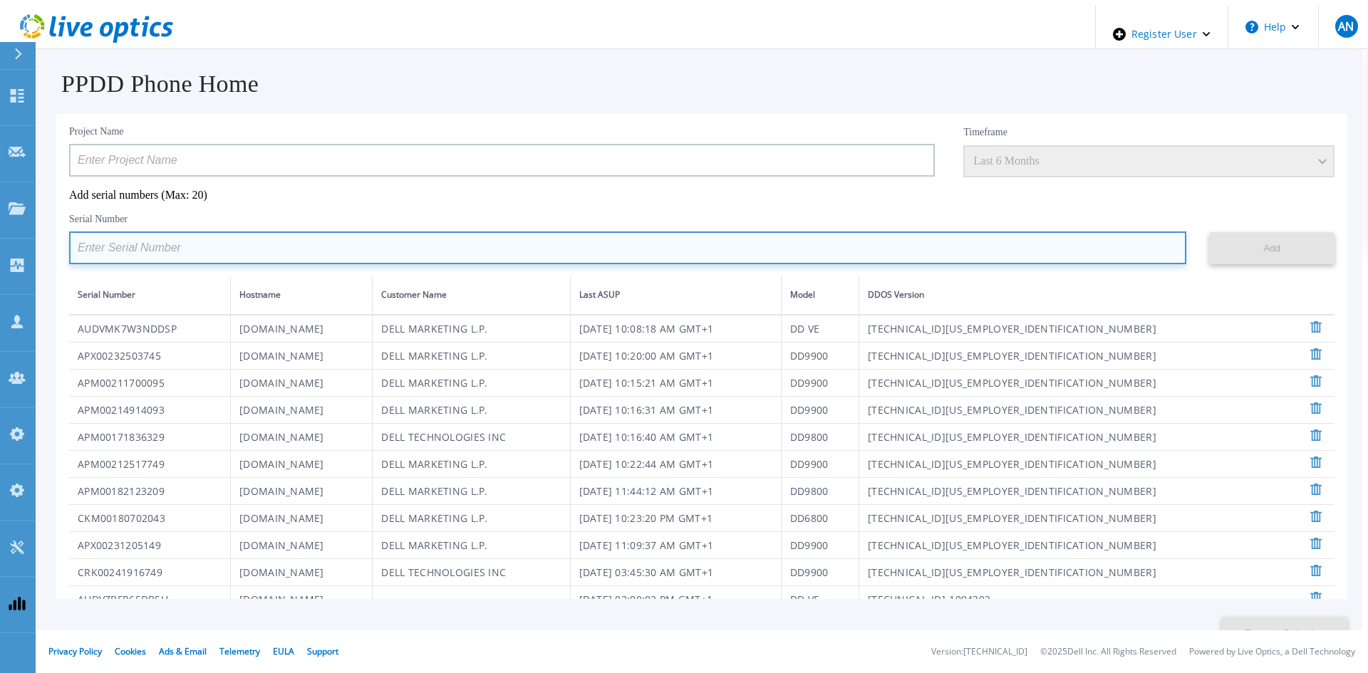
click at [393, 246] on input at bounding box center [627, 248] width 1117 height 33
paste input "APM00201200598"
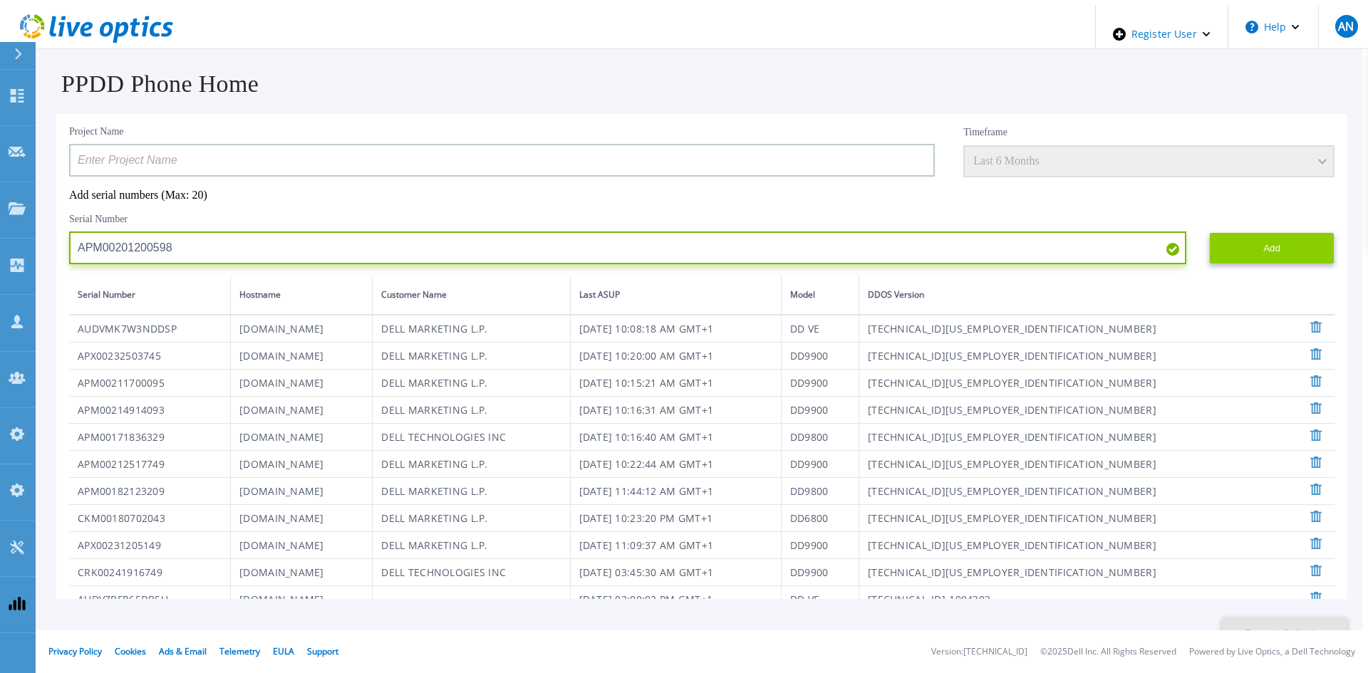
type input "APM00201200598"
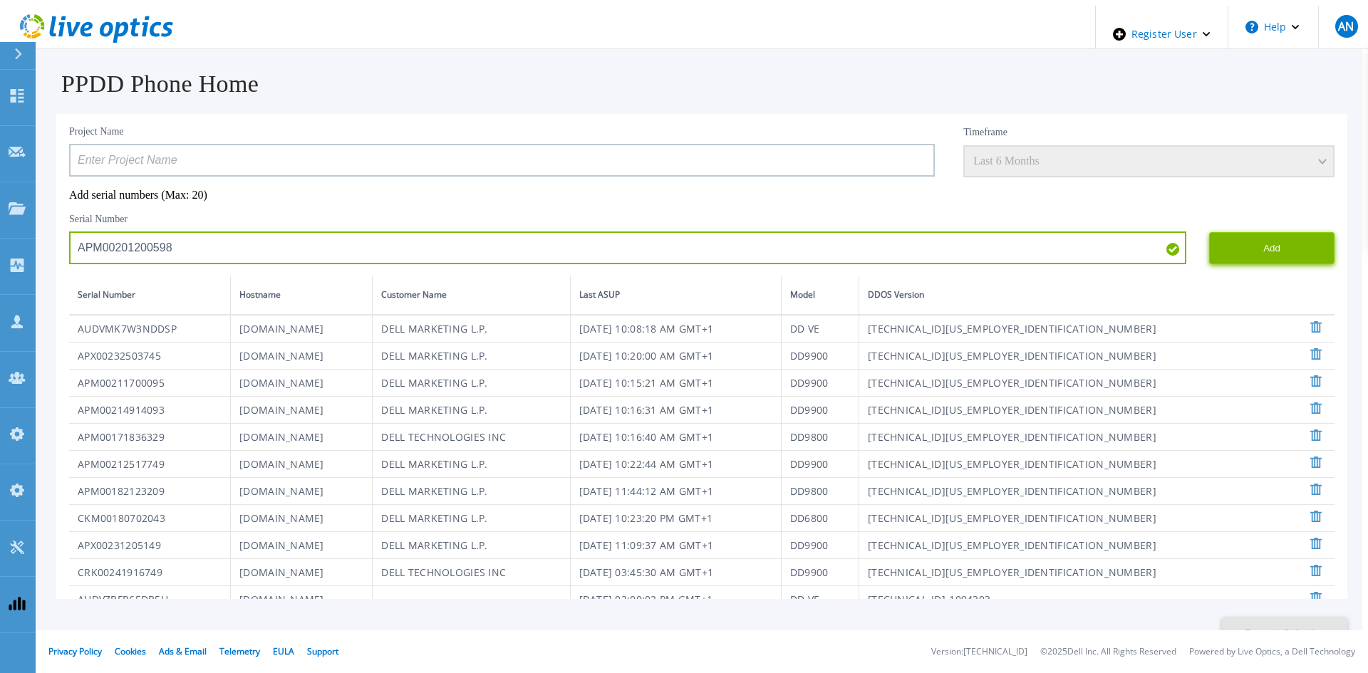
click at [1271, 237] on button "Add" at bounding box center [1271, 248] width 125 height 32
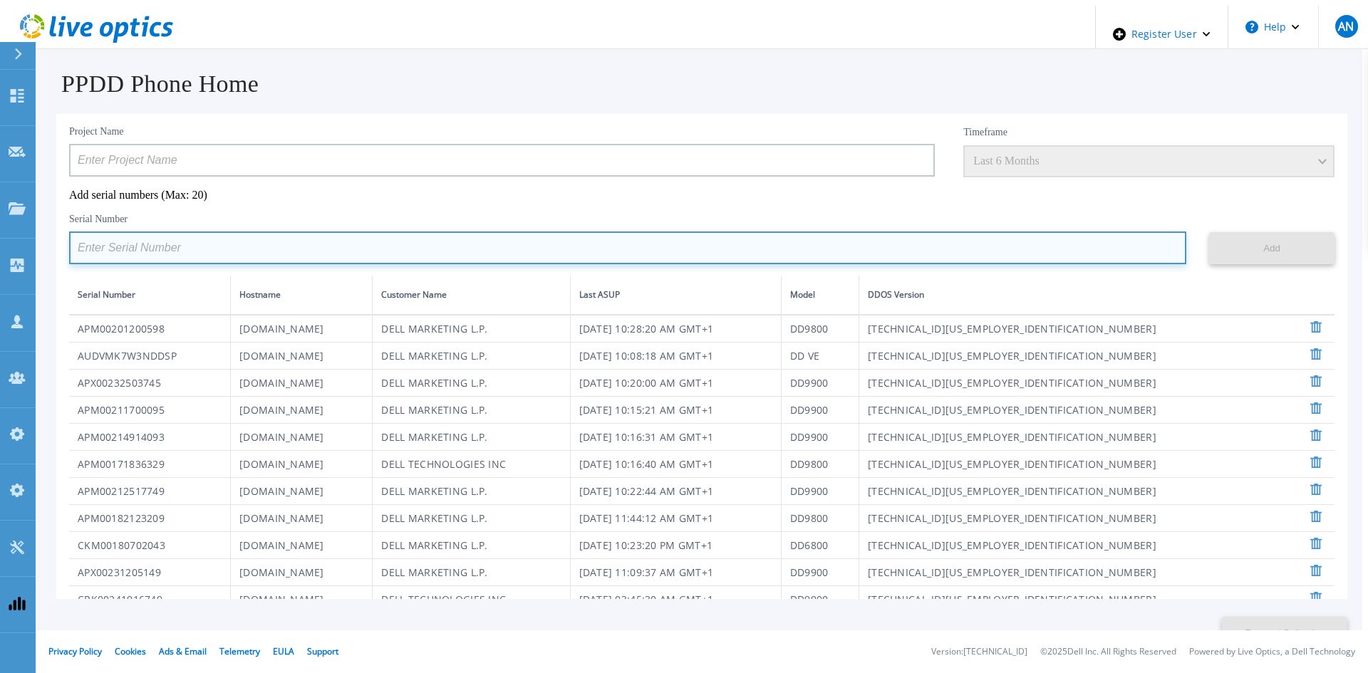
click at [626, 247] on input at bounding box center [627, 248] width 1117 height 33
paste input "APM00174422347"
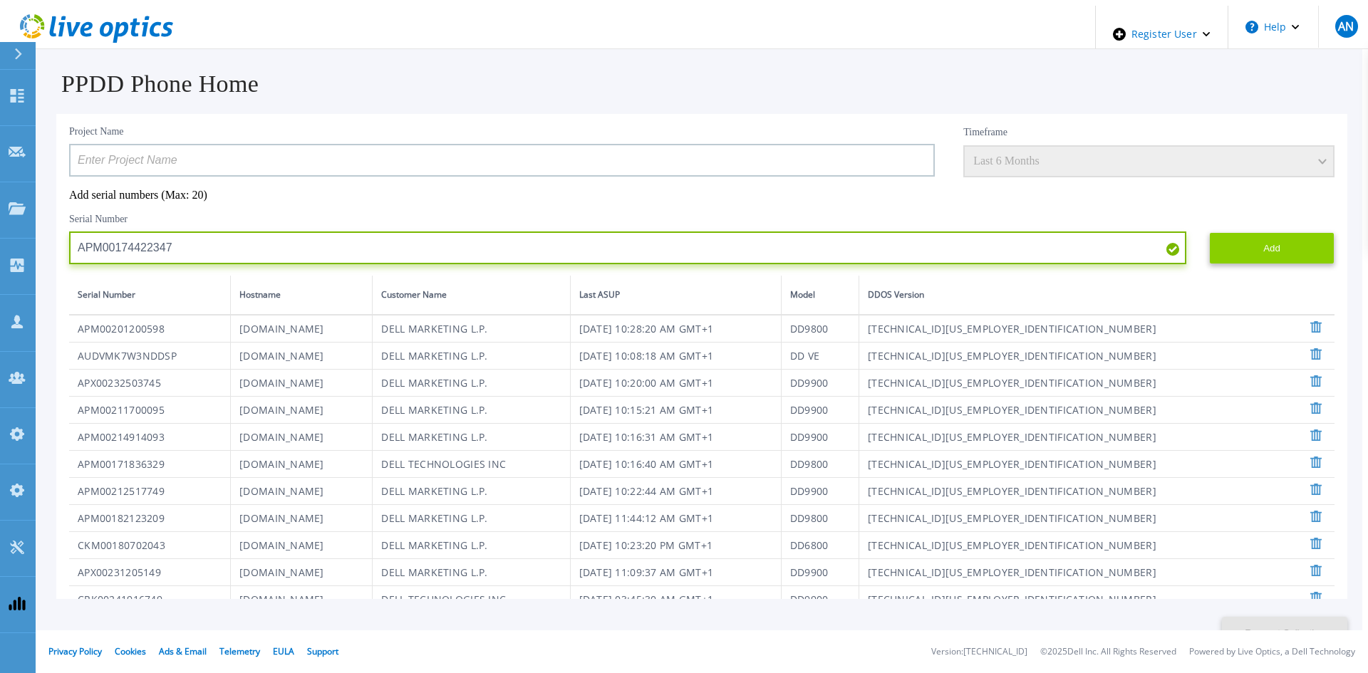
type input "APM00174422347"
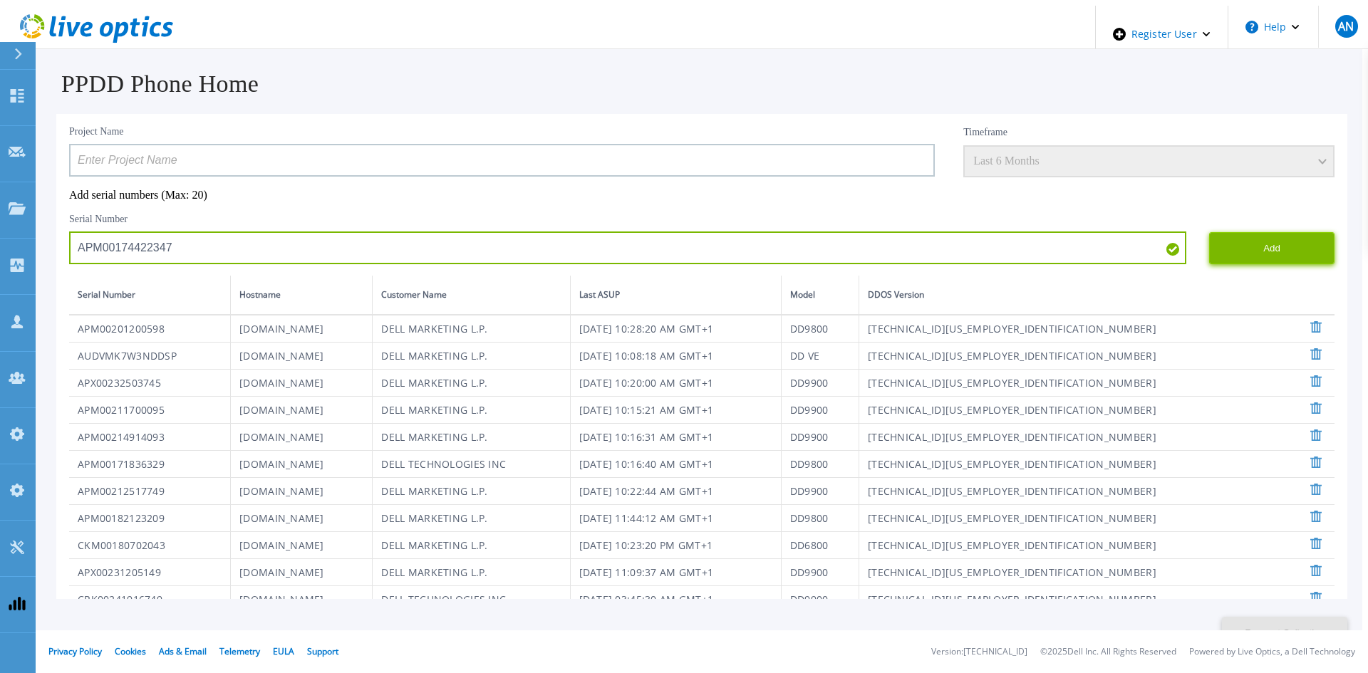
click at [1273, 243] on button "Add" at bounding box center [1271, 248] width 125 height 32
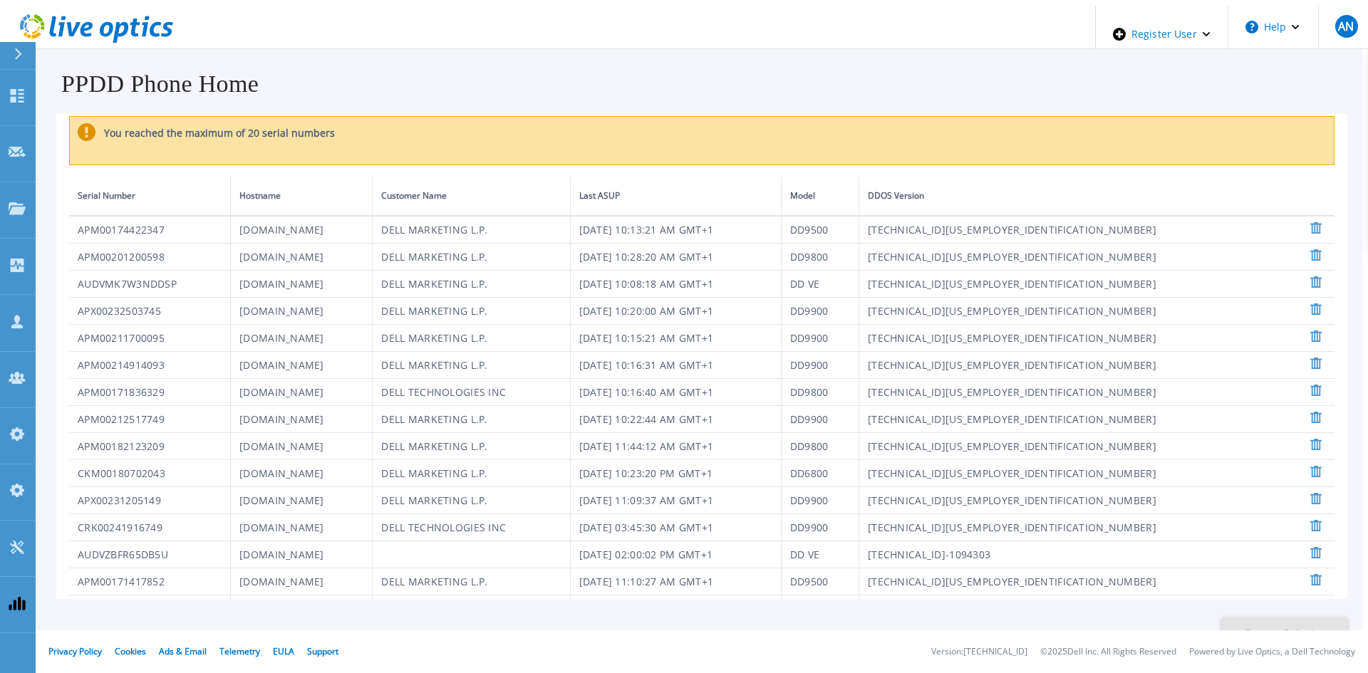
scroll to position [17, 0]
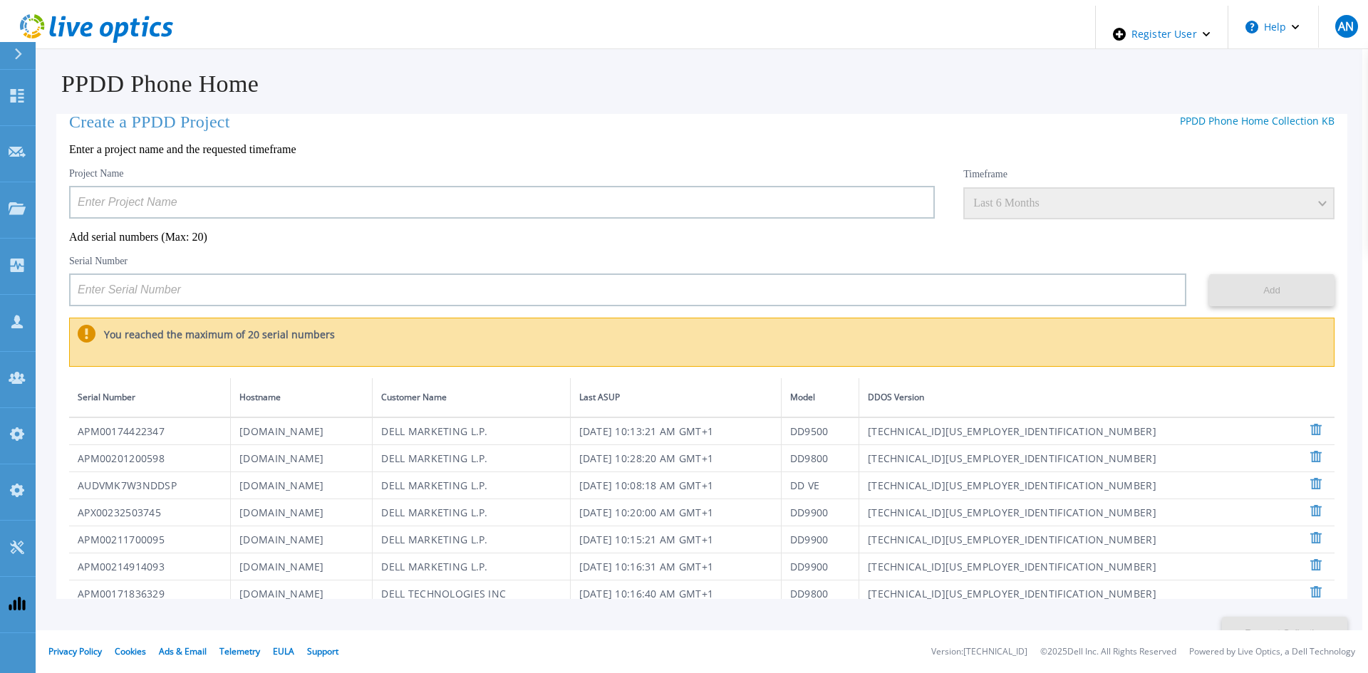
click at [220, 188] on input at bounding box center [502, 202] width 866 height 33
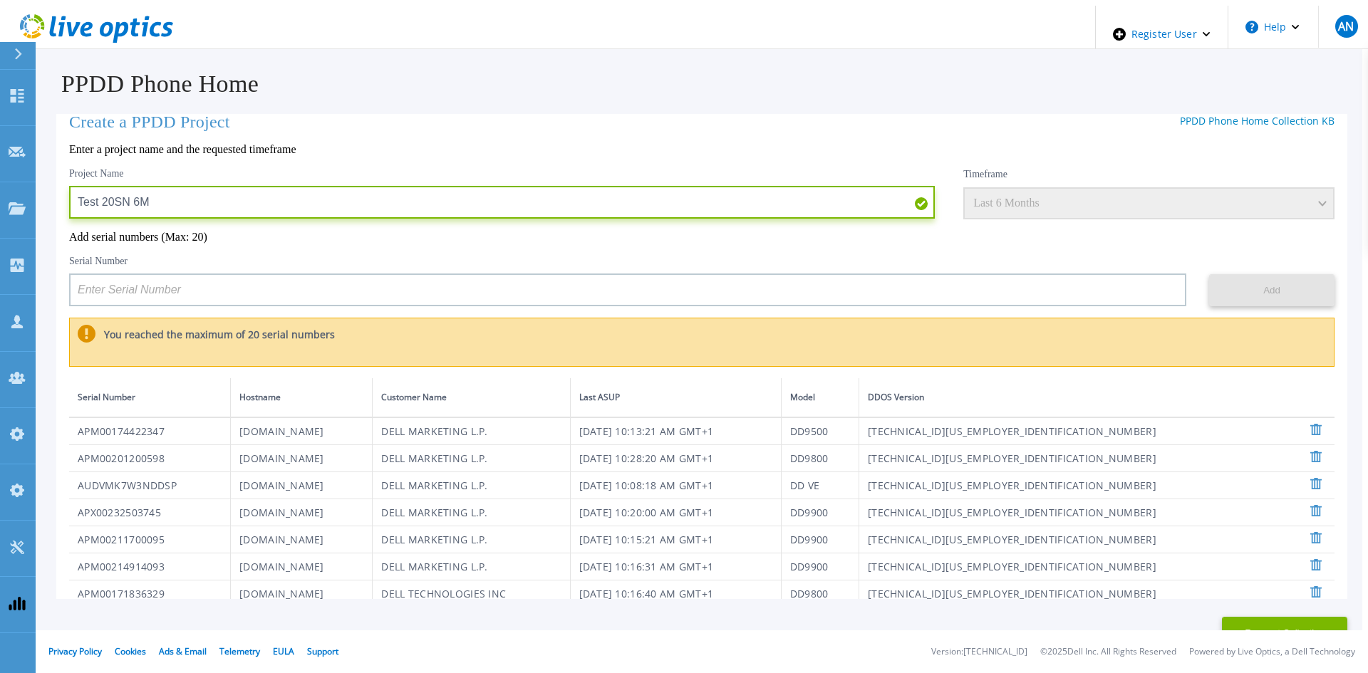
drag, startPoint x: 196, startPoint y: 201, endPoint x: -98, endPoint y: 194, distance: 293.6
click at [0, 194] on html "Register User Help AN Dell Admin User Anthony Nyhan Anthony.Nyhan@dell.com Dell…" at bounding box center [684, 336] width 1368 height 673
type input "Test 20SN 6M"
click at [1265, 617] on button "Request Collection" at bounding box center [1284, 633] width 125 height 32
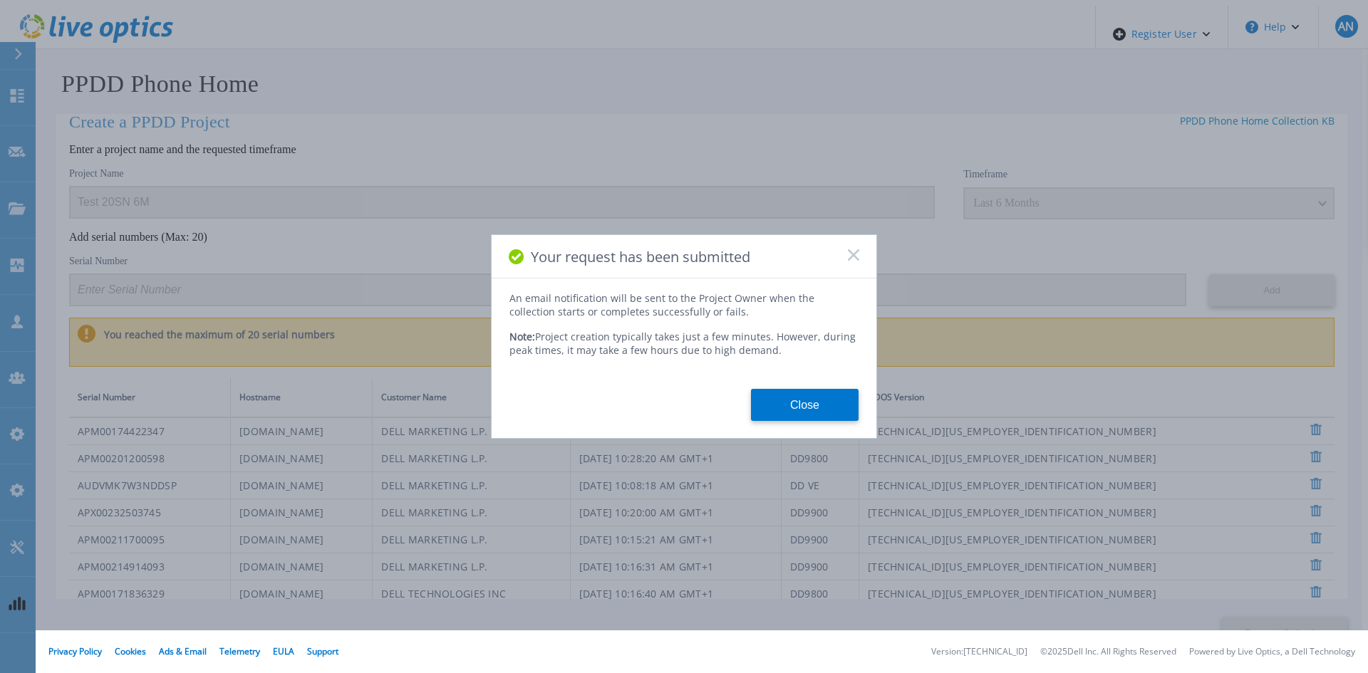
click at [855, 259] on rect at bounding box center [853, 255] width 12 height 12
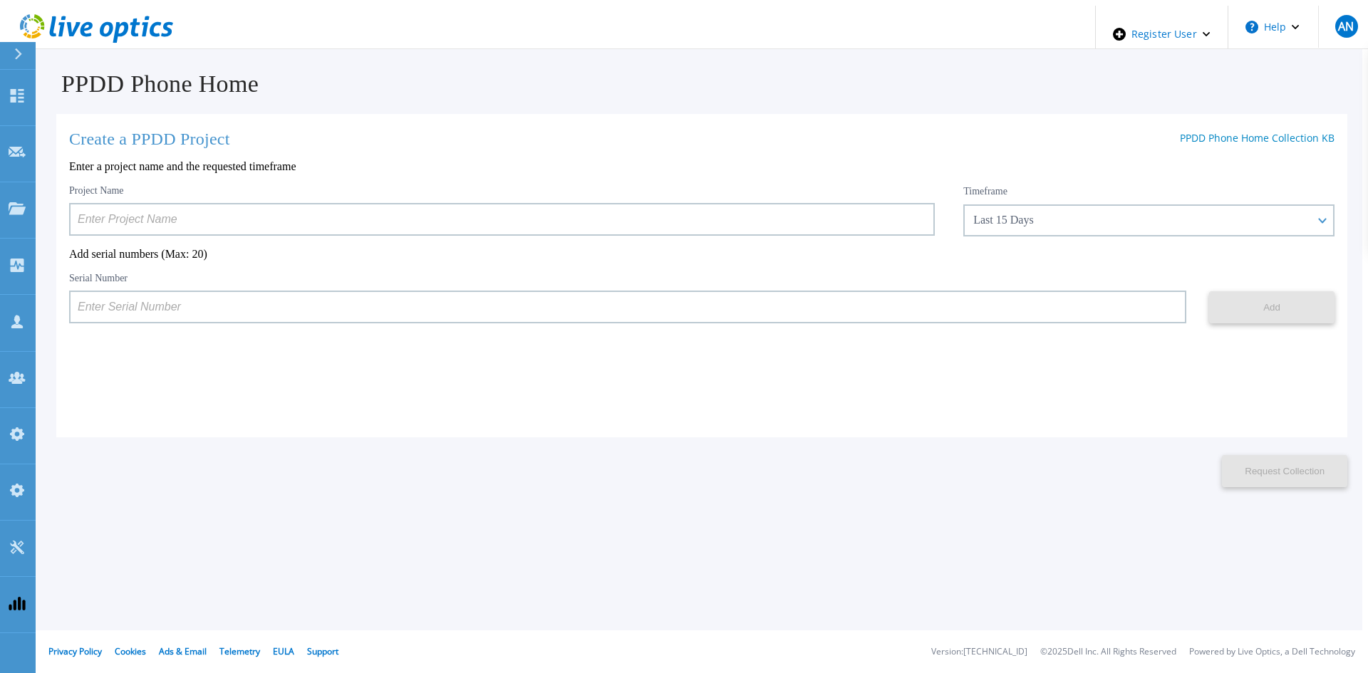
scroll to position [0, 0]
click at [94, 16] on icon at bounding box center [96, 28] width 153 height 29
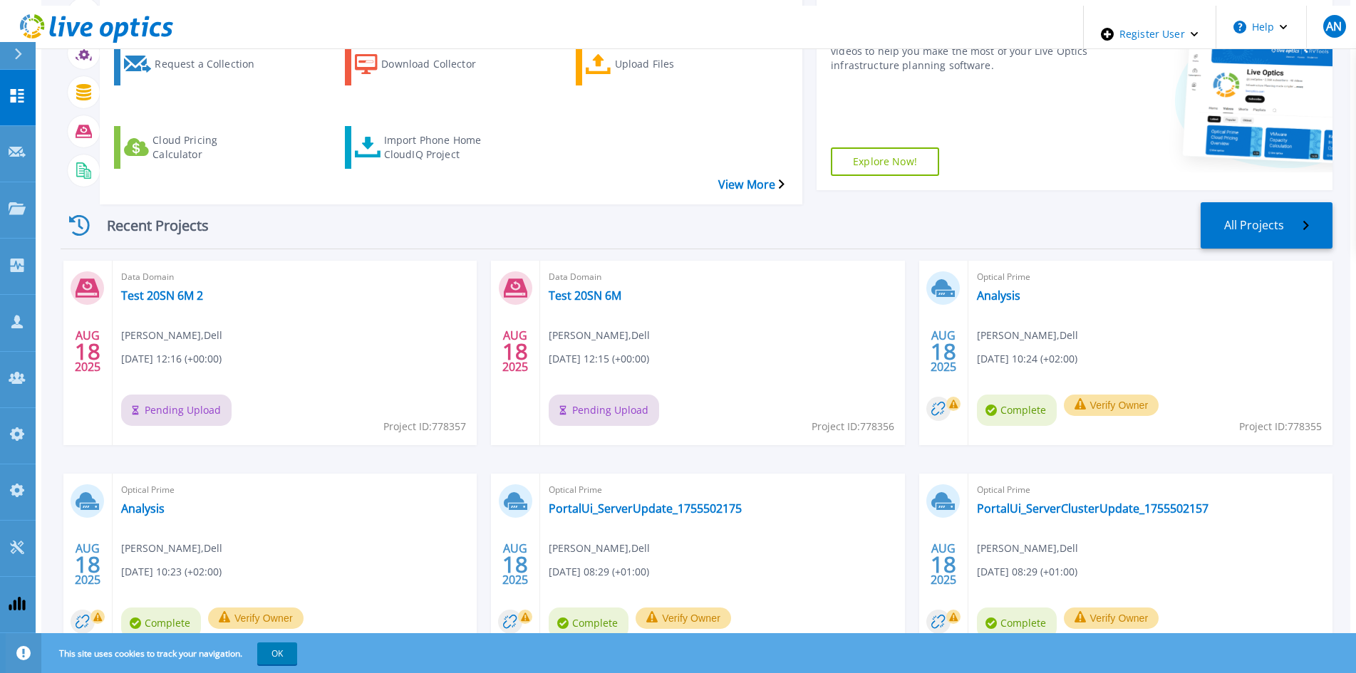
scroll to position [116, 0]
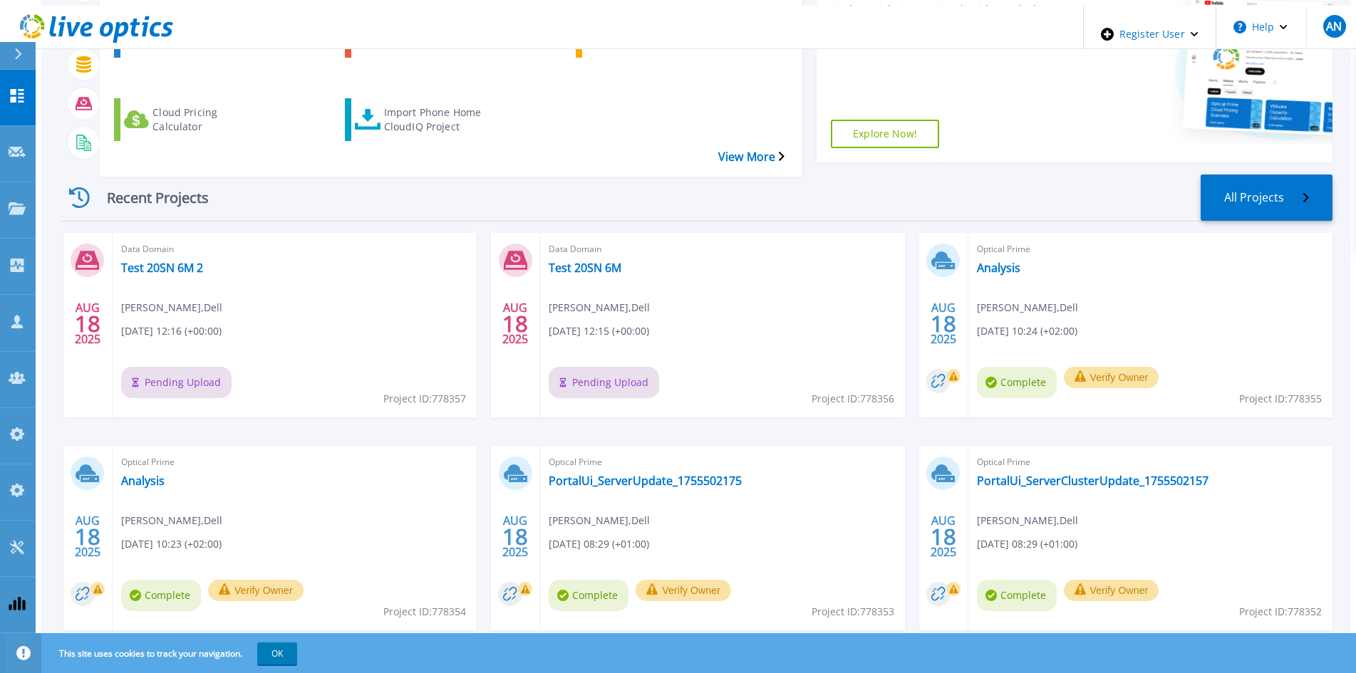
click at [1265, 233] on div "Optical Prime Analysis Anthony Nyhan , Dell 08/18/2025, 10:24 (+02:00) Complete…" at bounding box center [1150, 325] width 364 height 185
click at [1275, 163] on div "Recent Projects All Projects AUG 18 2025 Data Domain Test 20SN 6M 2 Anthony Nyh…" at bounding box center [697, 416] width 1272 height 507
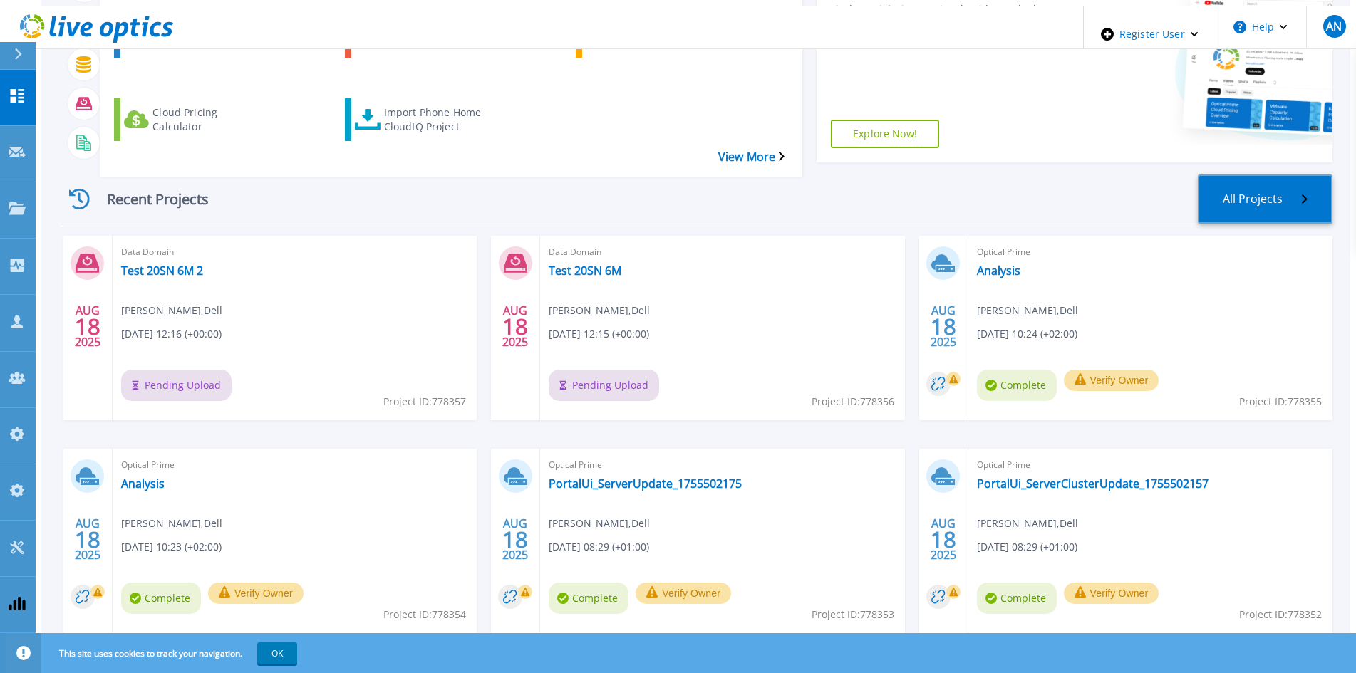
click at [1265, 175] on link "All Projects" at bounding box center [1265, 199] width 135 height 49
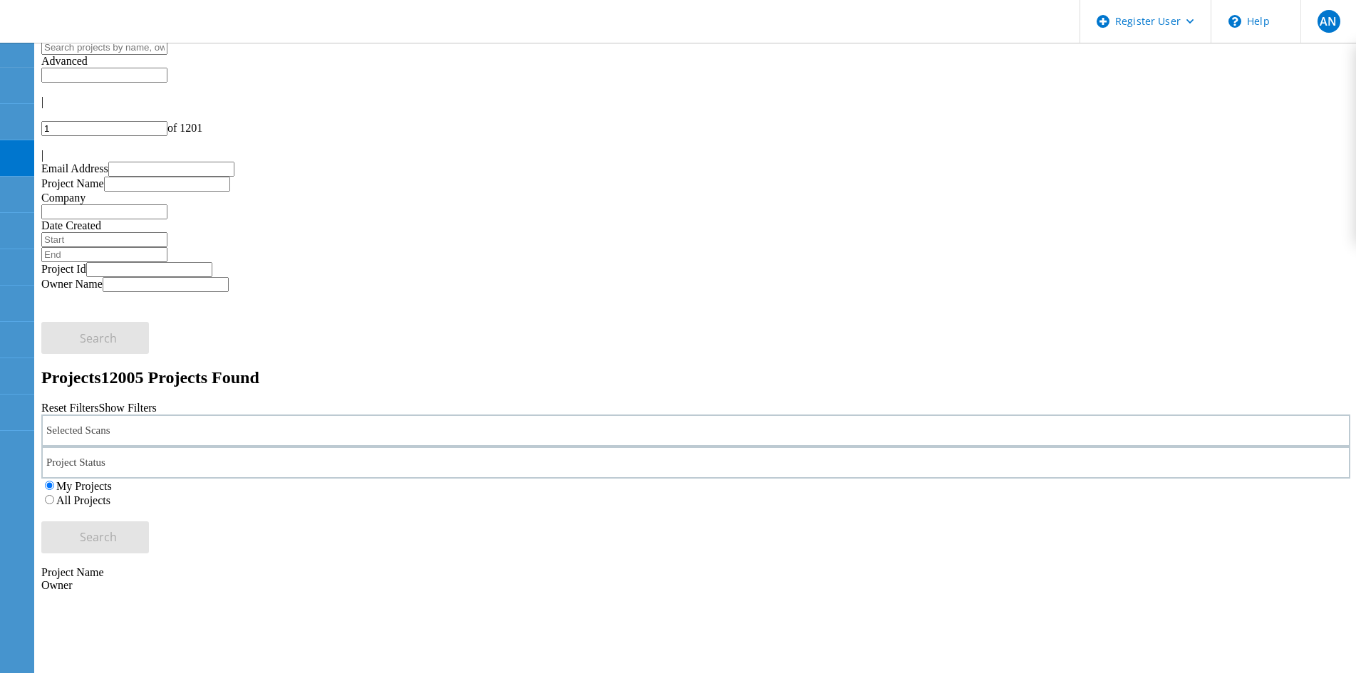
click at [894, 493] on div "All Projects" at bounding box center [695, 500] width 1309 height 14
click at [110, 494] on label "All Projects" at bounding box center [83, 500] width 54 height 12
click at [54, 495] on input "All Projects" at bounding box center [49, 499] width 9 height 9
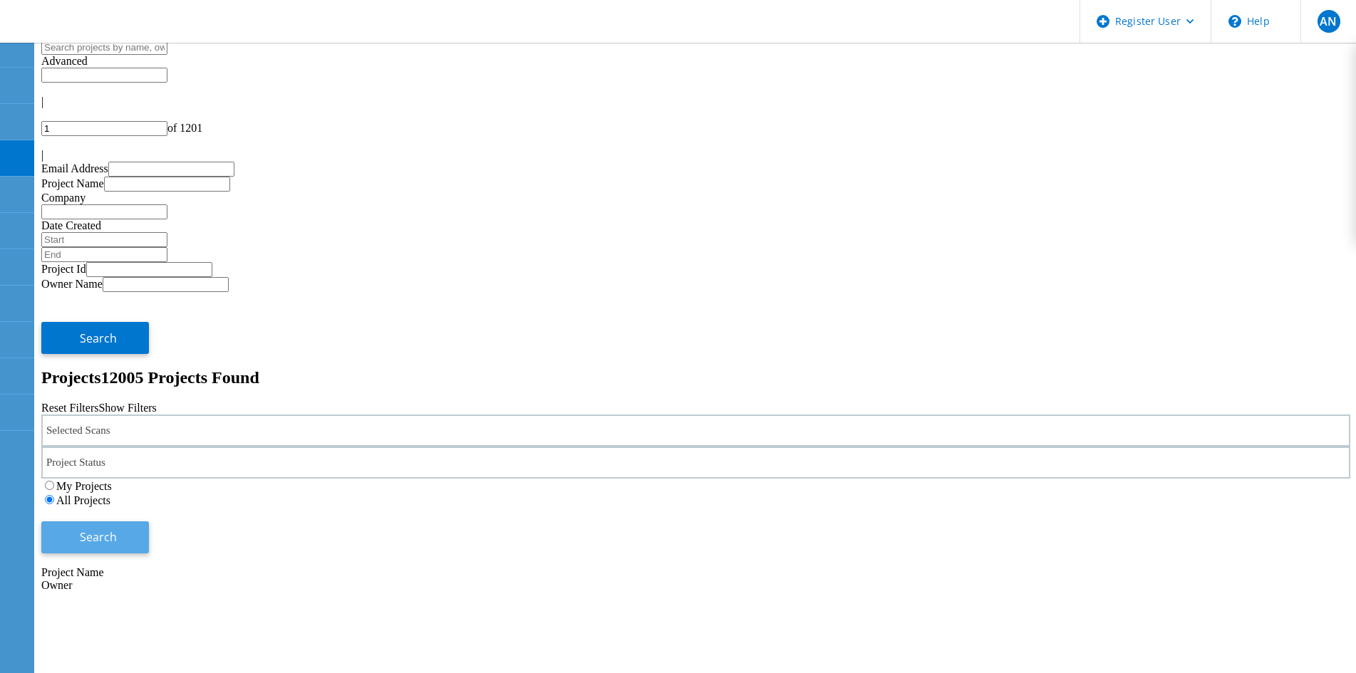
click at [149, 522] on button "Search" at bounding box center [95, 538] width 108 height 32
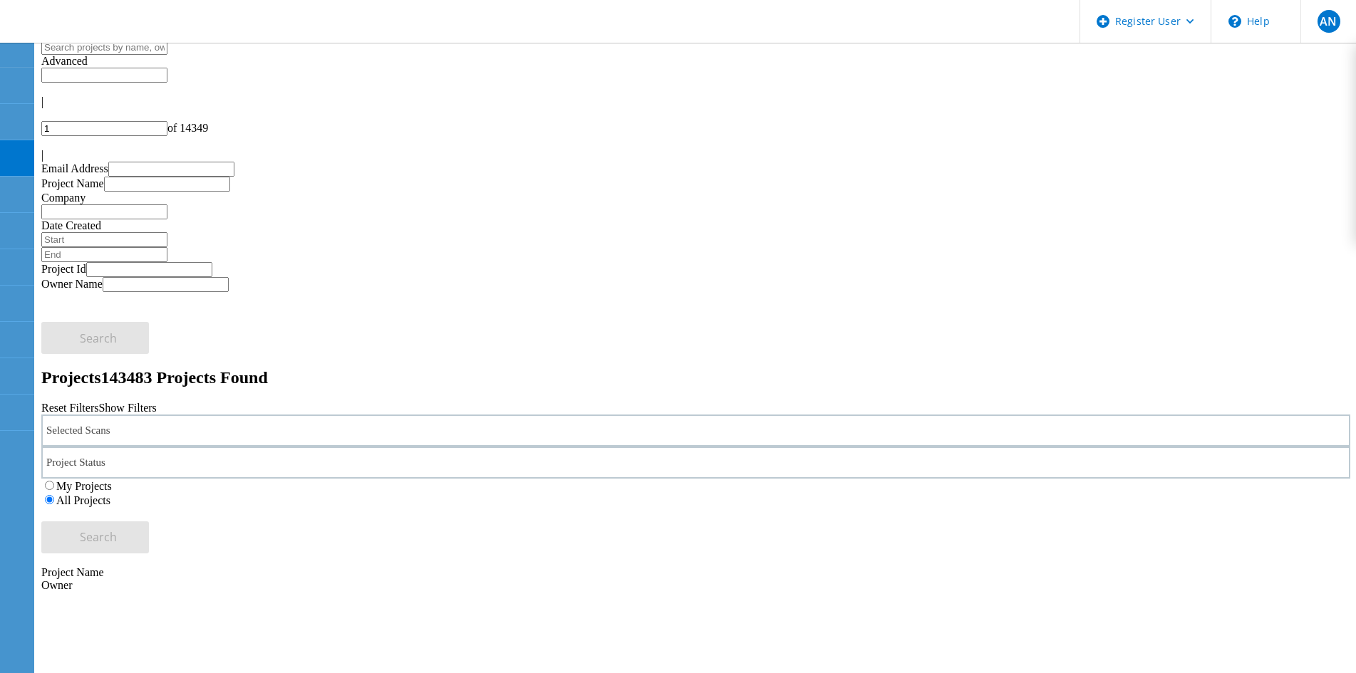
click at [595, 368] on h2 "Projects 143483 Projects Found" at bounding box center [695, 377] width 1309 height 19
click at [801, 415] on div "Selected Scans Project Status In Progress Complete Published Anonymous Archived…" at bounding box center [695, 484] width 1309 height 139
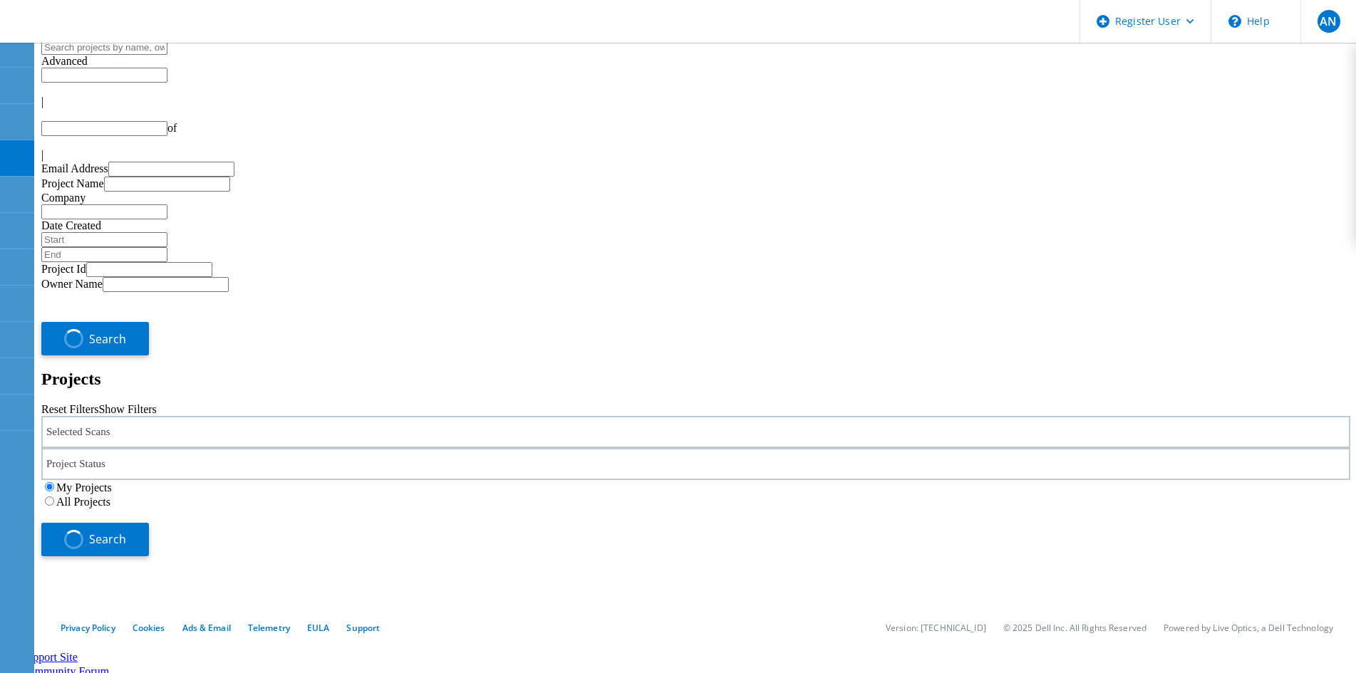
type input "1"
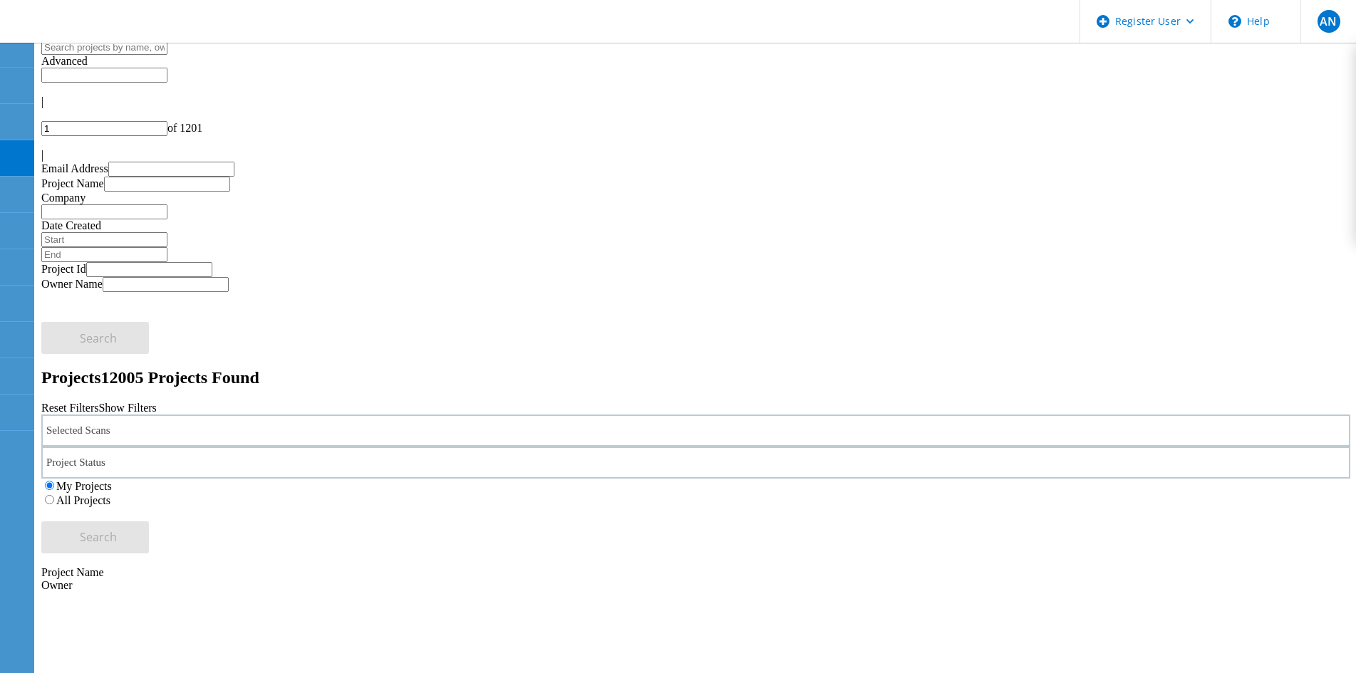
click at [606, 368] on h2 "Projects 12005 Projects Found" at bounding box center [695, 377] width 1309 height 19
click at [110, 494] on label "All Projects" at bounding box center [83, 500] width 54 height 12
click at [54, 495] on input "All Projects" at bounding box center [49, 499] width 9 height 9
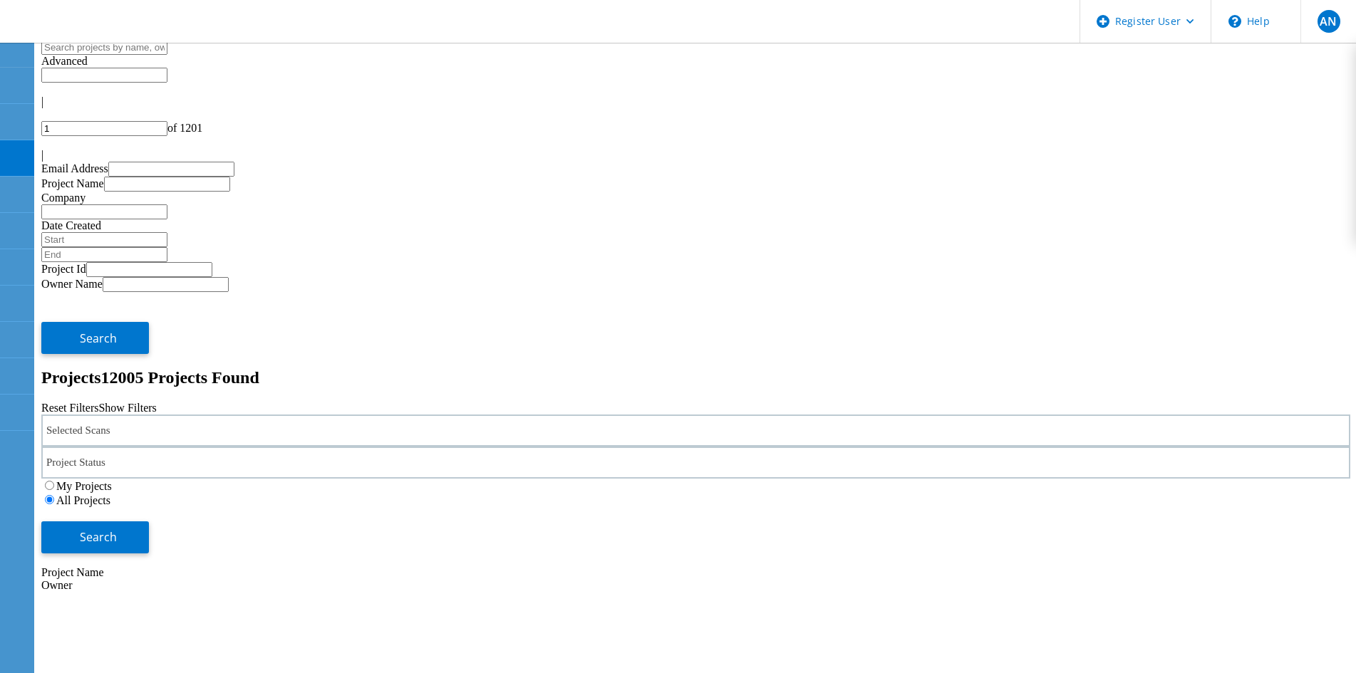
click at [735, 402] on div "Reset Filters Show Filters" at bounding box center [695, 408] width 1309 height 13
click at [117, 529] on span "Search" at bounding box center [98, 537] width 37 height 16
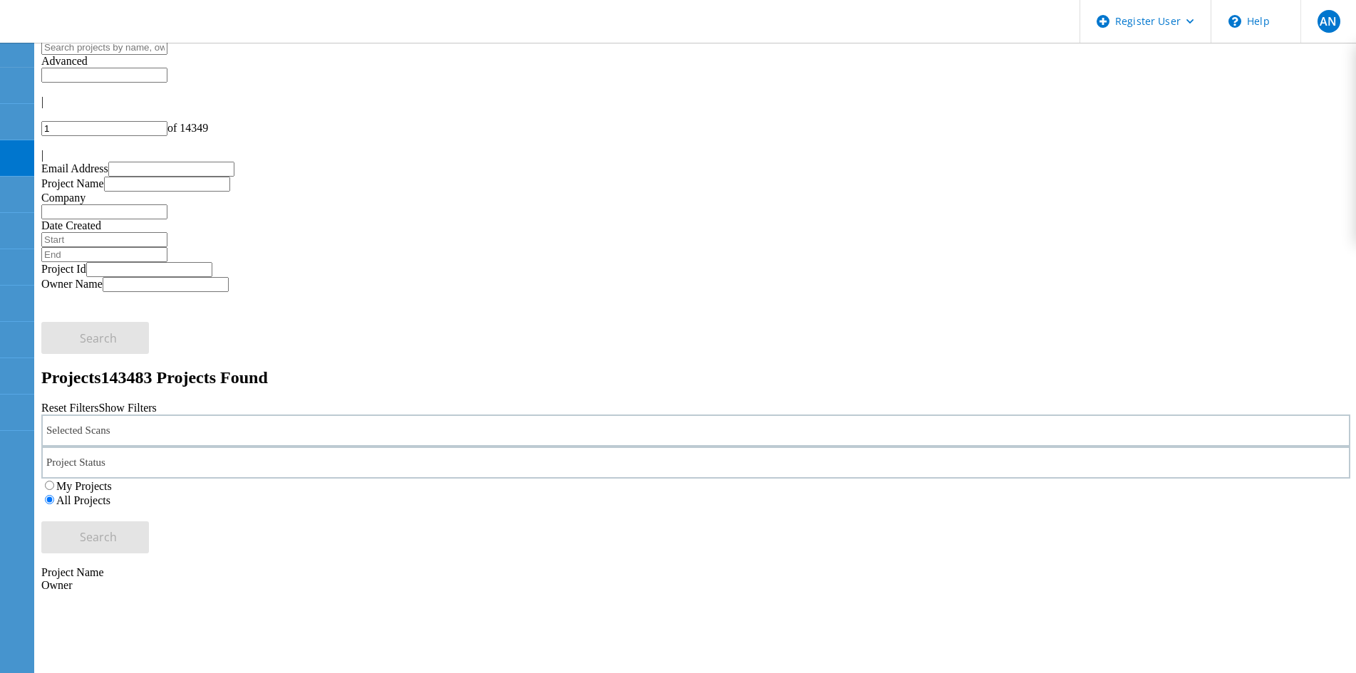
click at [405, 415] on div "Selected Scans Project Status In Progress Complete Published Anonymous Archived…" at bounding box center [695, 484] width 1309 height 139
click at [365, 368] on div "Projects 143483 Projects Found" at bounding box center [695, 377] width 1309 height 19
type input "1"
click at [592, 368] on h2 "Projects 12005 Projects Found" at bounding box center [695, 377] width 1309 height 19
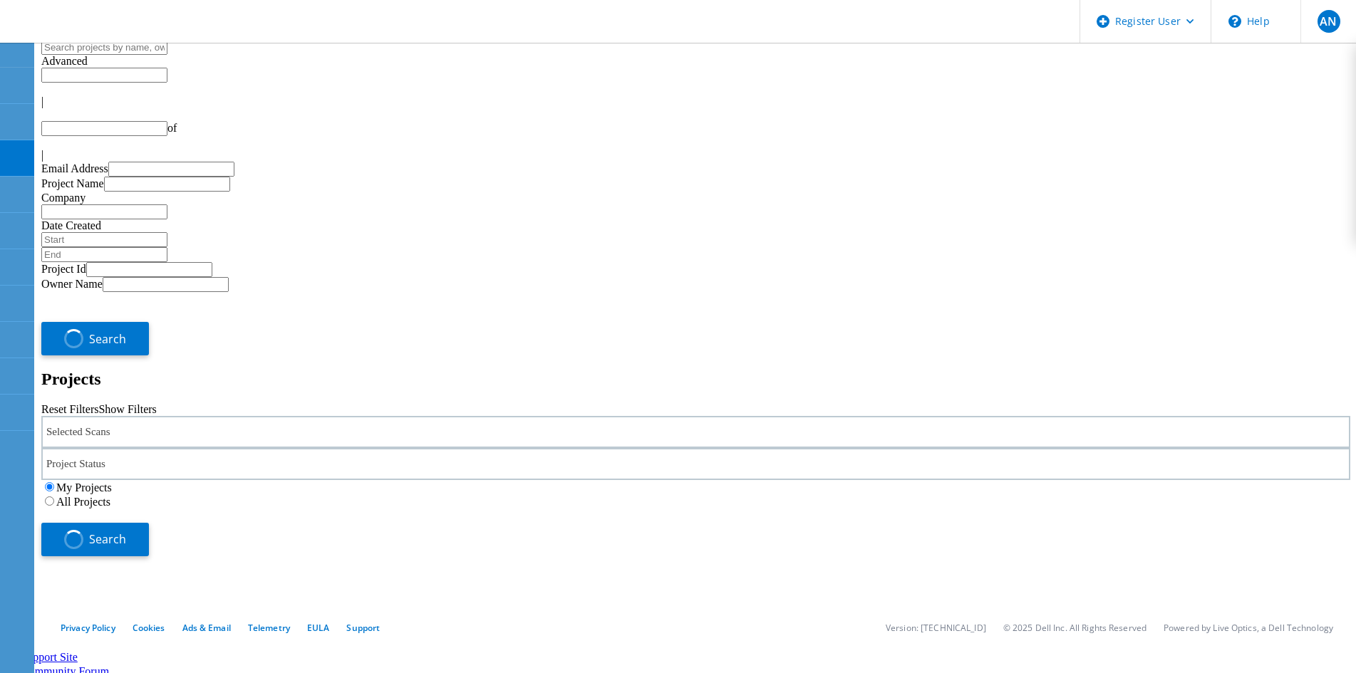
type input "1"
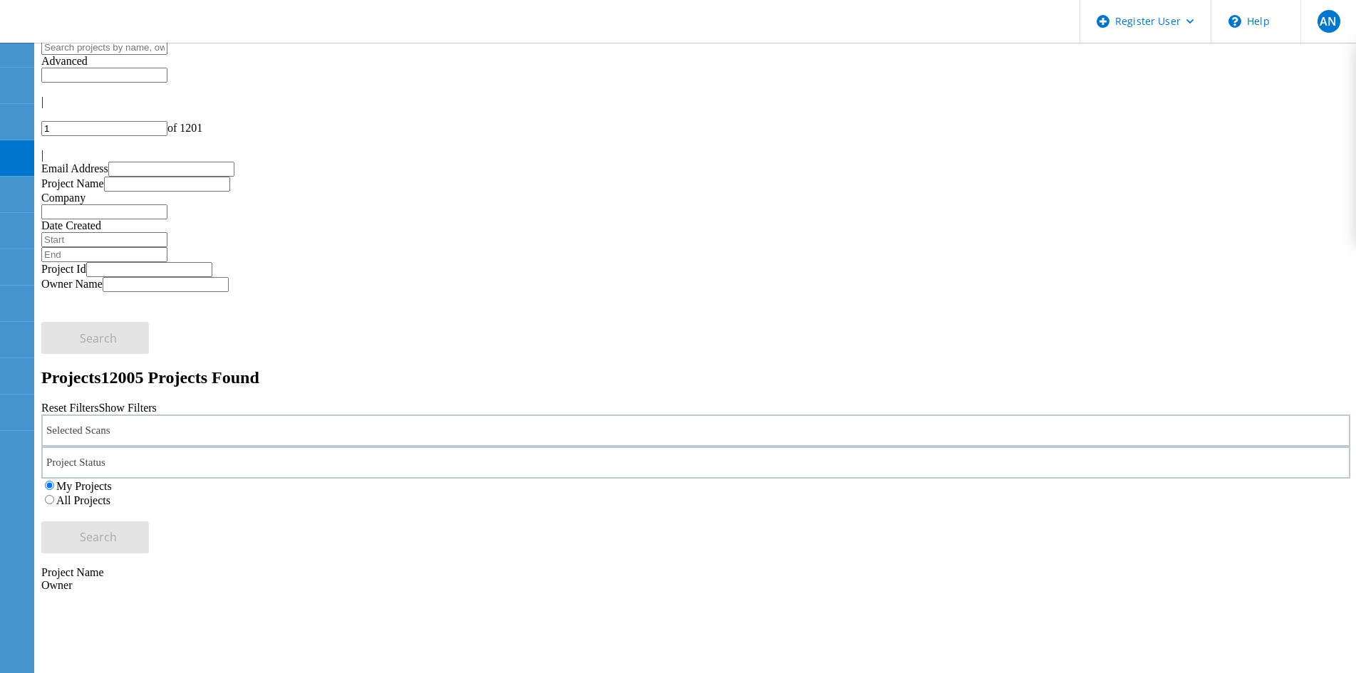
click at [266, 368] on h2 "Projects 12005 Projects Found" at bounding box center [695, 377] width 1309 height 19
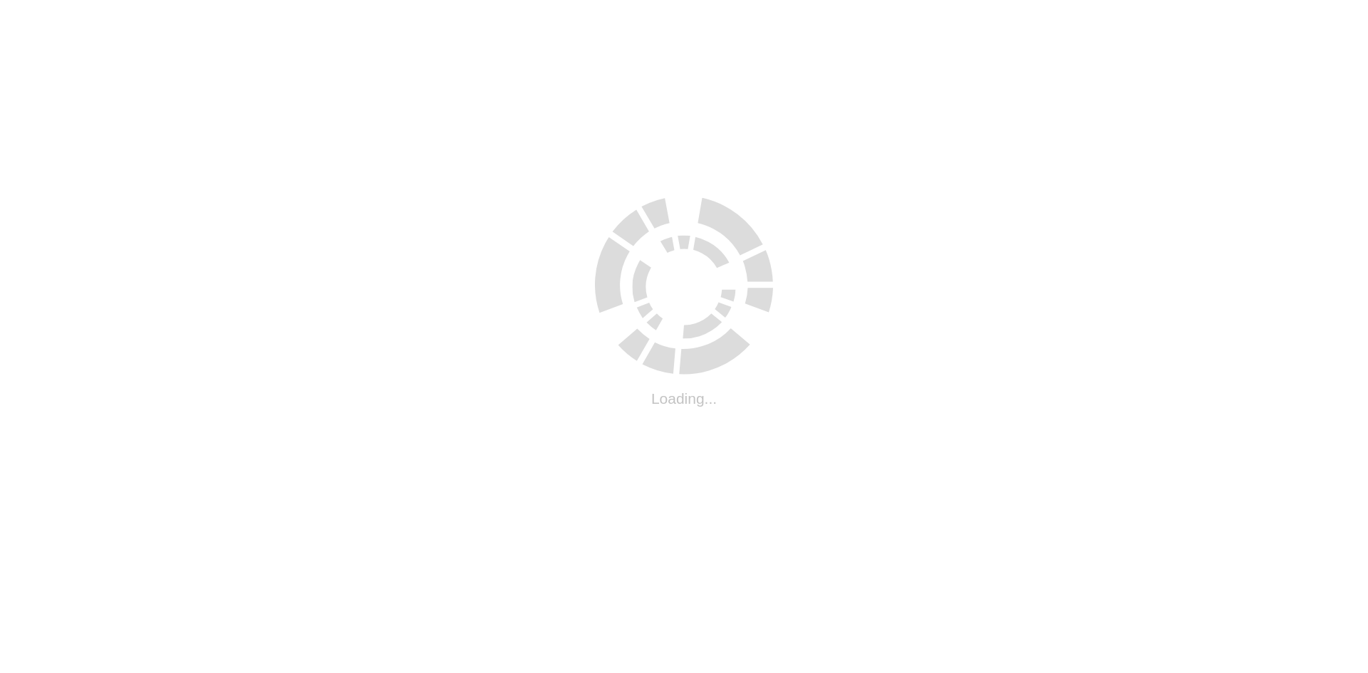
click at [234, 6] on html ".cls-1 { fill: #cecece; } .cls-1 { fill: #cecece; } Loading..." at bounding box center [684, 3] width 1368 height 6
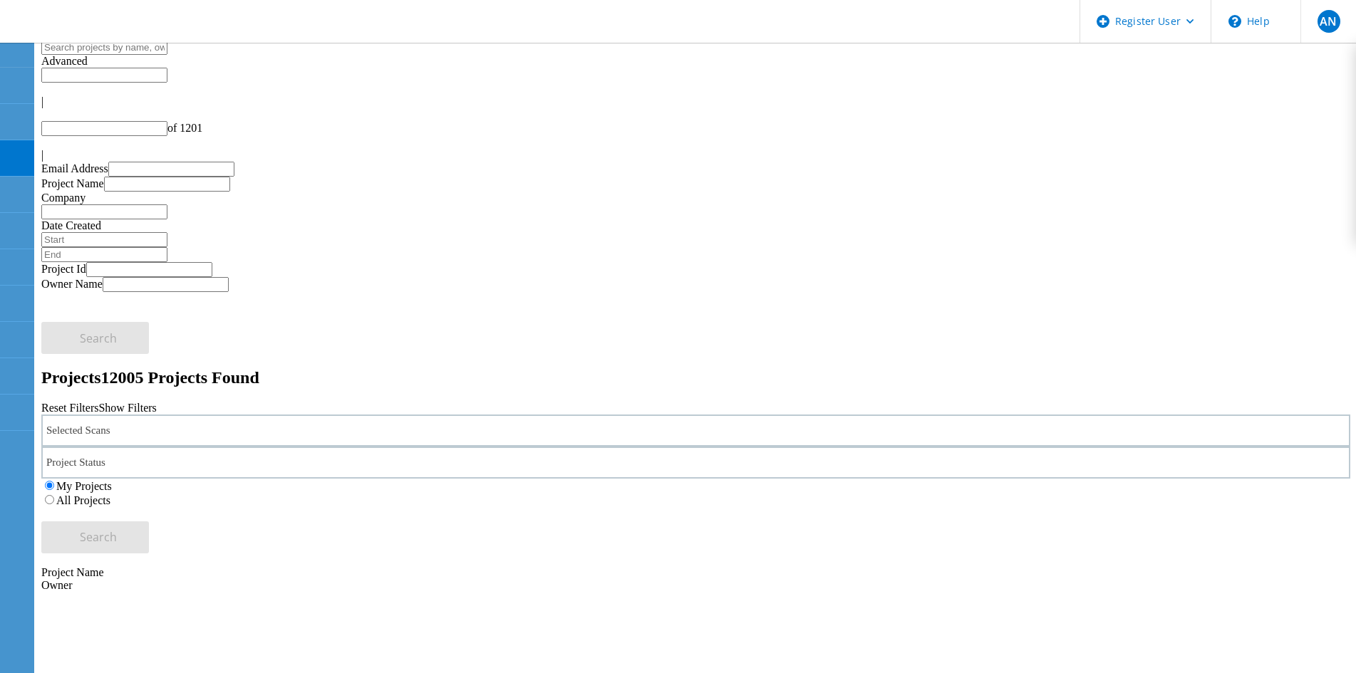
type input "1"
click at [235, 368] on div "Projects 12005 Projects Found" at bounding box center [695, 377] width 1309 height 19
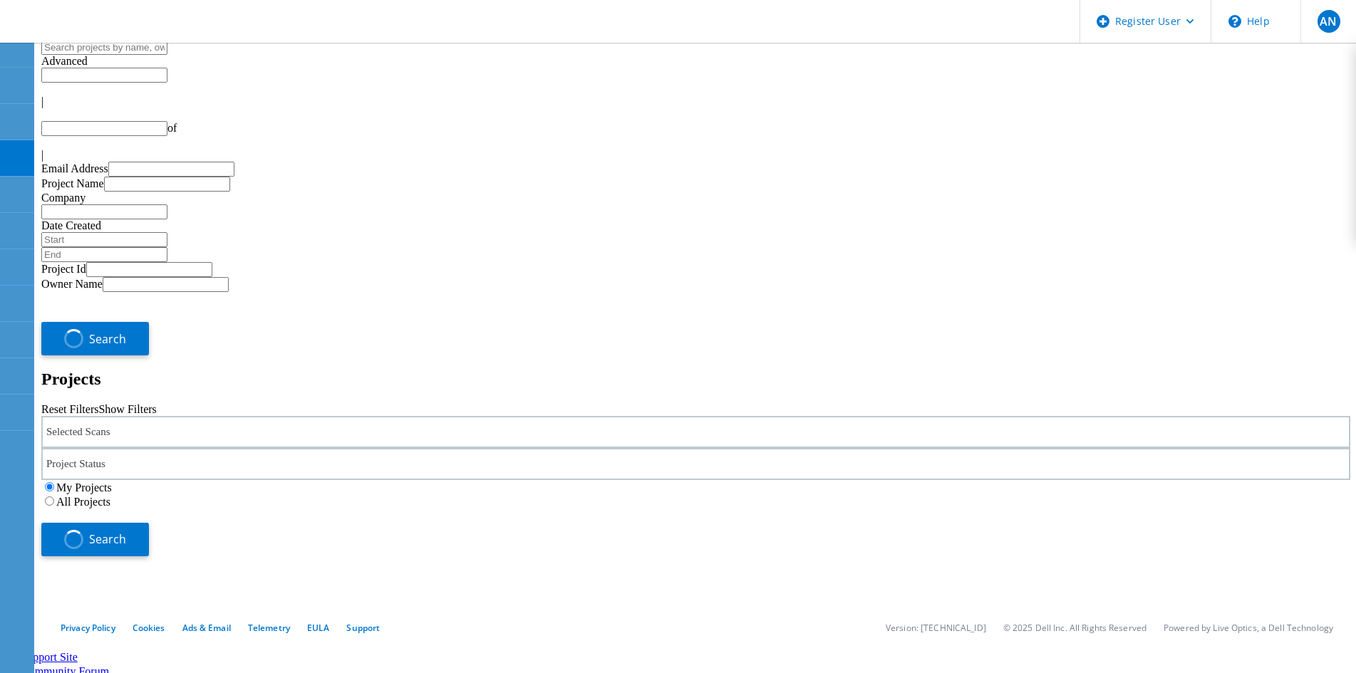
type input "1"
click at [232, 370] on div "Projects" at bounding box center [695, 379] width 1309 height 19
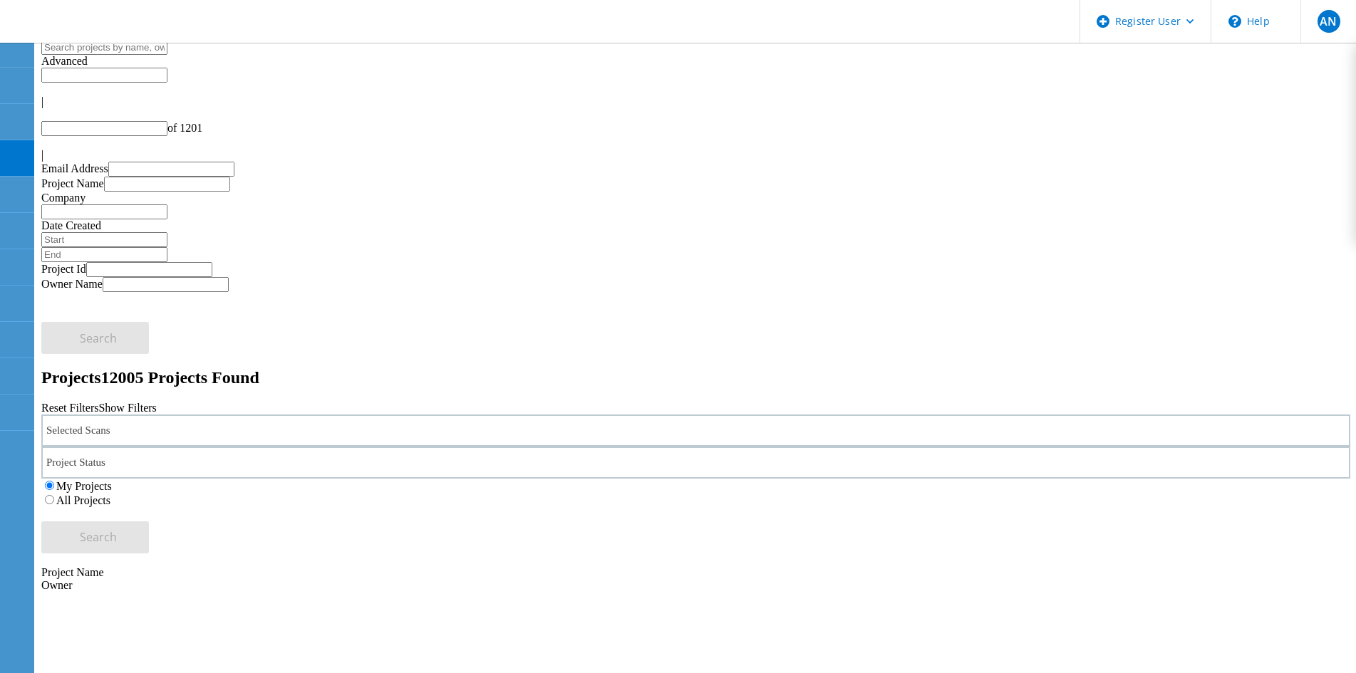
type input "1"
click at [110, 494] on label "All Projects" at bounding box center [83, 500] width 54 height 12
click at [54, 495] on input "All Projects" at bounding box center [49, 499] width 9 height 9
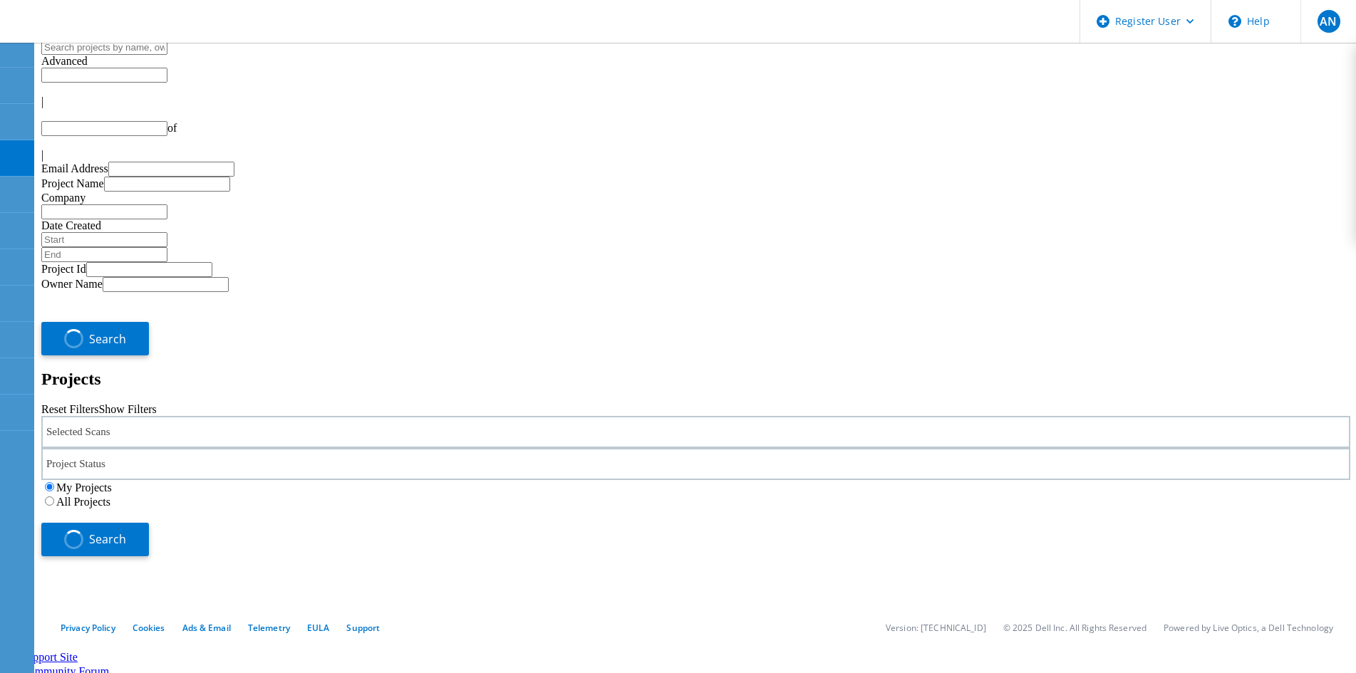
type input "1"
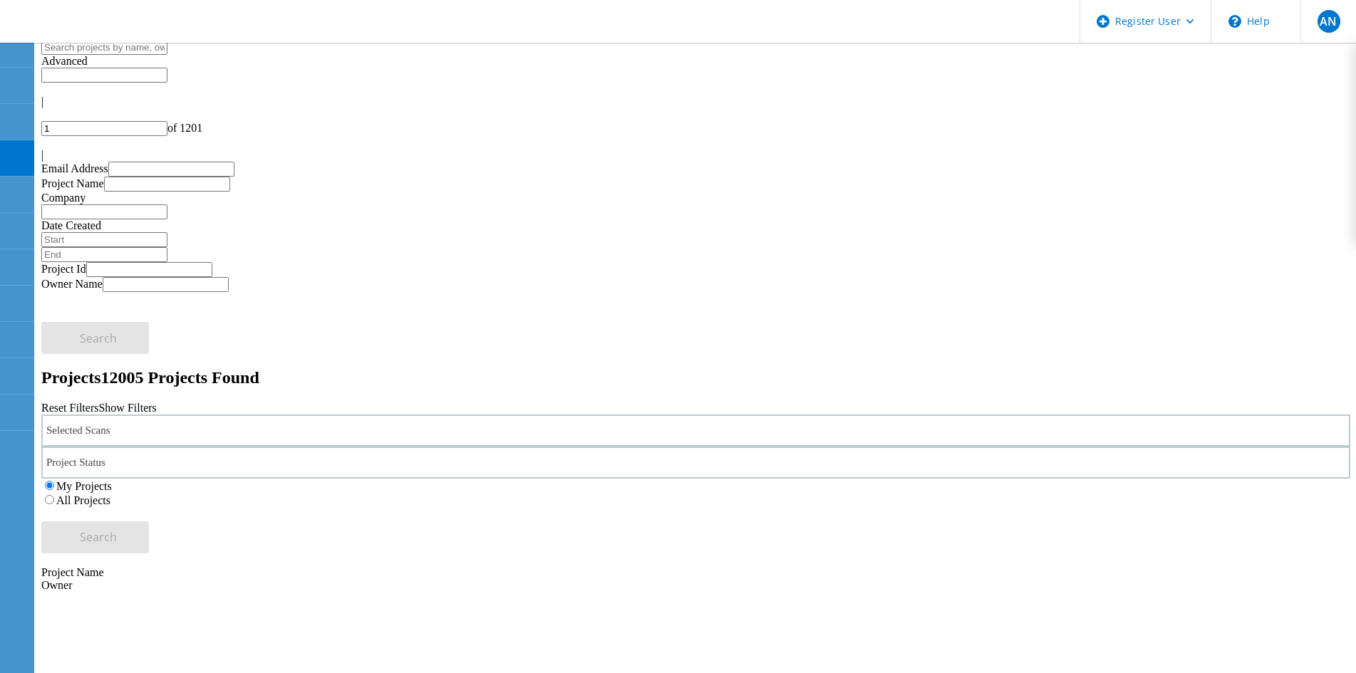
click at [546, 368] on h2 "Projects 12005 Projects Found" at bounding box center [695, 377] width 1309 height 19
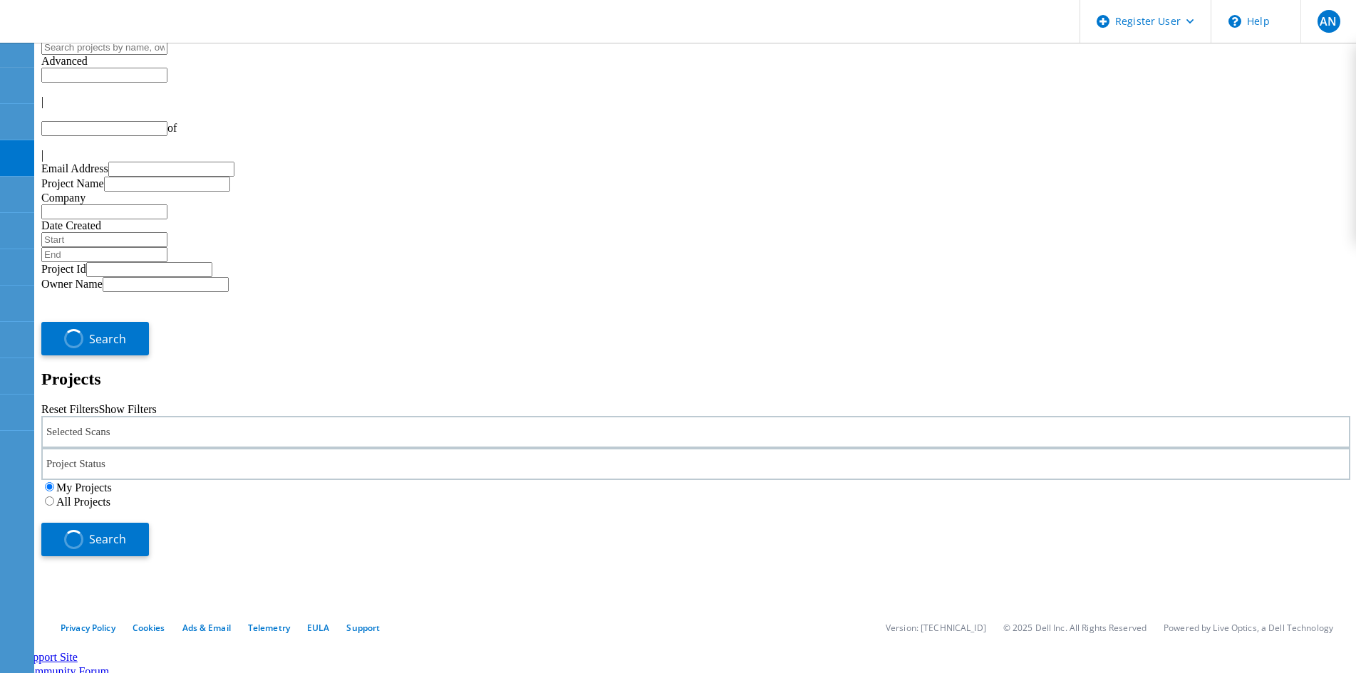
type input "1"
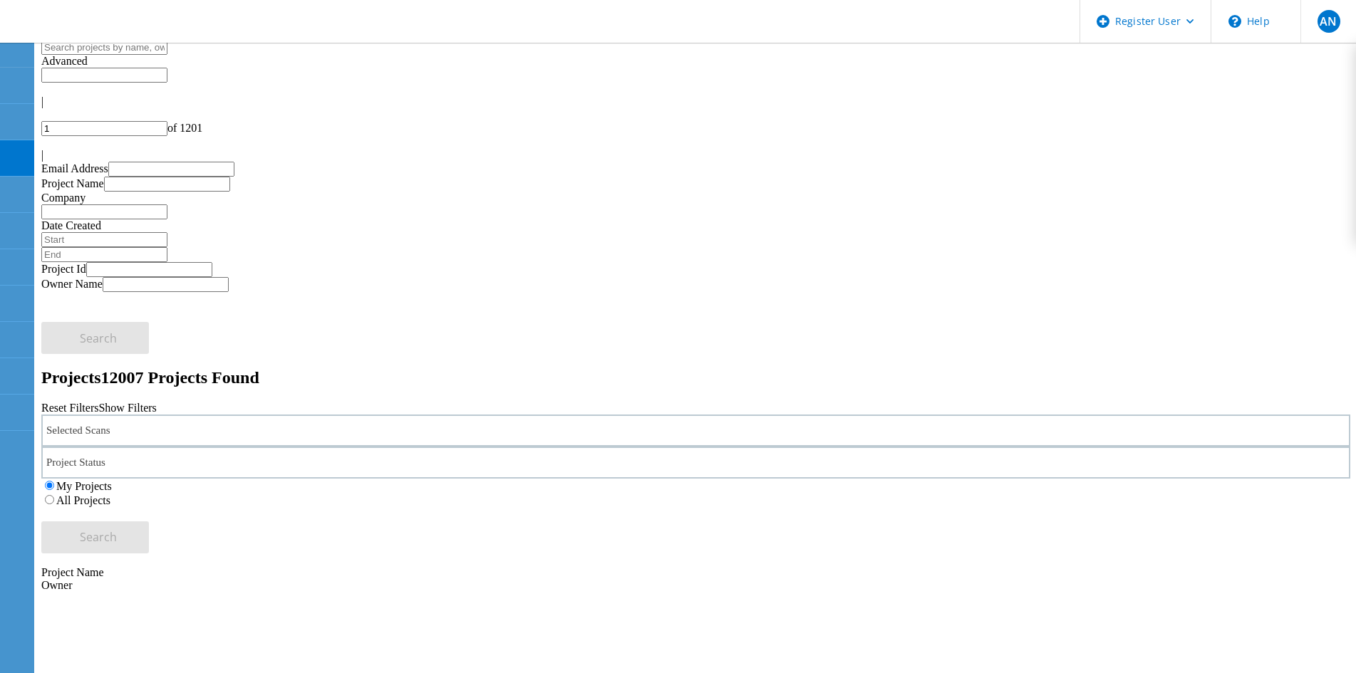
click at [593, 368] on h2 "Projects 12007 Projects Found" at bounding box center [695, 377] width 1309 height 19
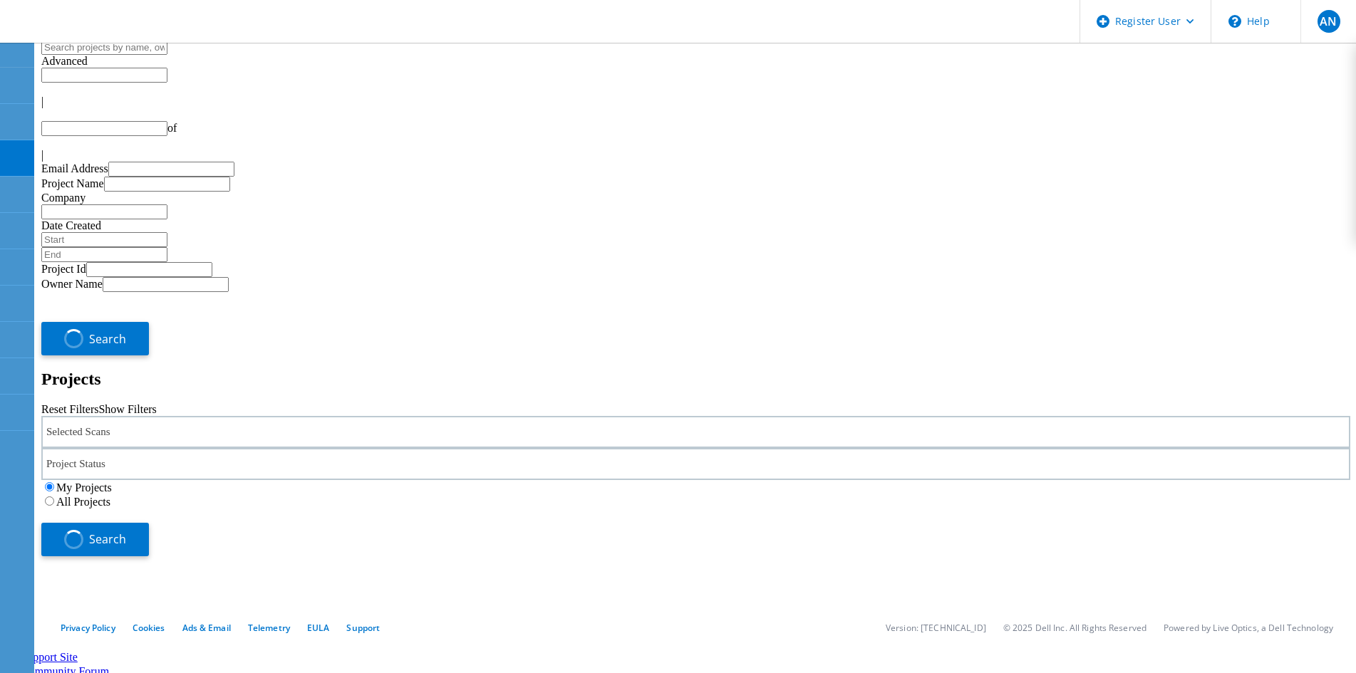
type input "1"
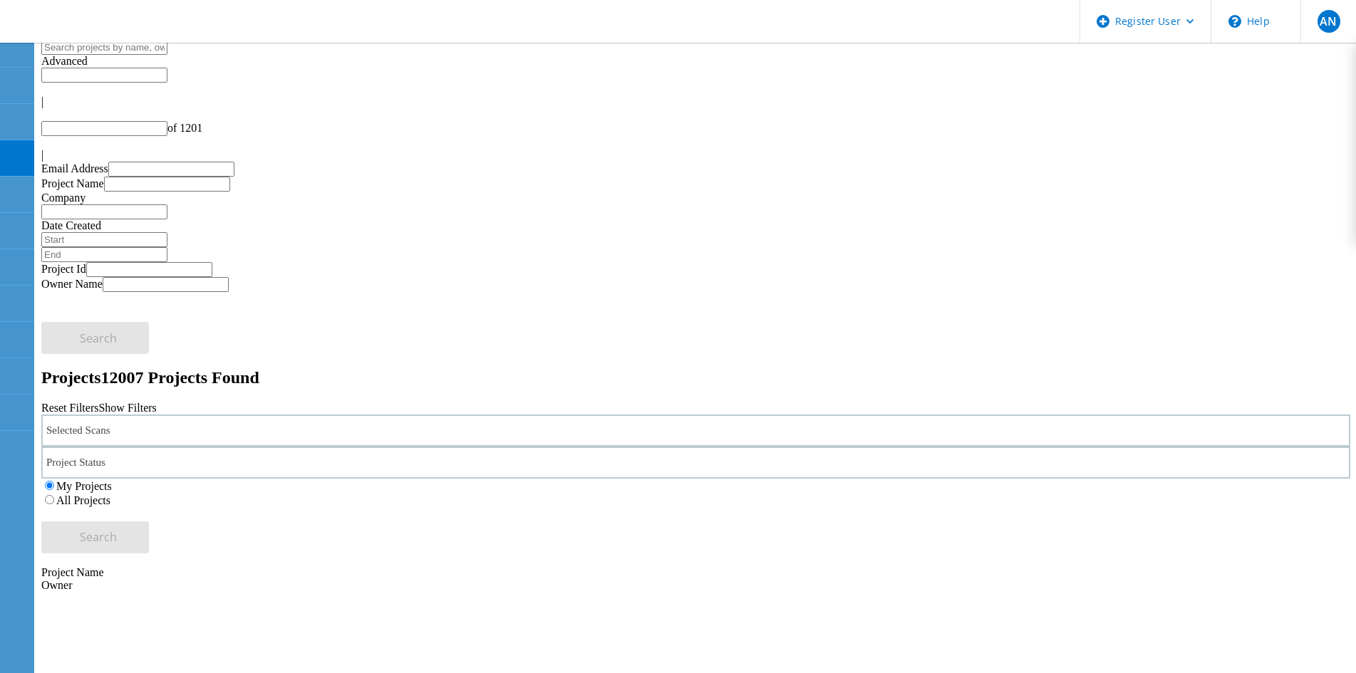
type input "1"
click at [524, 415] on div "Selected Scans Project Status In Progress Complete Published Anonymous Archived…" at bounding box center [695, 484] width 1309 height 139
type input "1"
click at [414, 415] on div "Selected Scans Project Status In Progress Complete Published Anonymous Archived…" at bounding box center [695, 484] width 1309 height 139
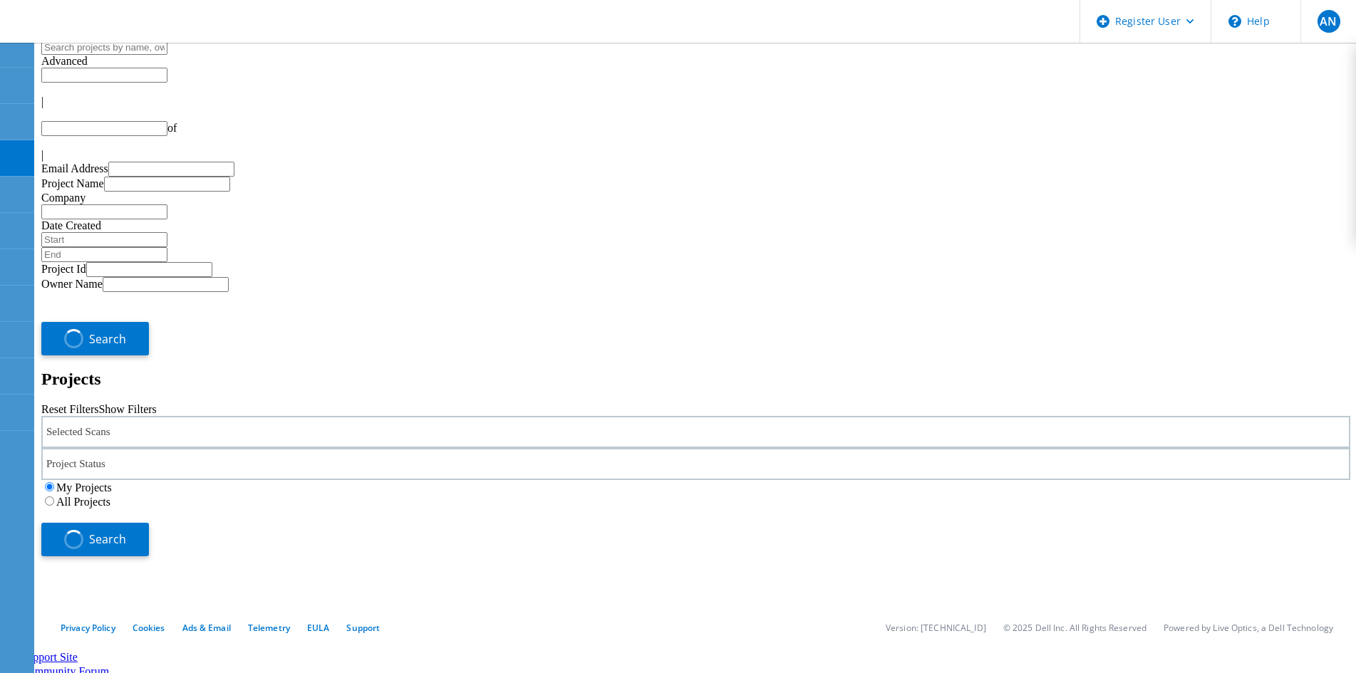
type input "1"
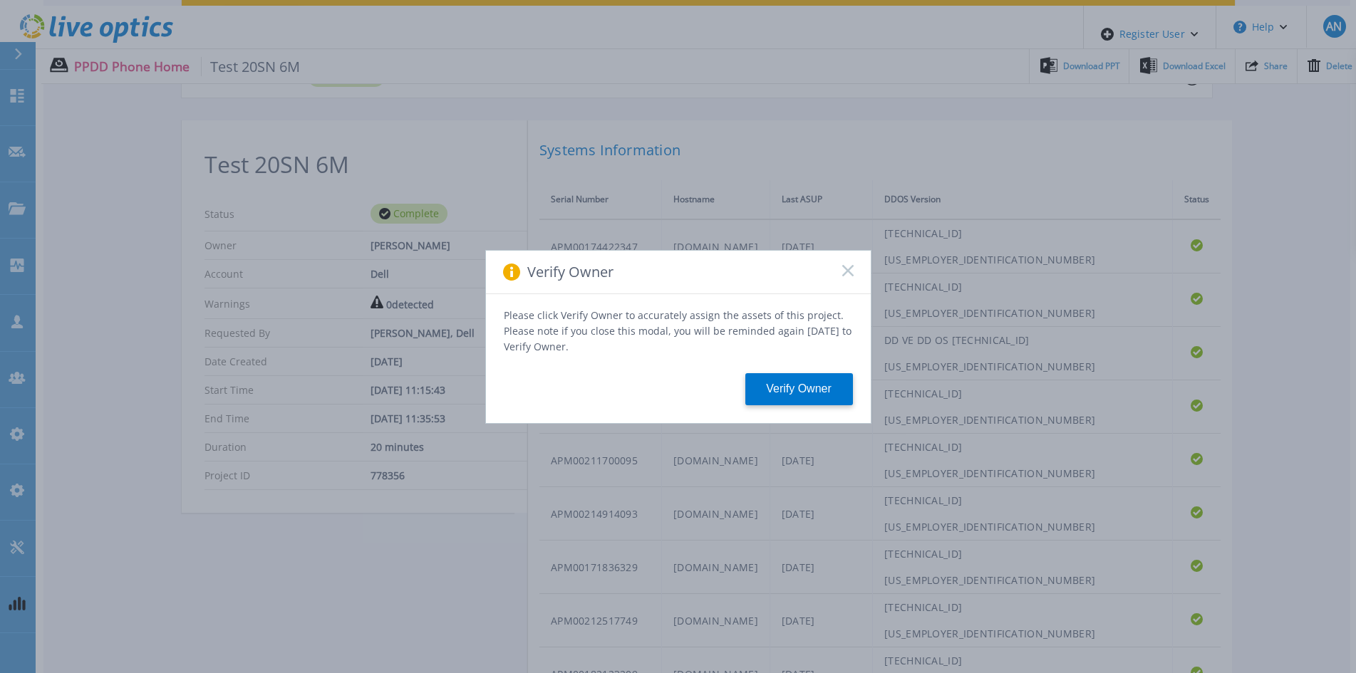
scroll to position [142, 0]
click at [844, 272] on rect at bounding box center [847, 270] width 12 height 12
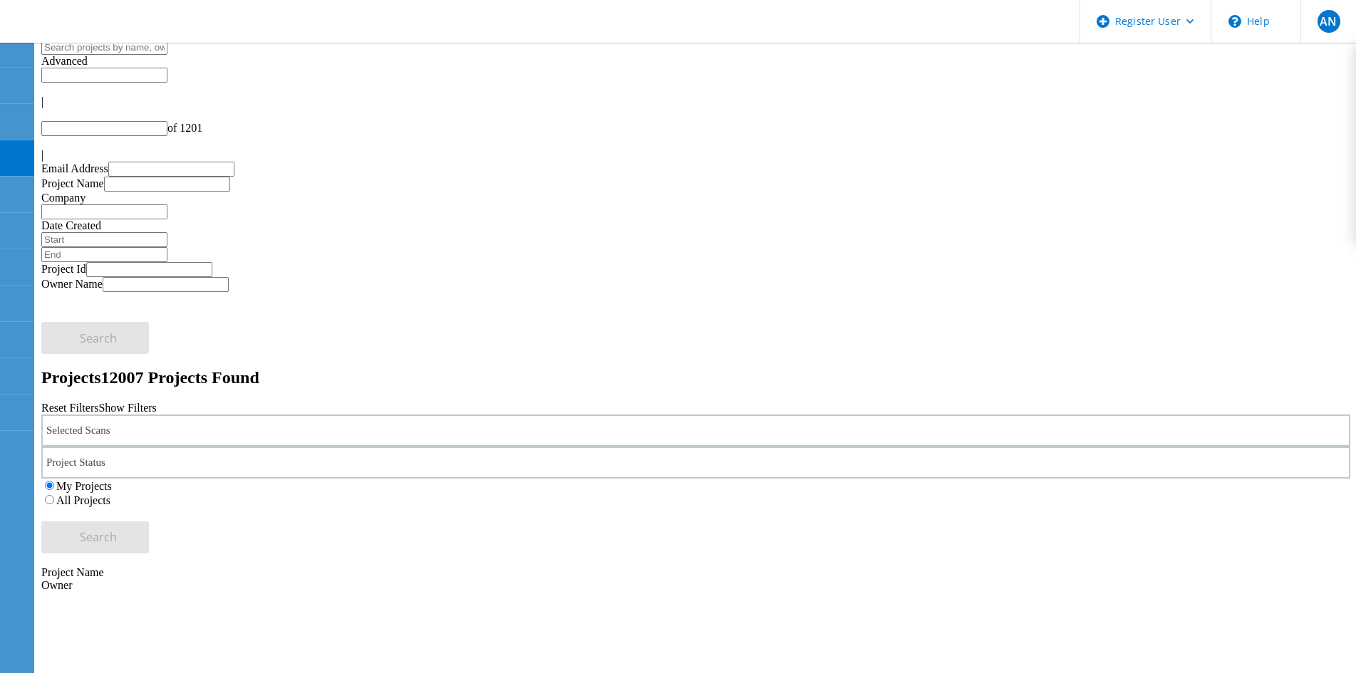
type input "1"
click at [612, 368] on div "Projects 12007 Projects Found" at bounding box center [695, 377] width 1309 height 19
click at [256, 415] on div "Selected Scans Project Status In Progress Complete Published Anonymous Archived…" at bounding box center [695, 484] width 1309 height 139
type input "1"
click at [524, 368] on h2 "Projects 12007 Projects Found" at bounding box center [695, 377] width 1309 height 19
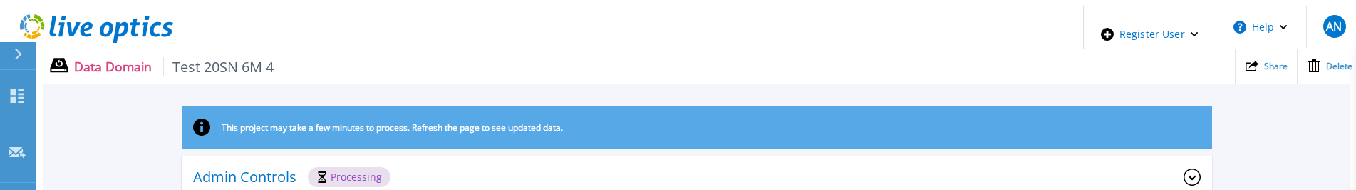
click at [115, 38] on link at bounding box center [89, 34] width 167 height 56
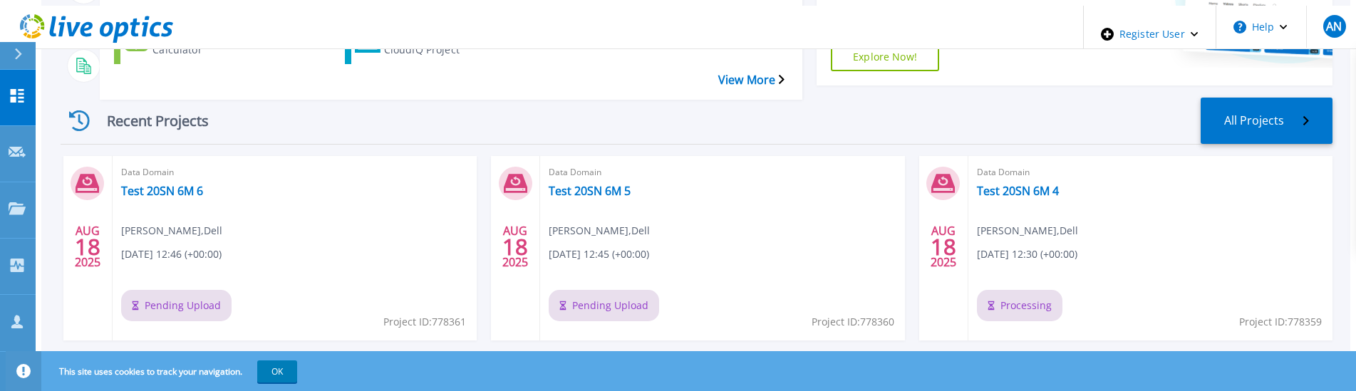
scroll to position [214, 0]
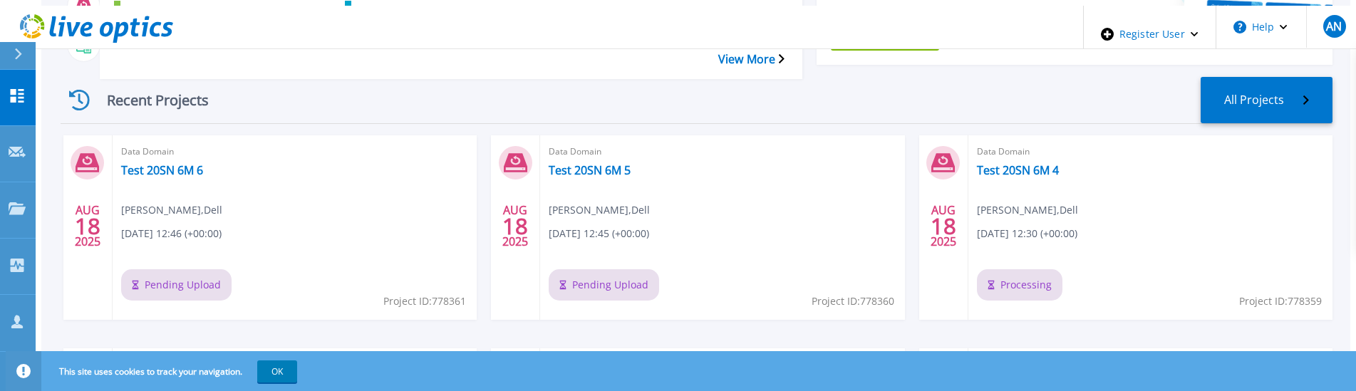
click at [319, 83] on div "Recent Projects All Projects" at bounding box center [697, 100] width 1272 height 47
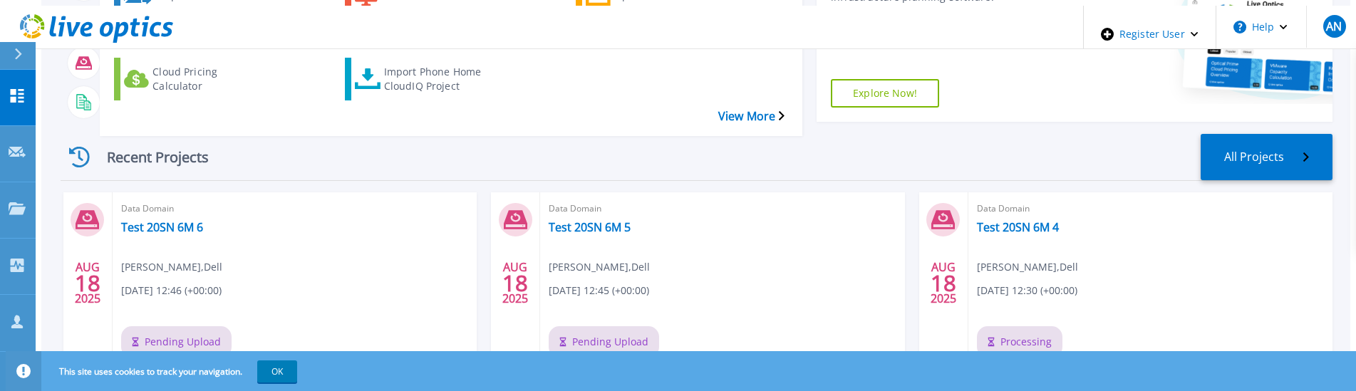
scroll to position [214, 0]
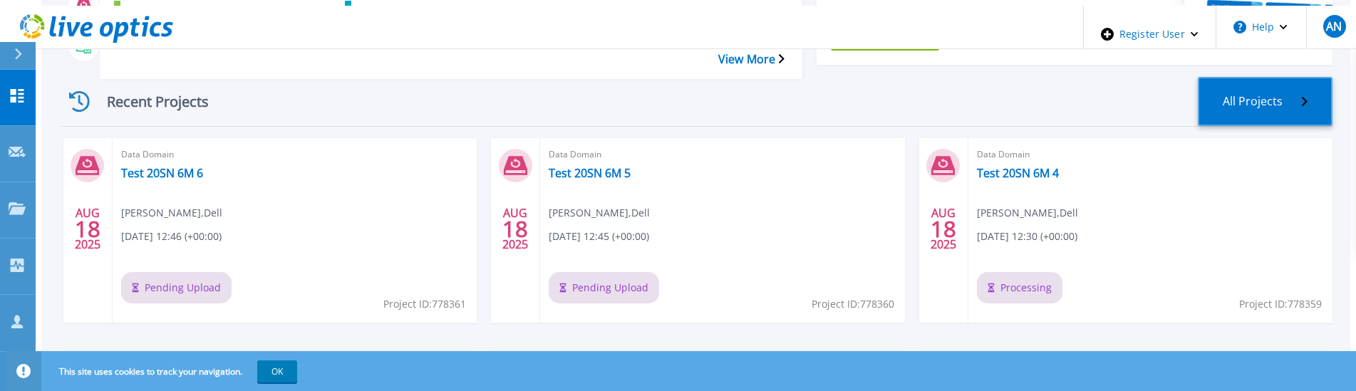
click at [1283, 77] on link "All Projects" at bounding box center [1265, 101] width 135 height 49
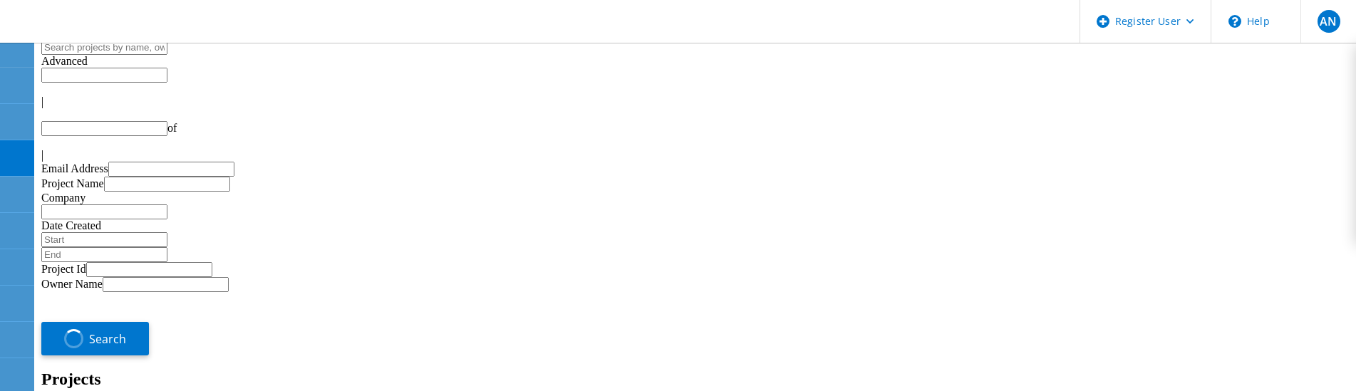
type input "1"
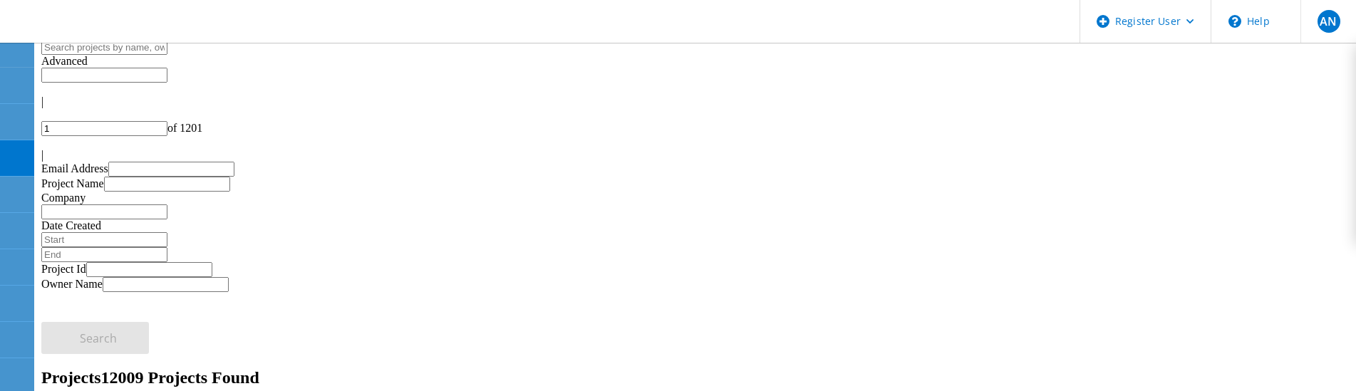
scroll to position [356, 0]
click at [115, 385] on label "Unity" at bounding box center [102, 391] width 26 height 12
click at [87, 385] on input "Unity" at bounding box center [82, 389] width 9 height 9
click at [553, 368] on div "Projects 12009 Projects Found" at bounding box center [695, 377] width 1309 height 19
